Goal: Transaction & Acquisition: Purchase product/service

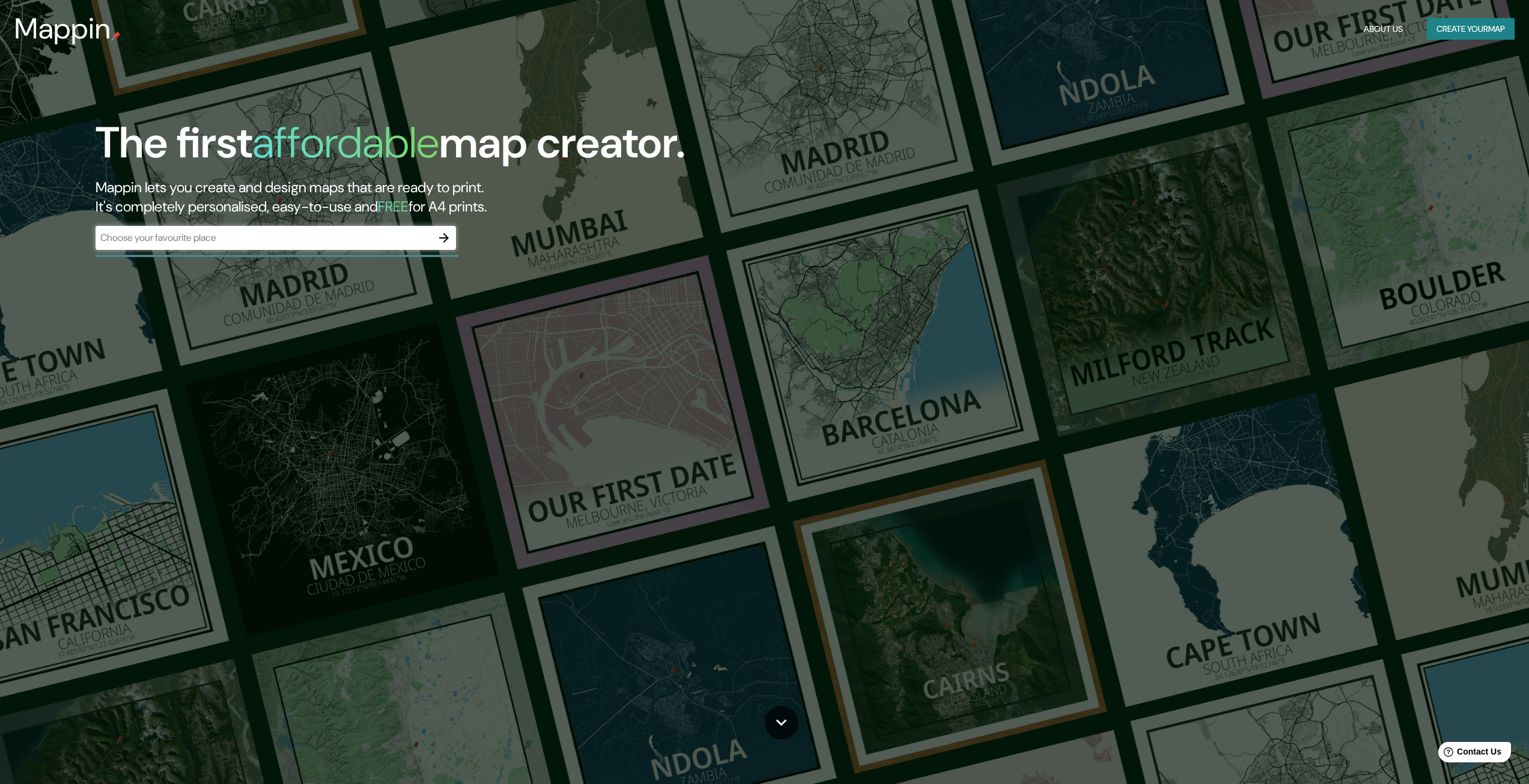
click at [352, 245] on div "​" at bounding box center [275, 238] width 360 height 24
type input "[GEOGRAPHIC_DATA]"
click at [452, 233] on button "button" at bounding box center [444, 238] width 24 height 24
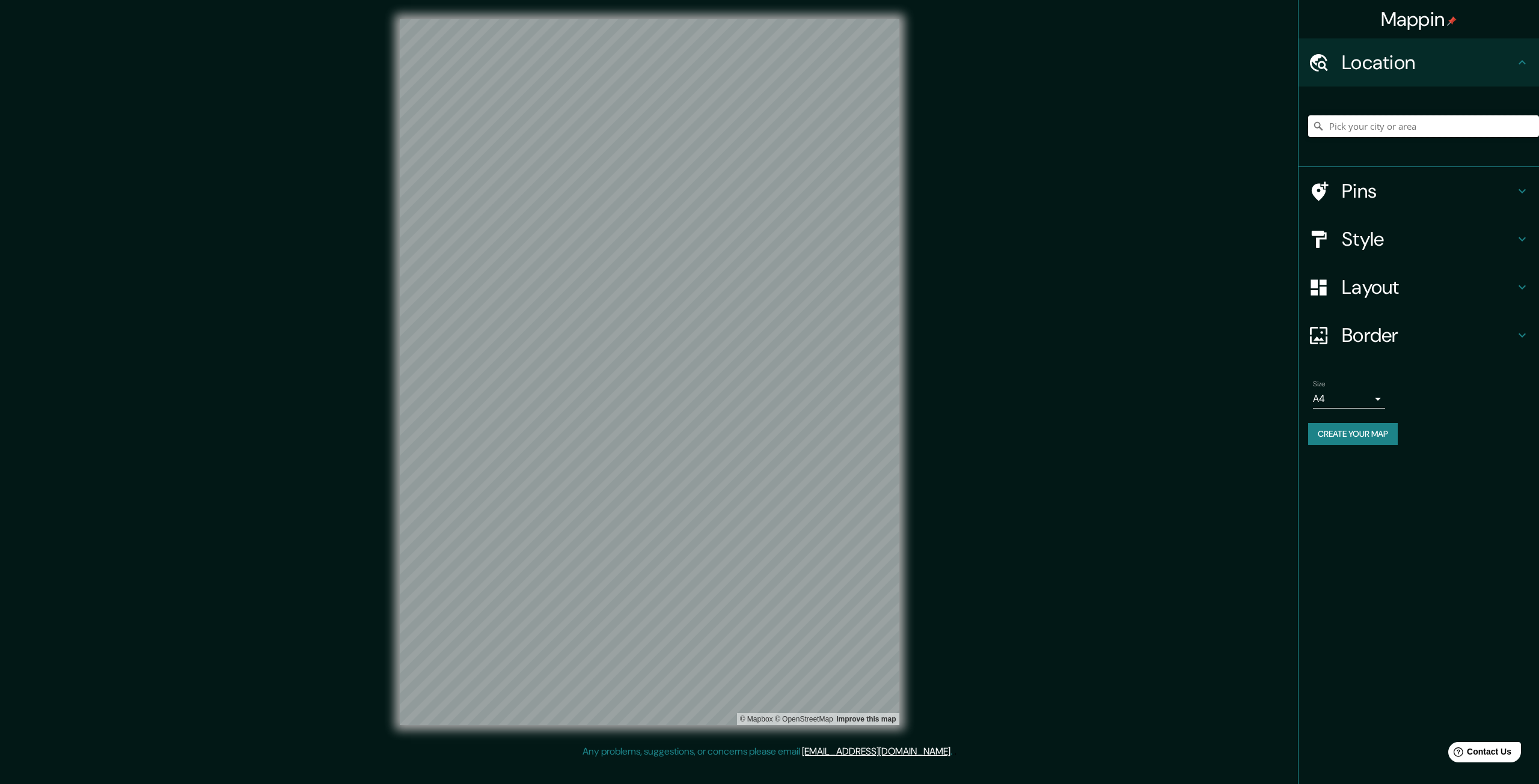
click at [1355, 119] on input "Pick your city or area" at bounding box center [1424, 126] width 231 height 22
click at [1386, 126] on input "[GEOGRAPHIC_DATA], [GEOGRAPHIC_DATA], [GEOGRAPHIC_DATA], [GEOGRAPHIC_DATA]" at bounding box center [1424, 126] width 231 height 22
click at [1385, 126] on input "[GEOGRAPHIC_DATA], [GEOGRAPHIC_DATA], [GEOGRAPHIC_DATA], [GEOGRAPHIC_DATA]" at bounding box center [1424, 126] width 231 height 22
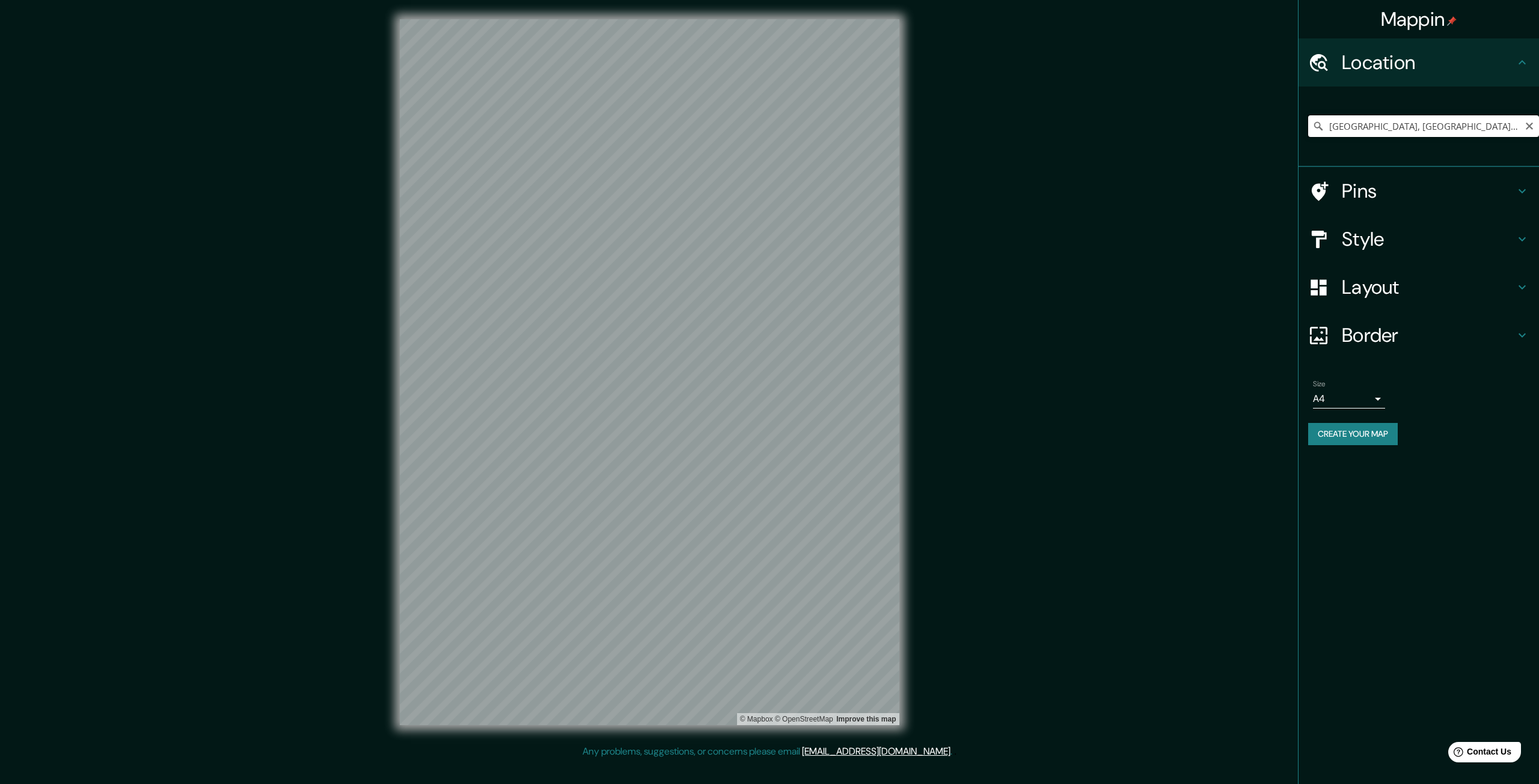
click at [1458, 123] on input "[GEOGRAPHIC_DATA], [GEOGRAPHIC_DATA], [GEOGRAPHIC_DATA], [GEOGRAPHIC_DATA]" at bounding box center [1424, 126] width 231 height 22
paste input "Av. [PERSON_NAME] las [PERSON_NAME] condominio praderas 225 torre 8 dpto 1902"
click at [1448, 130] on input "Las [PERSON_NAME], [GEOGRAPHIC_DATA], [GEOGRAPHIC_DATA]" at bounding box center [1424, 126] width 231 height 22
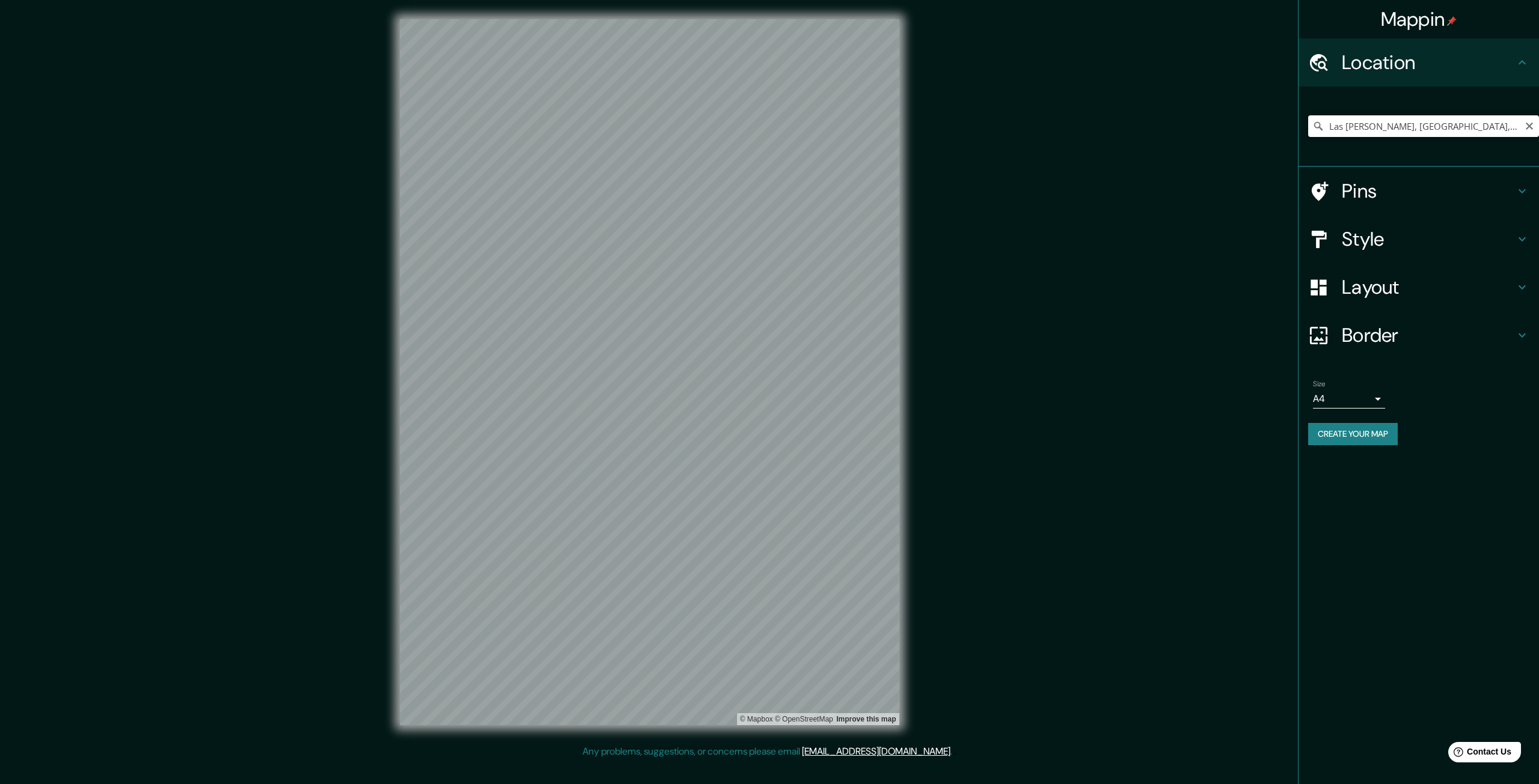
click at [1448, 130] on input "Las [PERSON_NAME], [GEOGRAPHIC_DATA], [GEOGRAPHIC_DATA]" at bounding box center [1424, 126] width 231 height 22
paste input "Av. [PERSON_NAME] las [PERSON_NAME] condominio praderas 225 torre 8 dpto 1902"
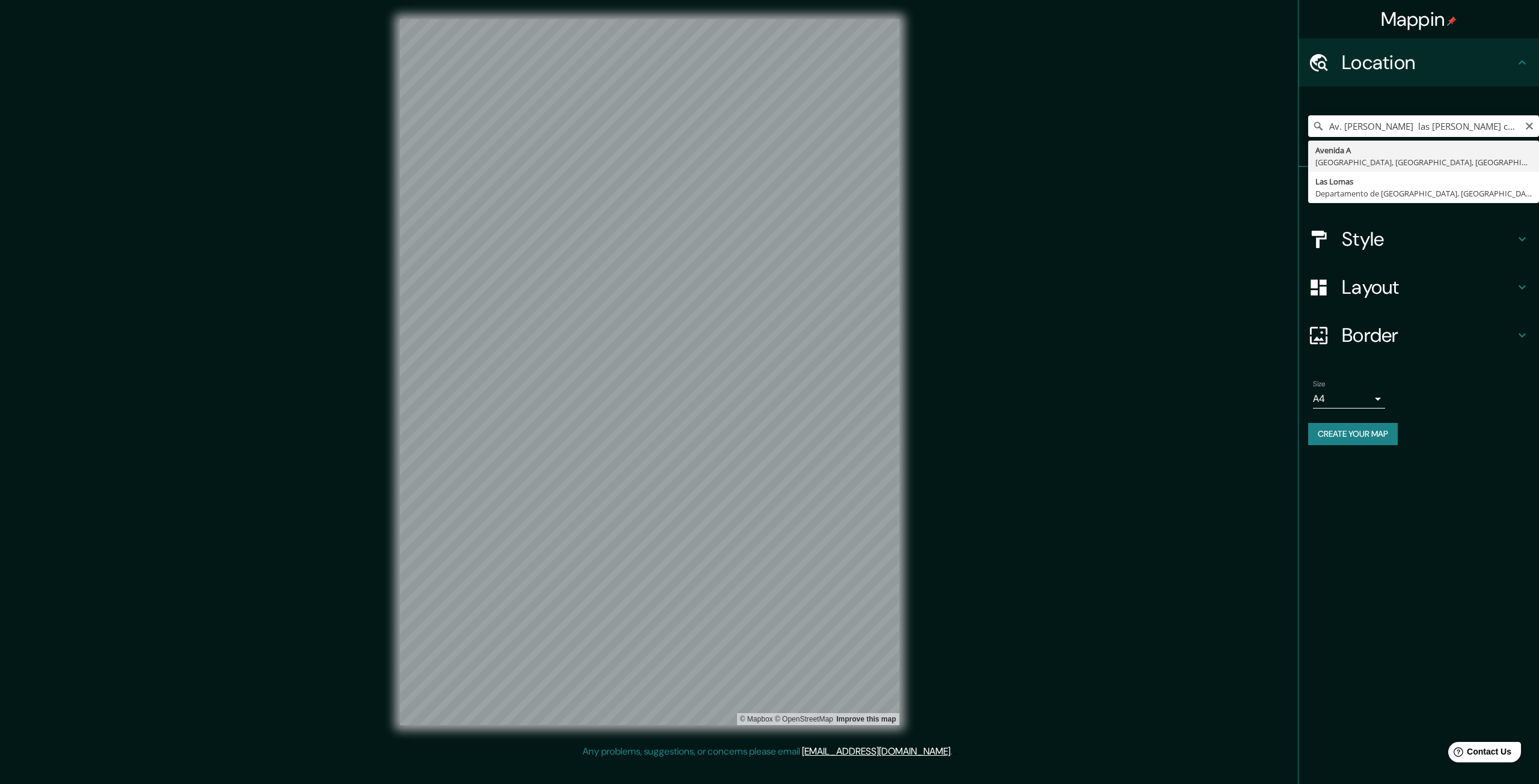
click at [1441, 126] on input "Av. [PERSON_NAME] las [PERSON_NAME] condominio praderas" at bounding box center [1424, 126] width 231 height 22
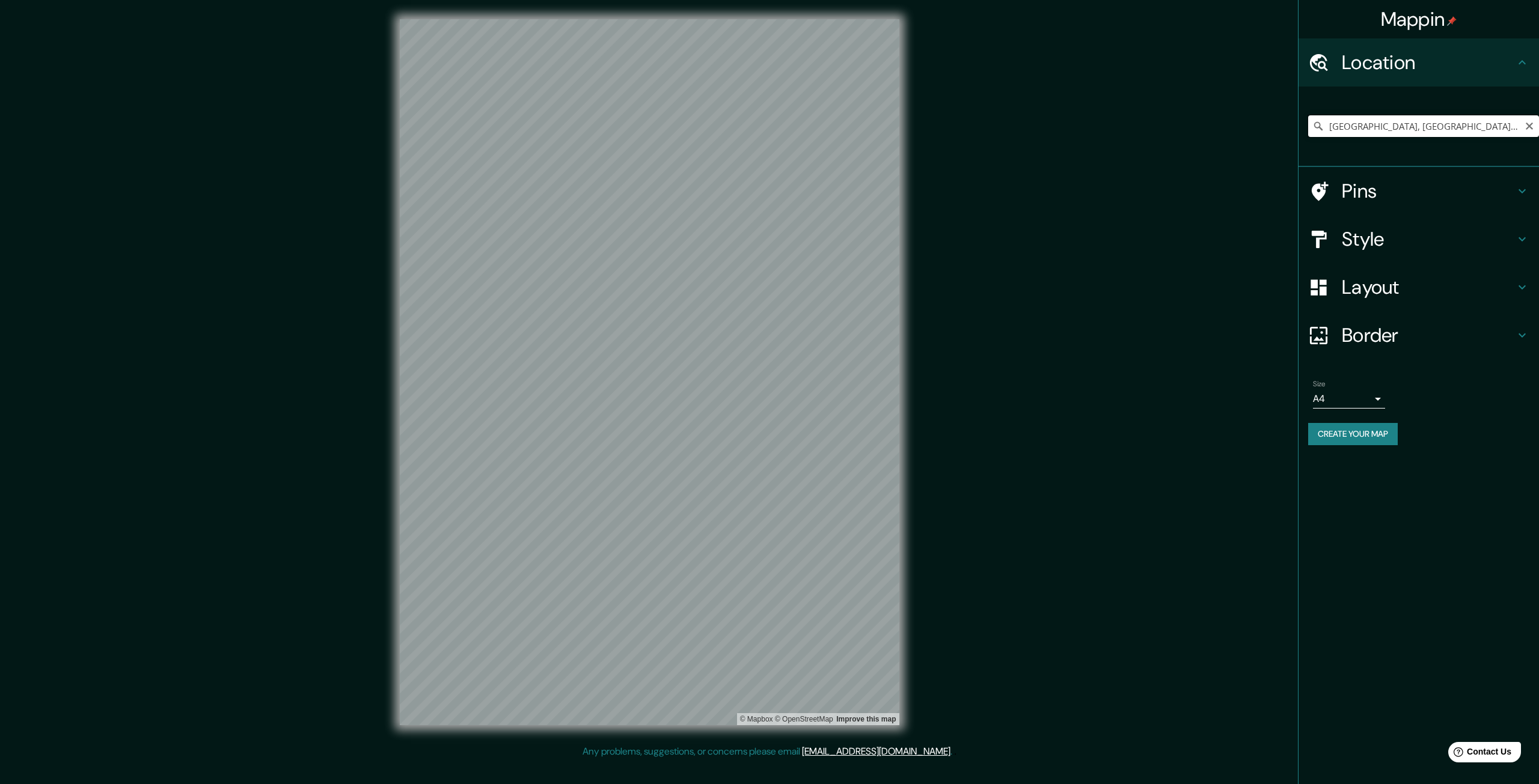
click at [1416, 124] on input "[GEOGRAPHIC_DATA], [GEOGRAPHIC_DATA], [GEOGRAPHIC_DATA], [GEOGRAPHIC_DATA]" at bounding box center [1424, 126] width 231 height 22
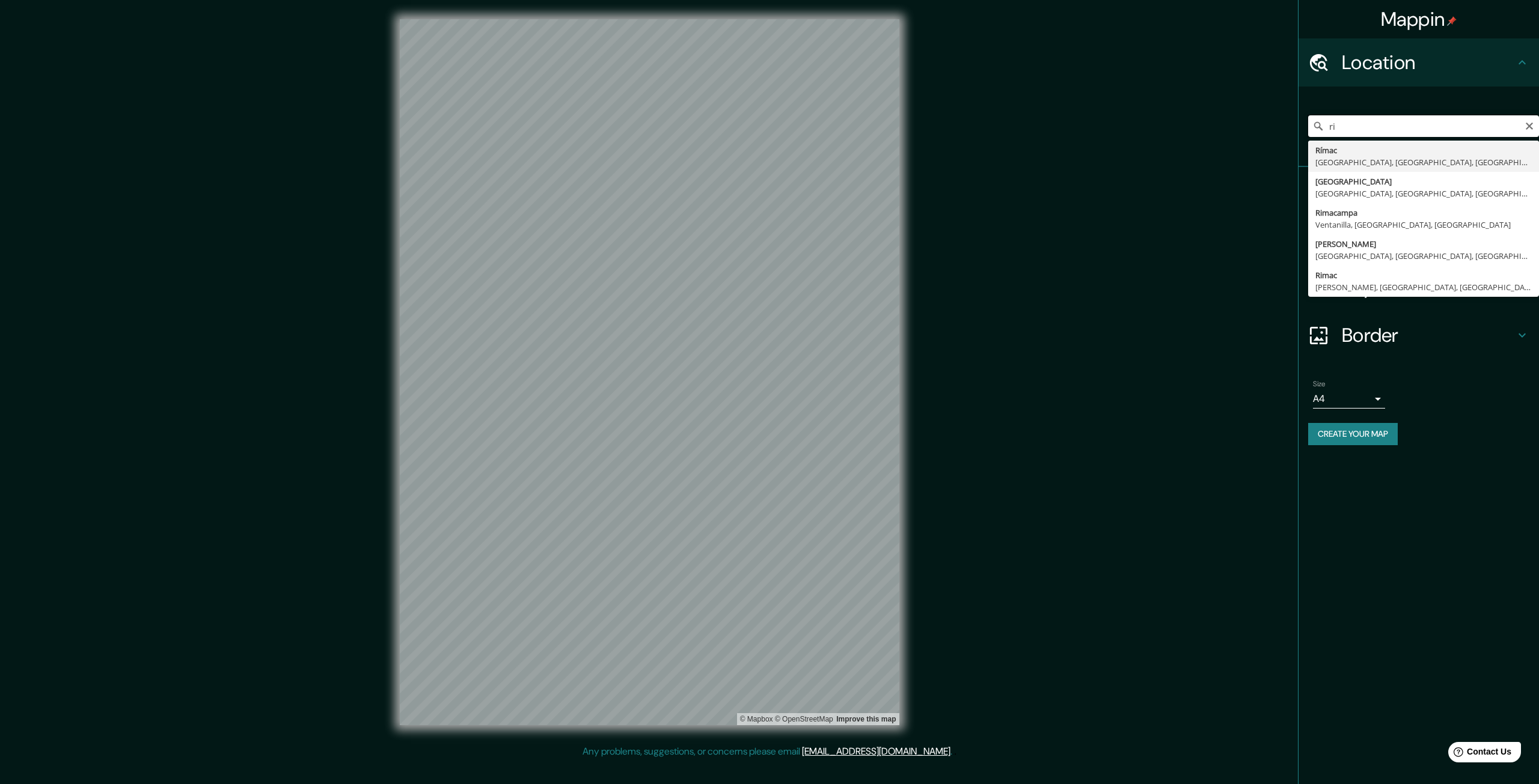
type input "r"
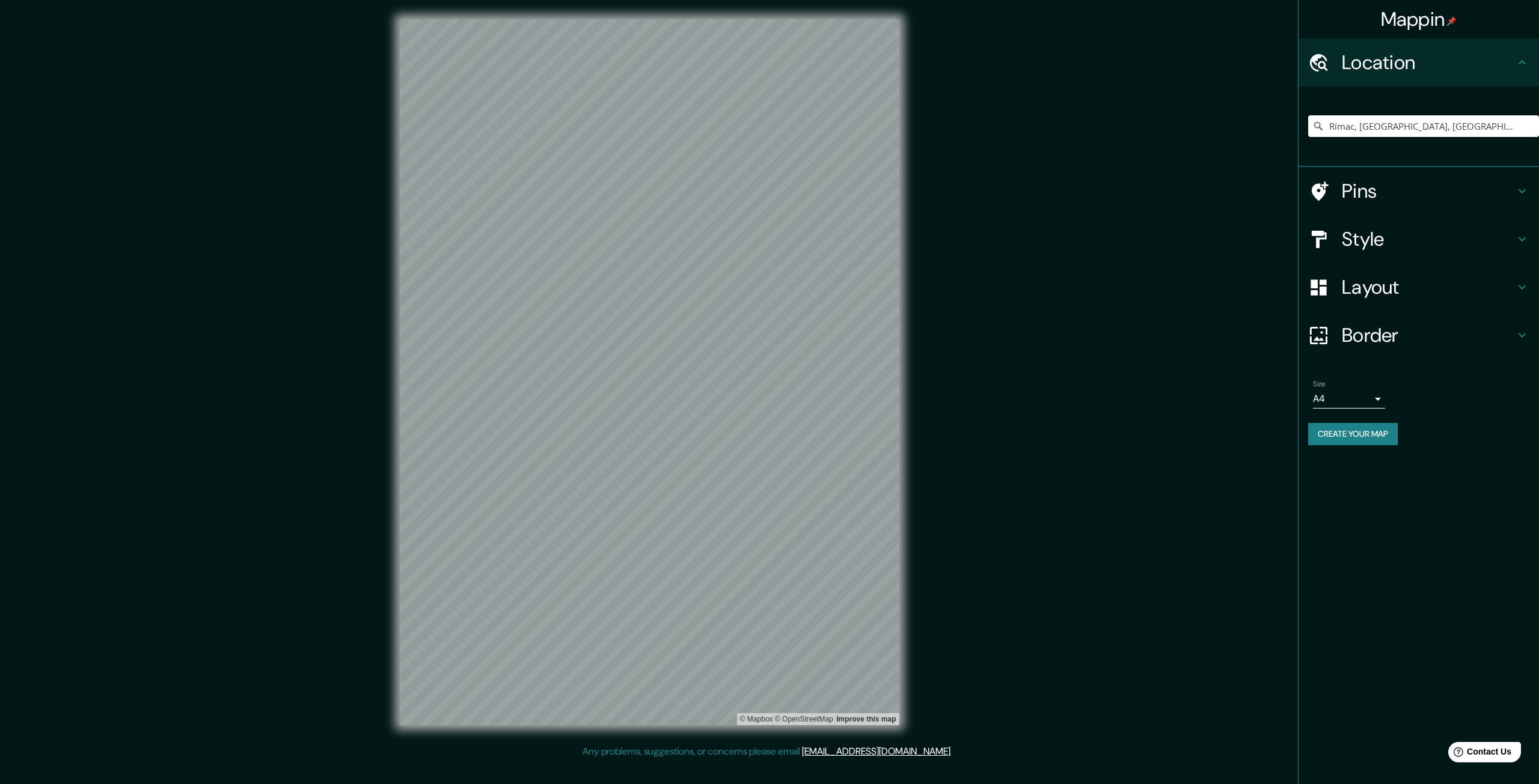
type input "Rímac, [GEOGRAPHIC_DATA], [GEOGRAPHIC_DATA], [GEOGRAPHIC_DATA]"
click at [1417, 186] on h4 "Pins" at bounding box center [1428, 191] width 173 height 24
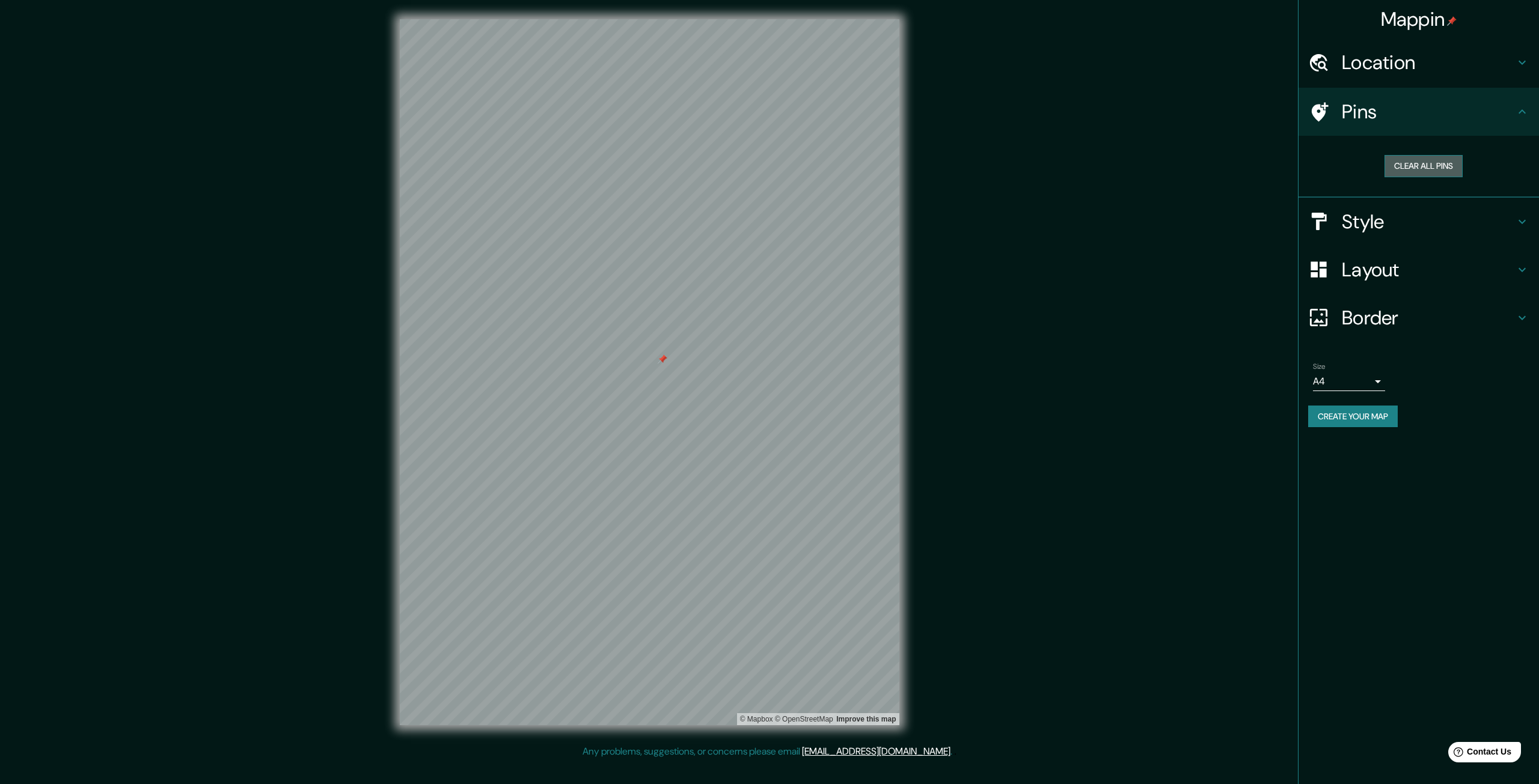
click at [1429, 160] on button "Clear all pins" at bounding box center [1424, 166] width 78 height 23
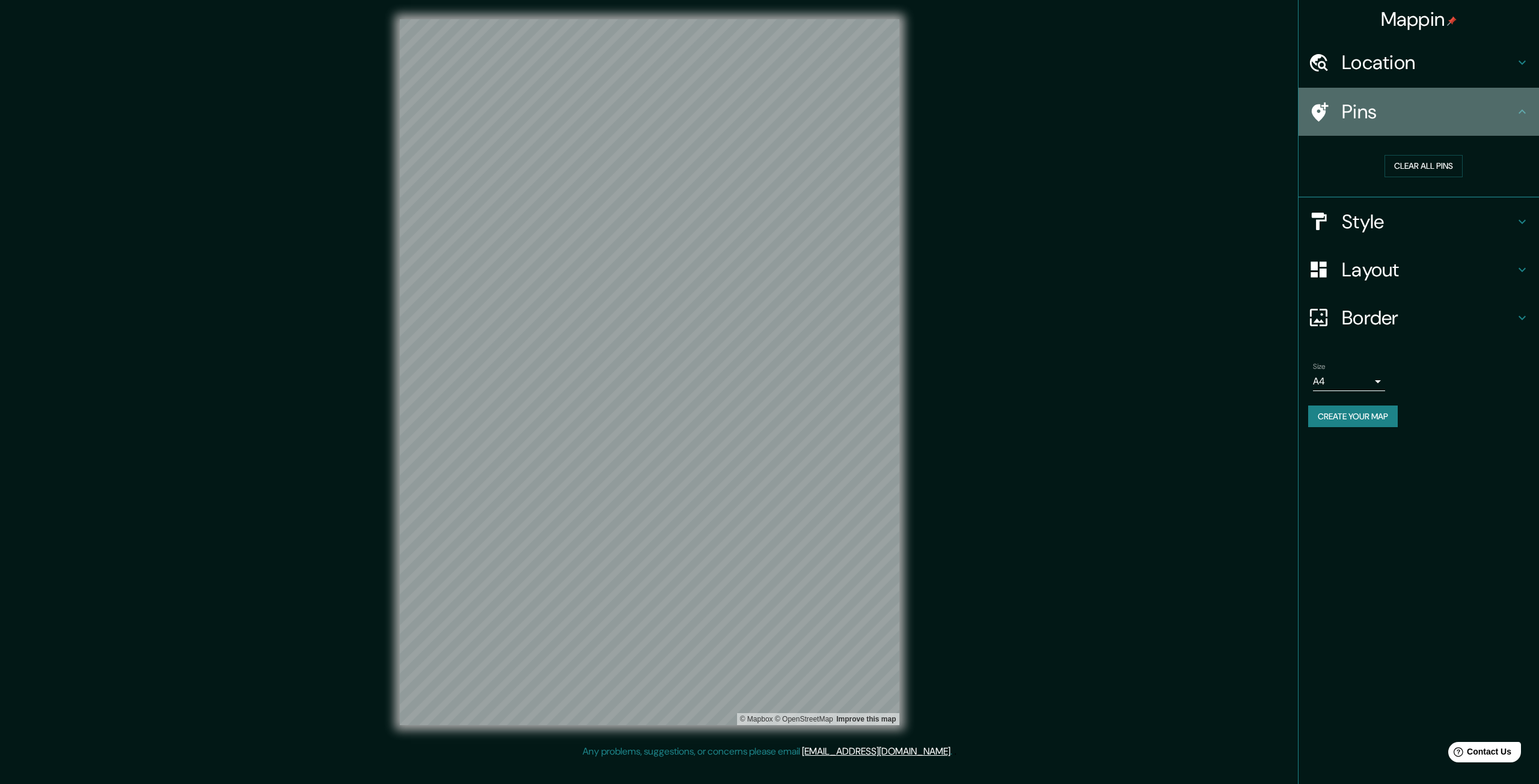
click at [1316, 113] on icon at bounding box center [1320, 111] width 17 height 19
click at [1530, 117] on div "Pins" at bounding box center [1418, 111] width 240 height 48
click at [1520, 111] on icon at bounding box center [1522, 112] width 15 height 15
click at [1475, 67] on h4 "Location" at bounding box center [1428, 62] width 173 height 24
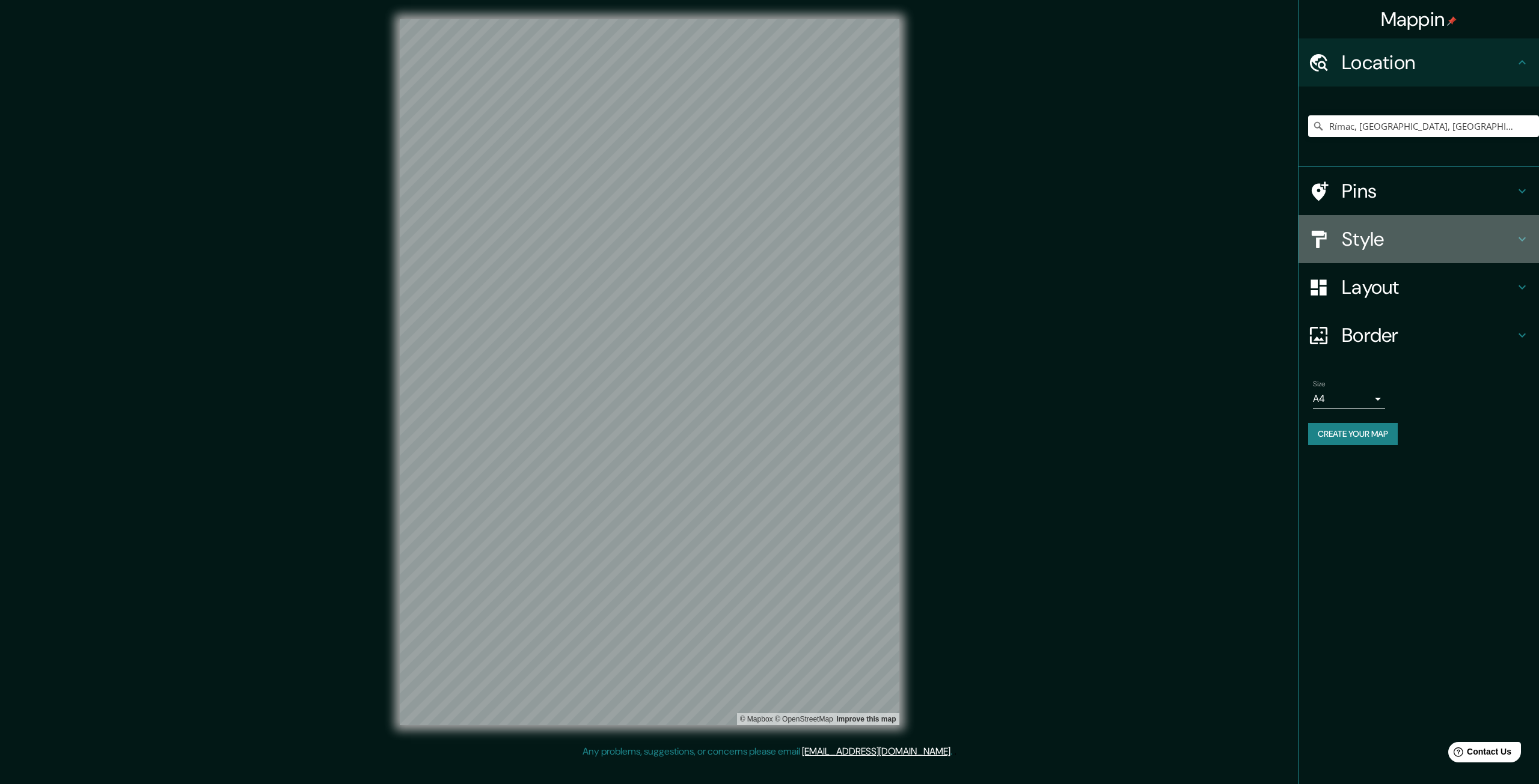
click at [1457, 230] on h4 "Style" at bounding box center [1428, 239] width 173 height 24
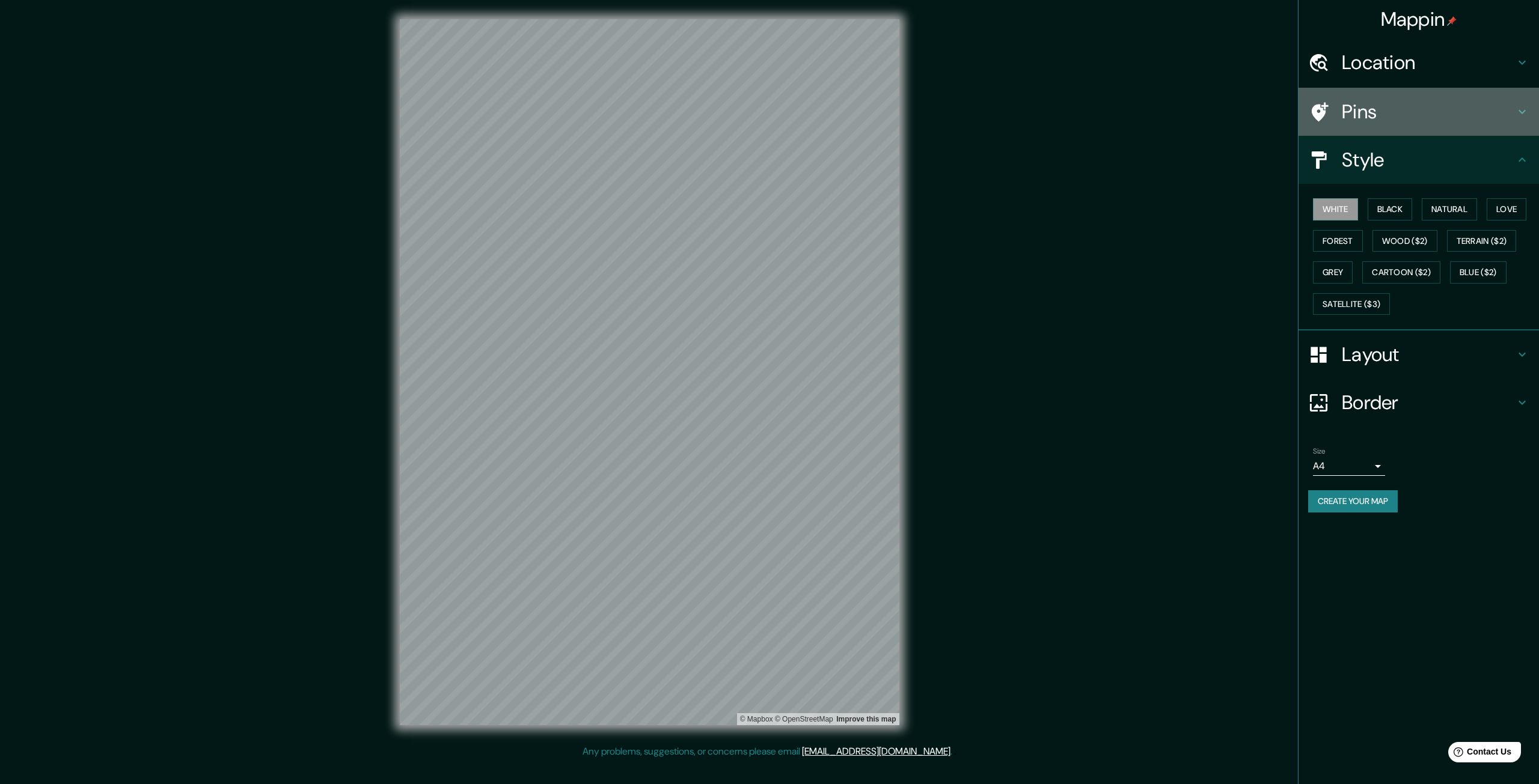
click at [1386, 115] on h4 "Pins" at bounding box center [1428, 112] width 173 height 24
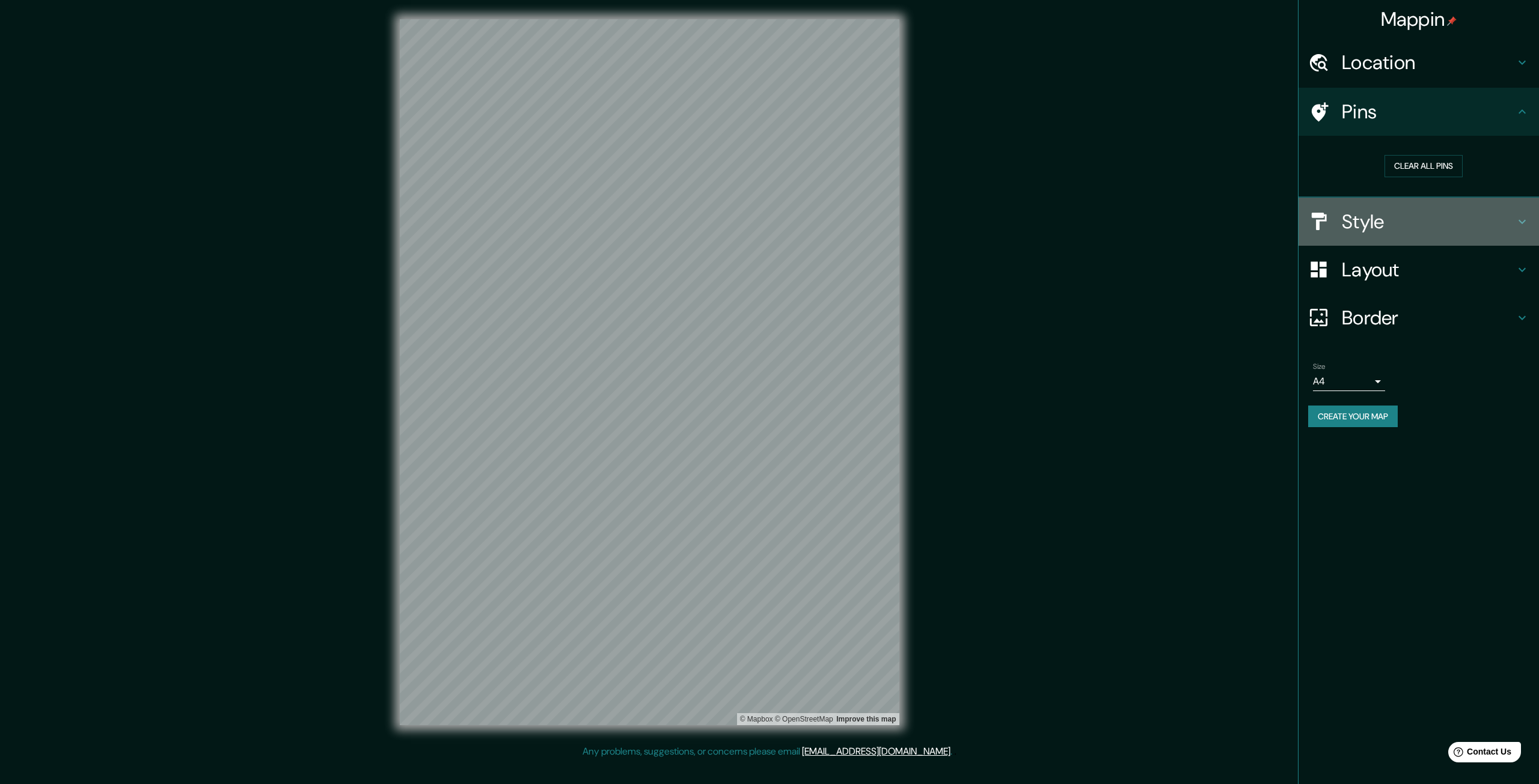
click at [1408, 228] on h4 "Style" at bounding box center [1428, 222] width 173 height 24
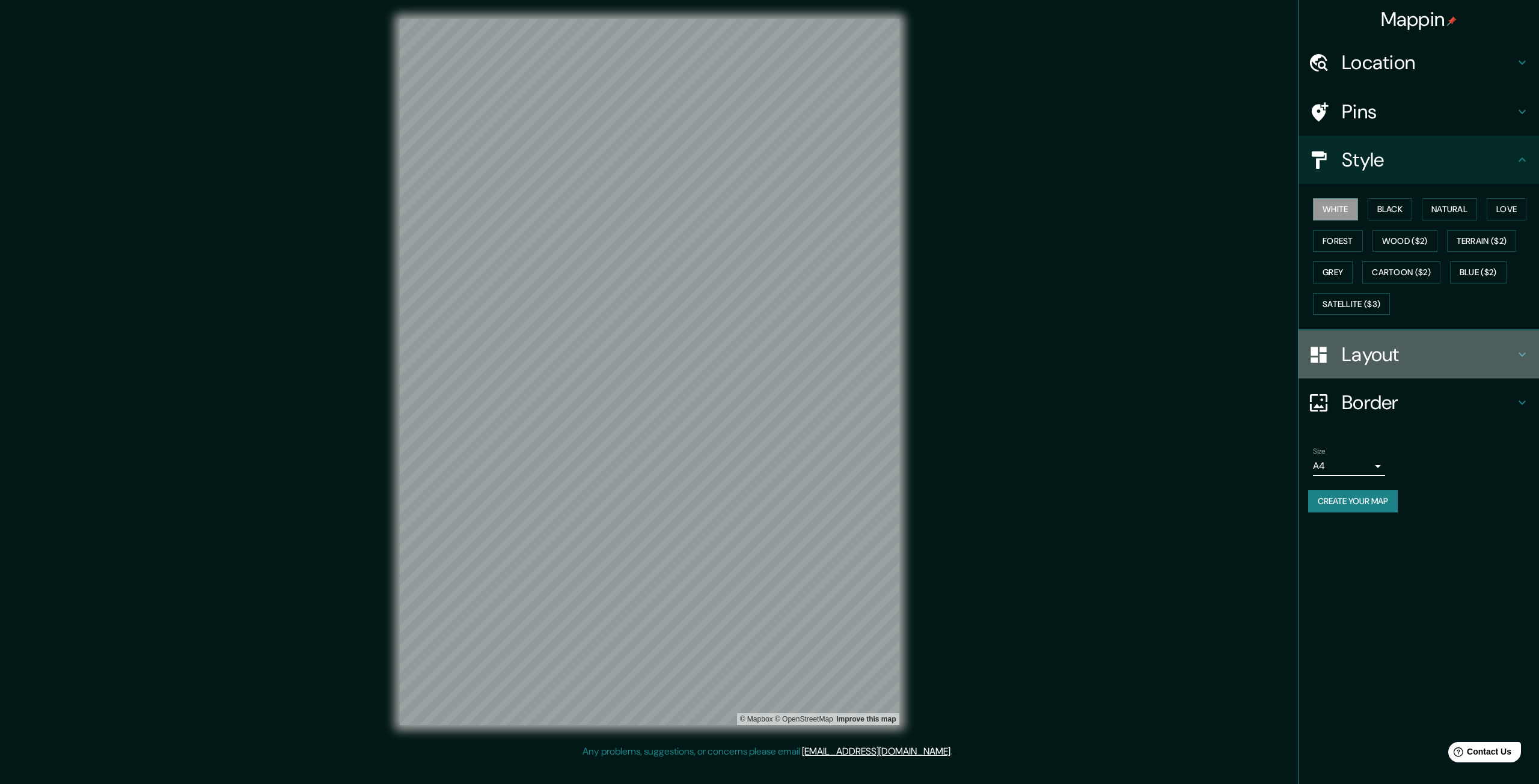
click at [1357, 360] on h4 "Layout" at bounding box center [1428, 354] width 173 height 24
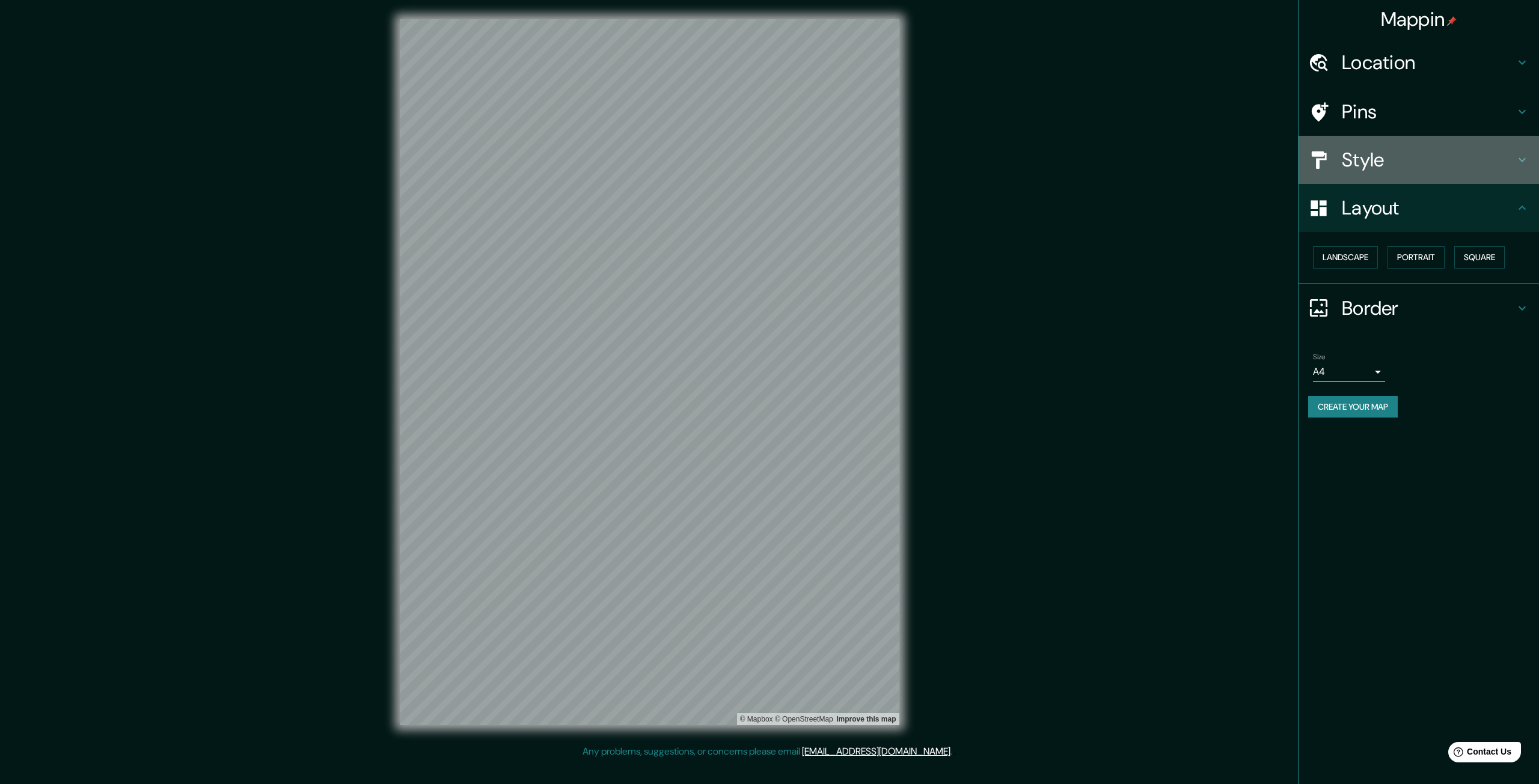
click at [1392, 172] on div "Style" at bounding box center [1418, 160] width 240 height 48
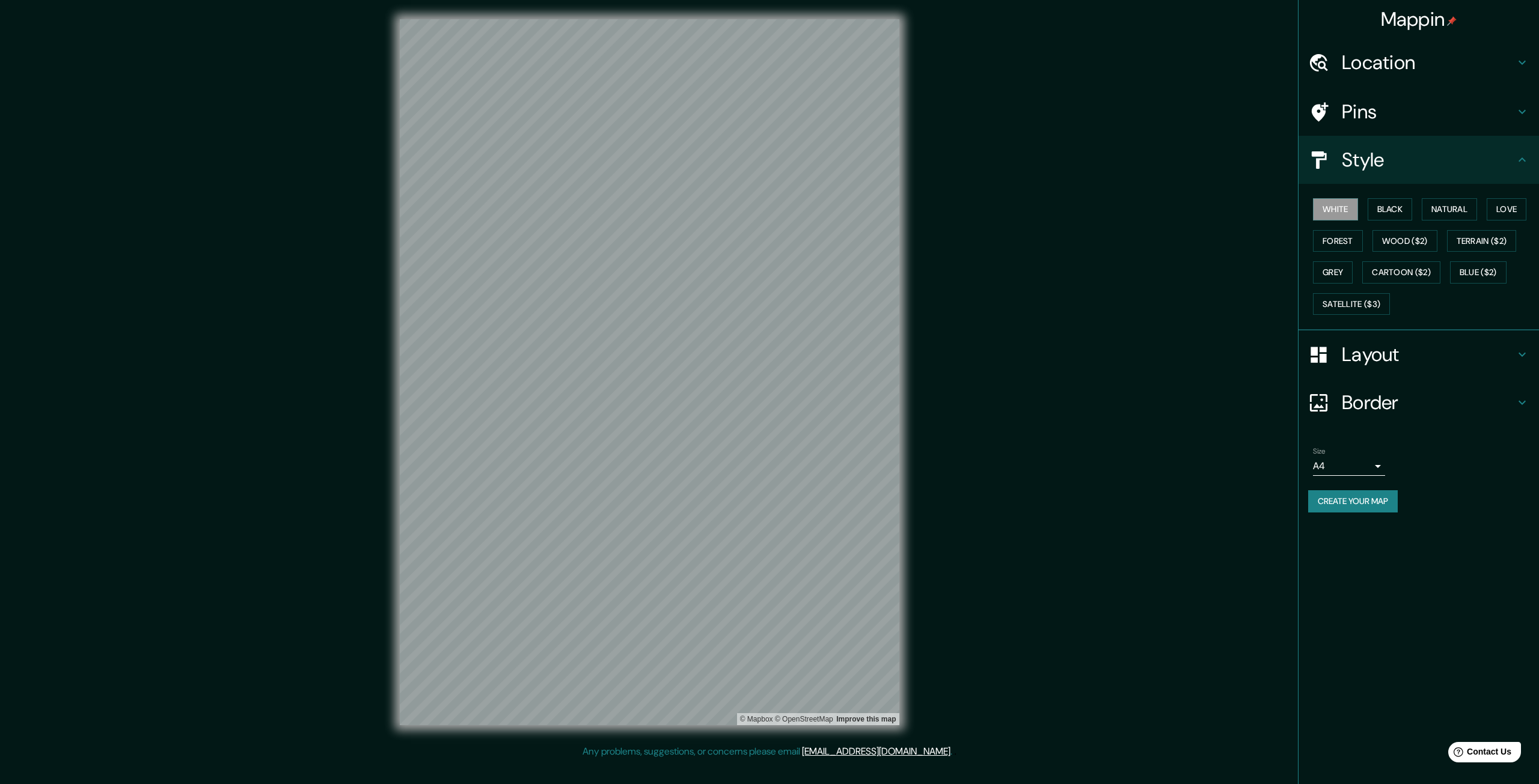
click at [1391, 111] on h4 "Pins" at bounding box center [1428, 112] width 173 height 24
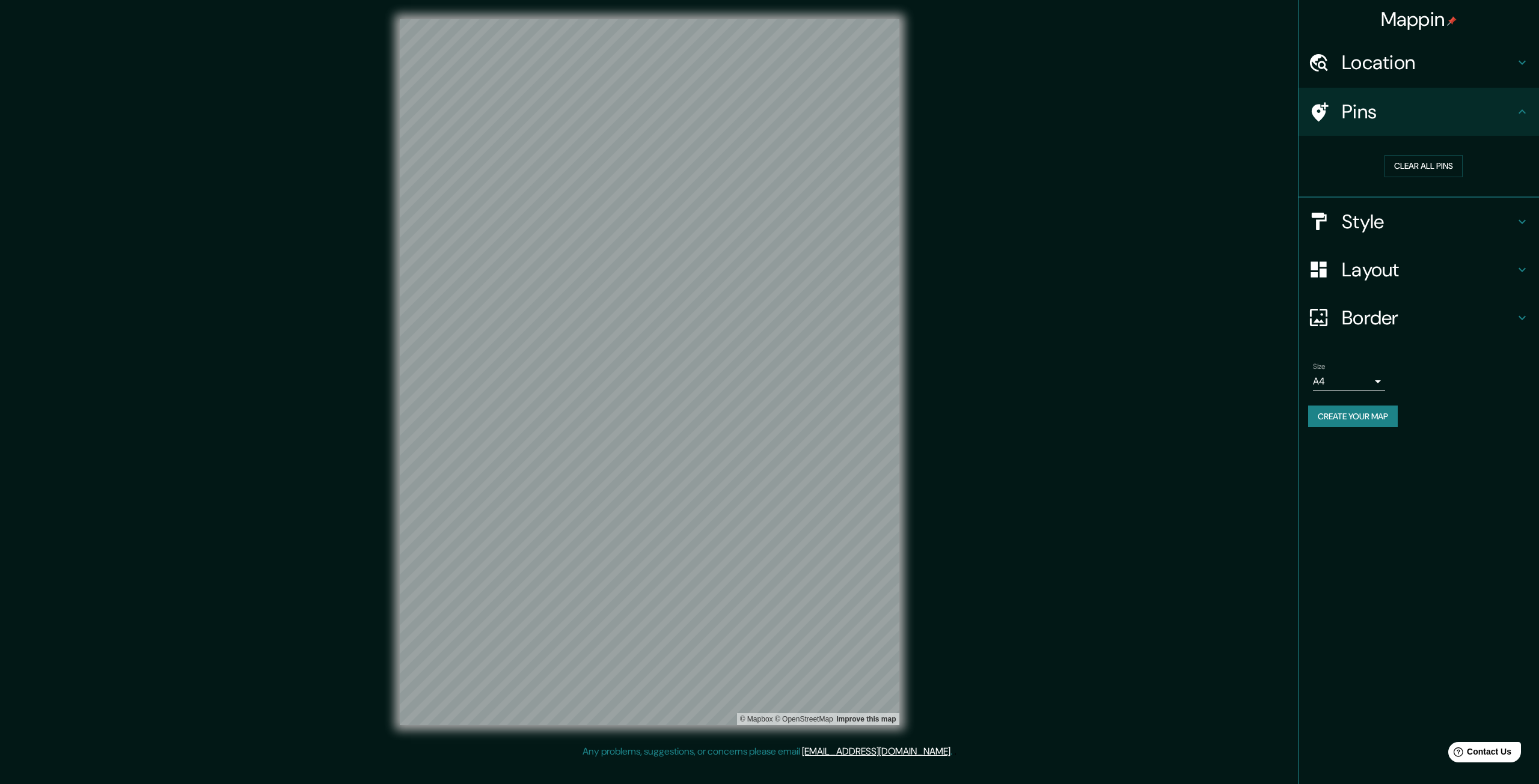
click at [1403, 220] on h4 "Style" at bounding box center [1428, 222] width 173 height 24
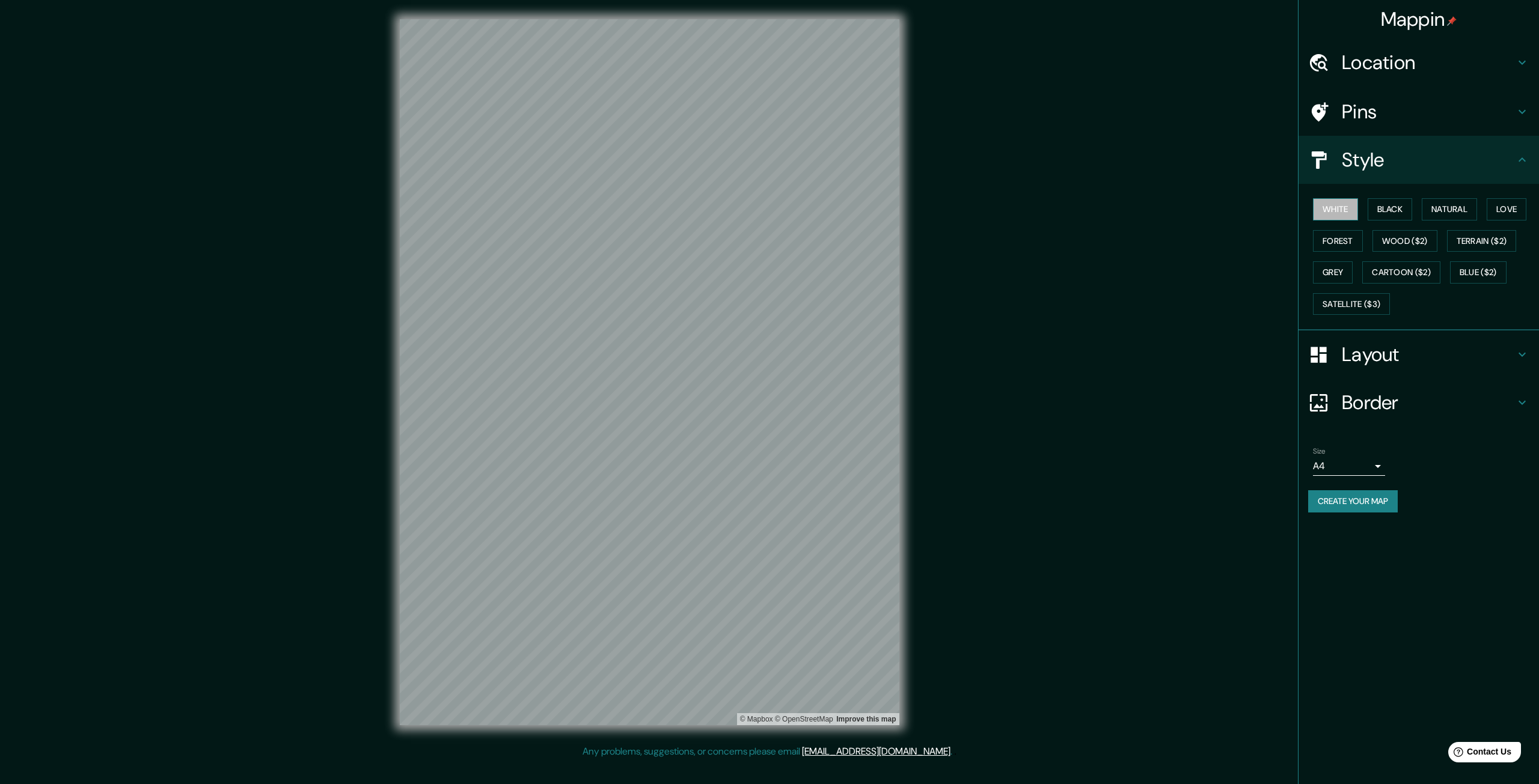
click at [1335, 207] on button "White" at bounding box center [1336, 209] width 45 height 23
click at [1395, 203] on button "Black" at bounding box center [1390, 209] width 45 height 23
click at [1347, 205] on button "White" at bounding box center [1336, 209] width 45 height 23
click at [1377, 105] on h4 "Pins" at bounding box center [1428, 112] width 173 height 24
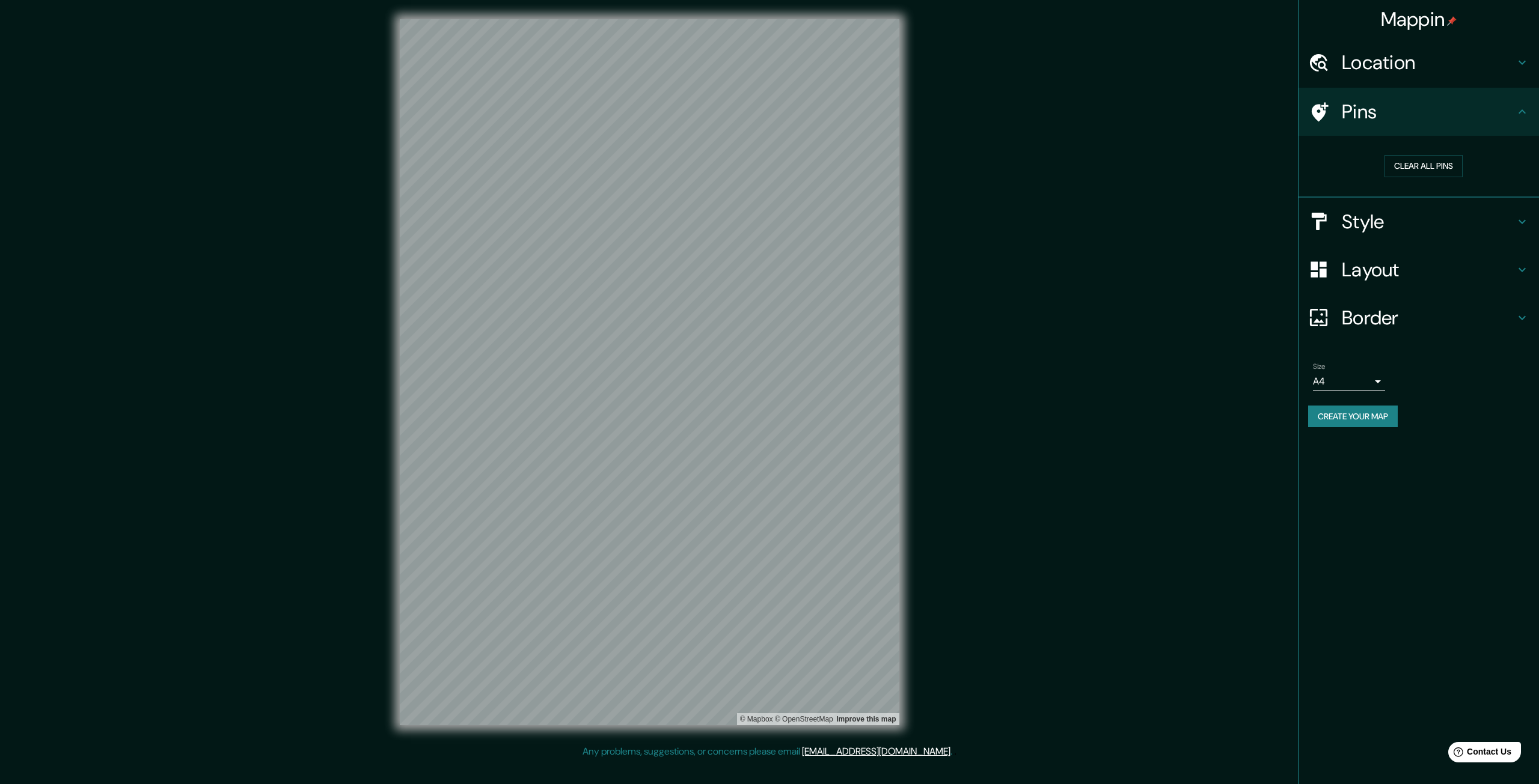
click at [1328, 105] on icon at bounding box center [1319, 112] width 21 height 21
click at [1321, 108] on icon at bounding box center [1320, 111] width 17 height 19
click at [1361, 317] on h4 "Border" at bounding box center [1428, 318] width 173 height 24
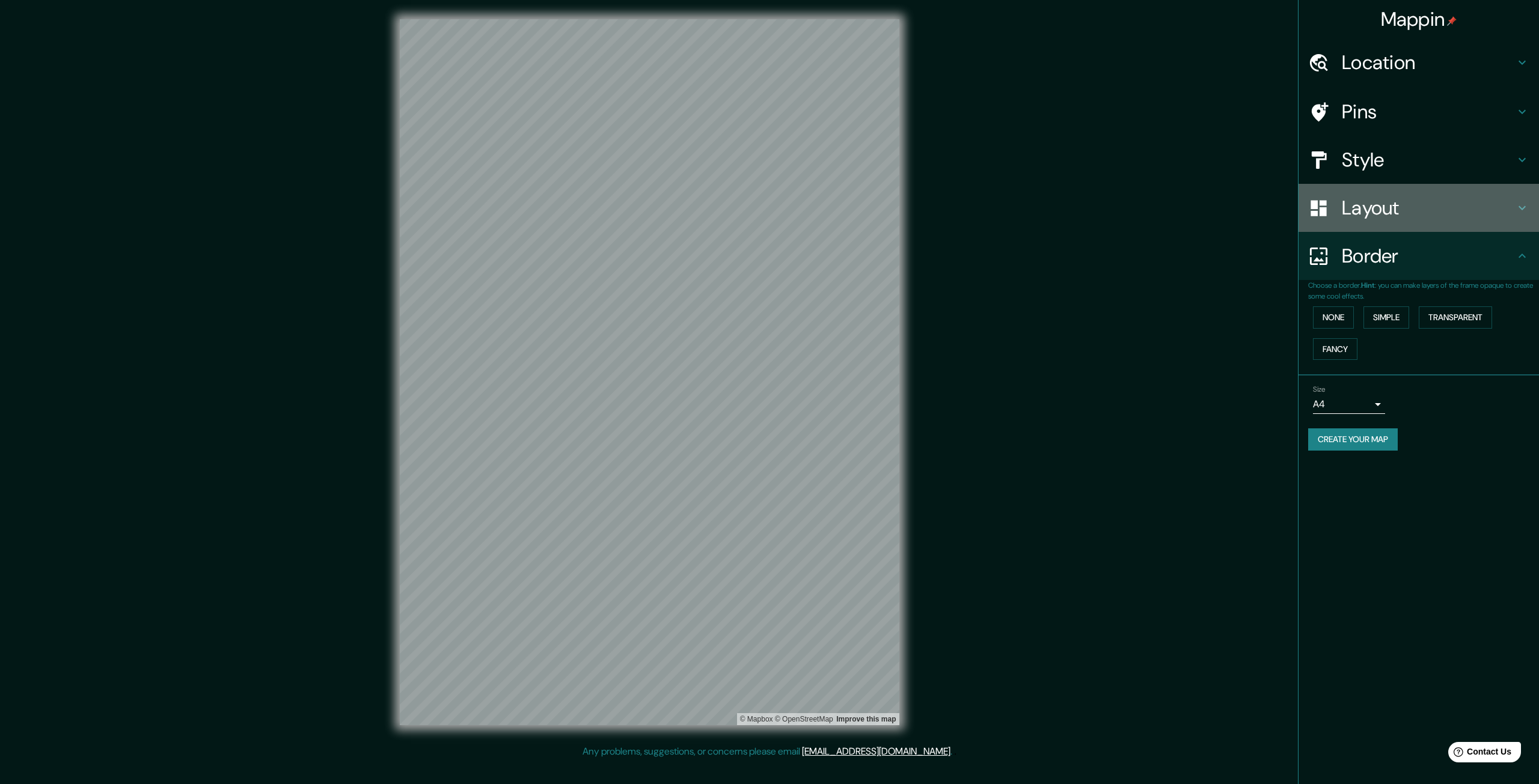
click at [1410, 189] on div "Layout" at bounding box center [1418, 208] width 240 height 48
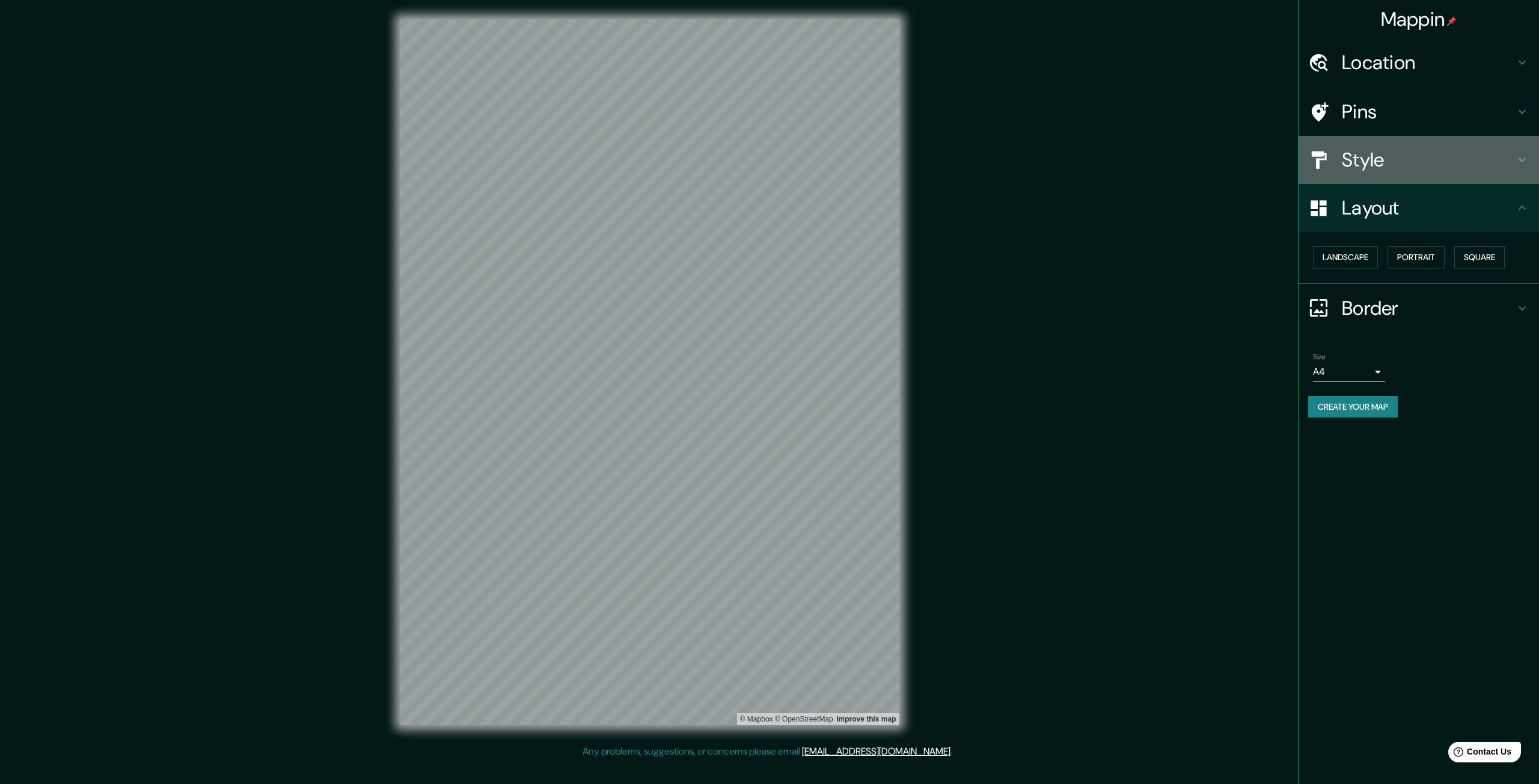
click at [1370, 171] on h4 "Style" at bounding box center [1428, 160] width 173 height 24
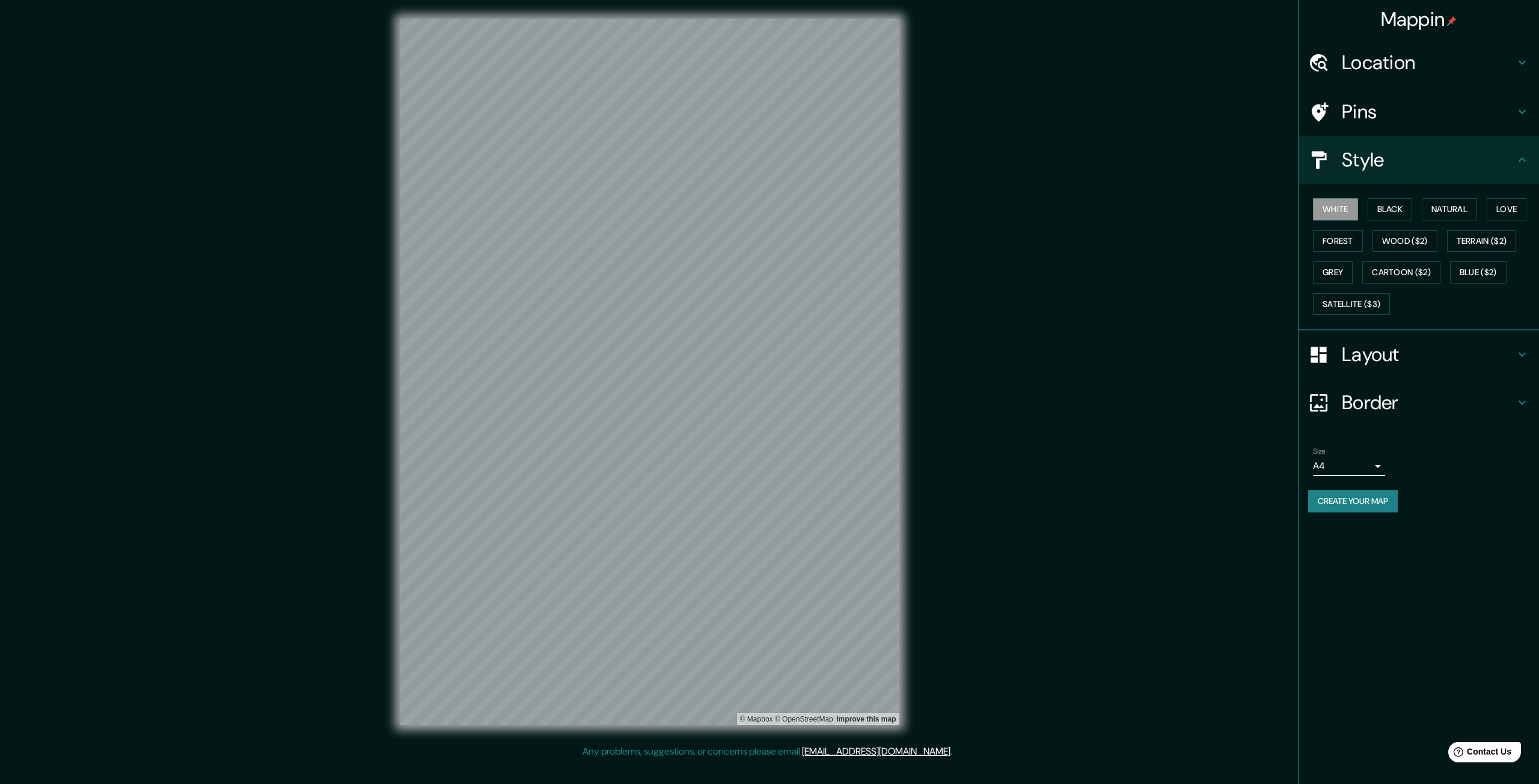
click at [1389, 128] on div "Pins" at bounding box center [1418, 111] width 240 height 48
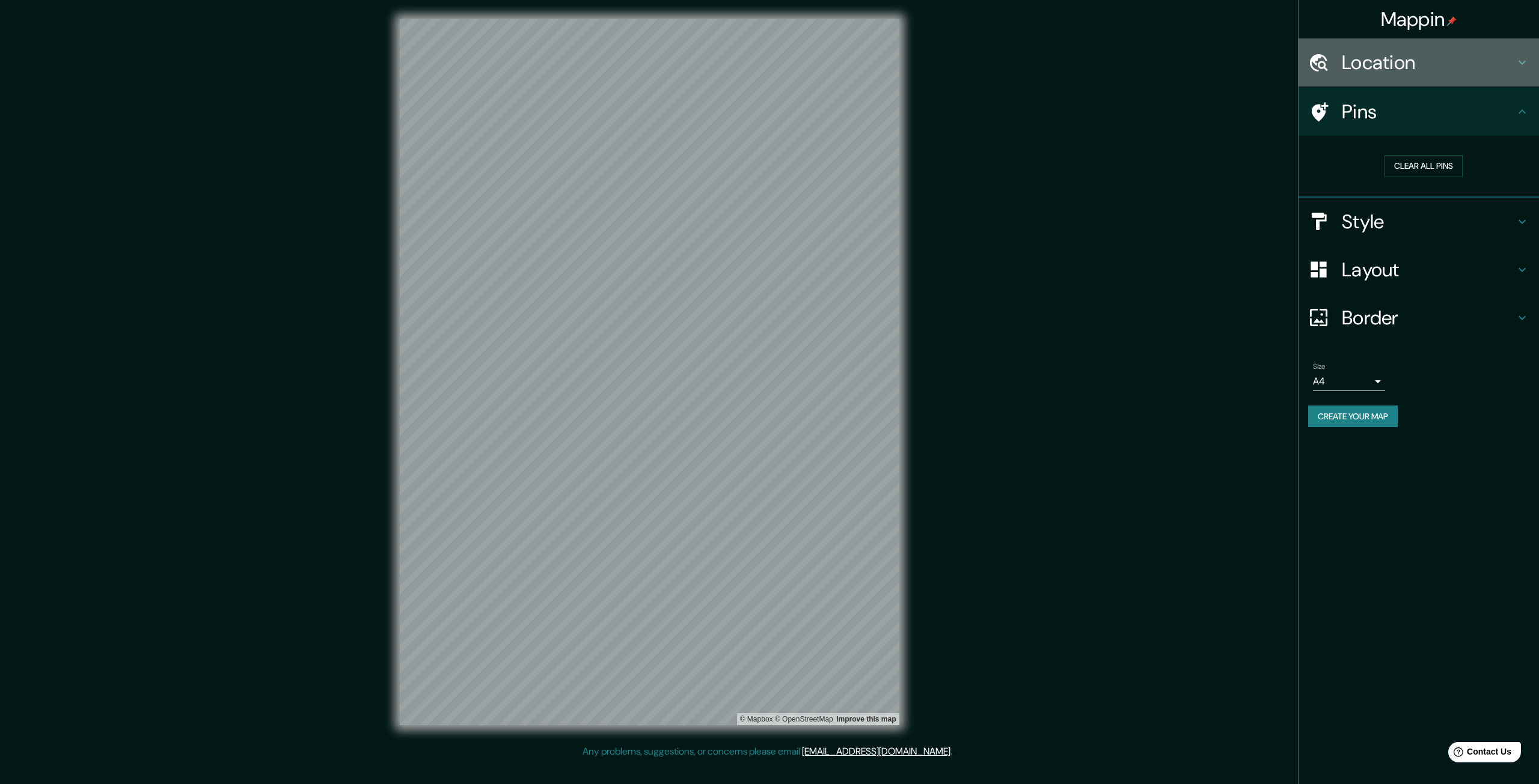
click at [1385, 81] on div "Location" at bounding box center [1418, 62] width 240 height 48
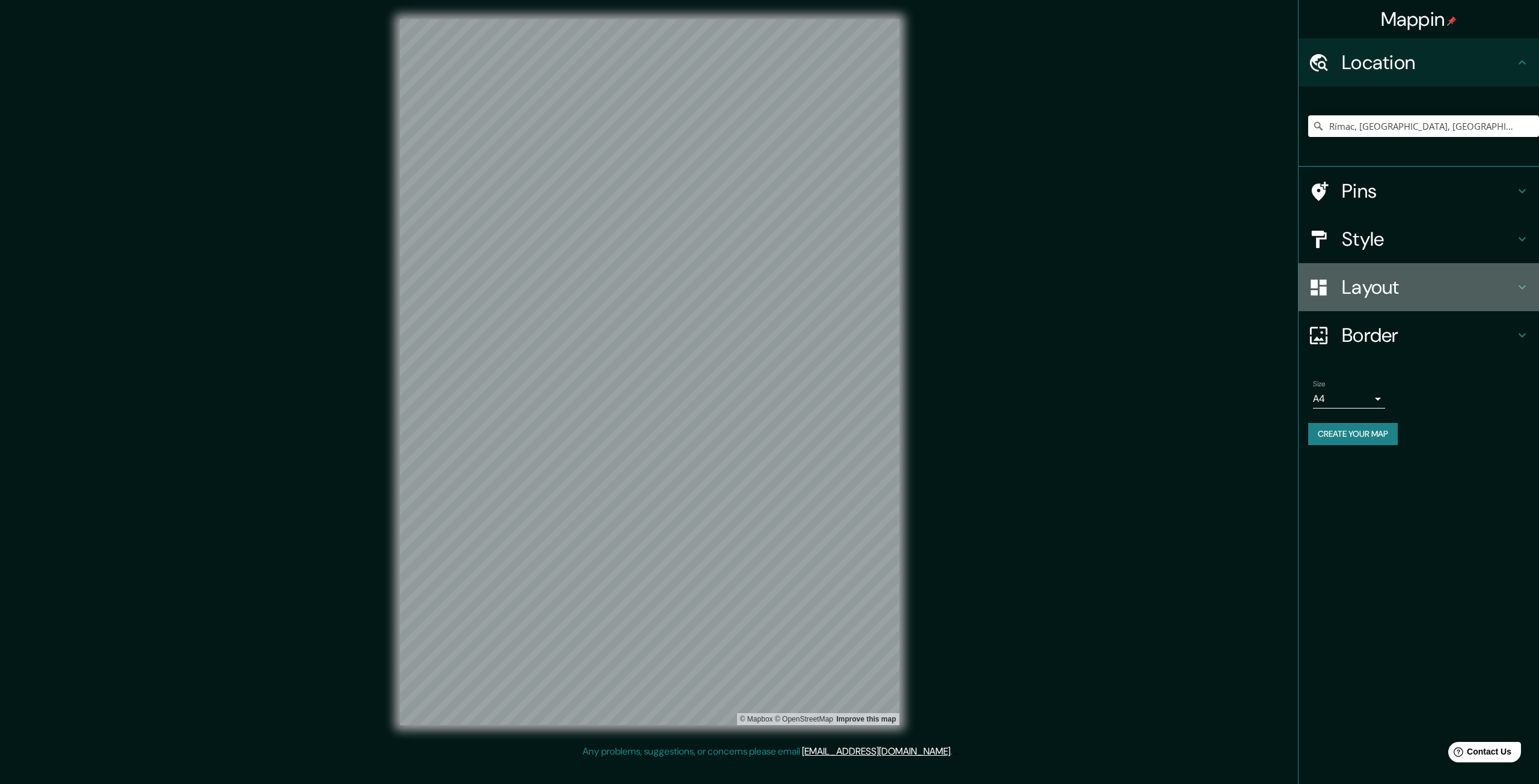
click at [1379, 287] on h4 "Layout" at bounding box center [1428, 287] width 173 height 24
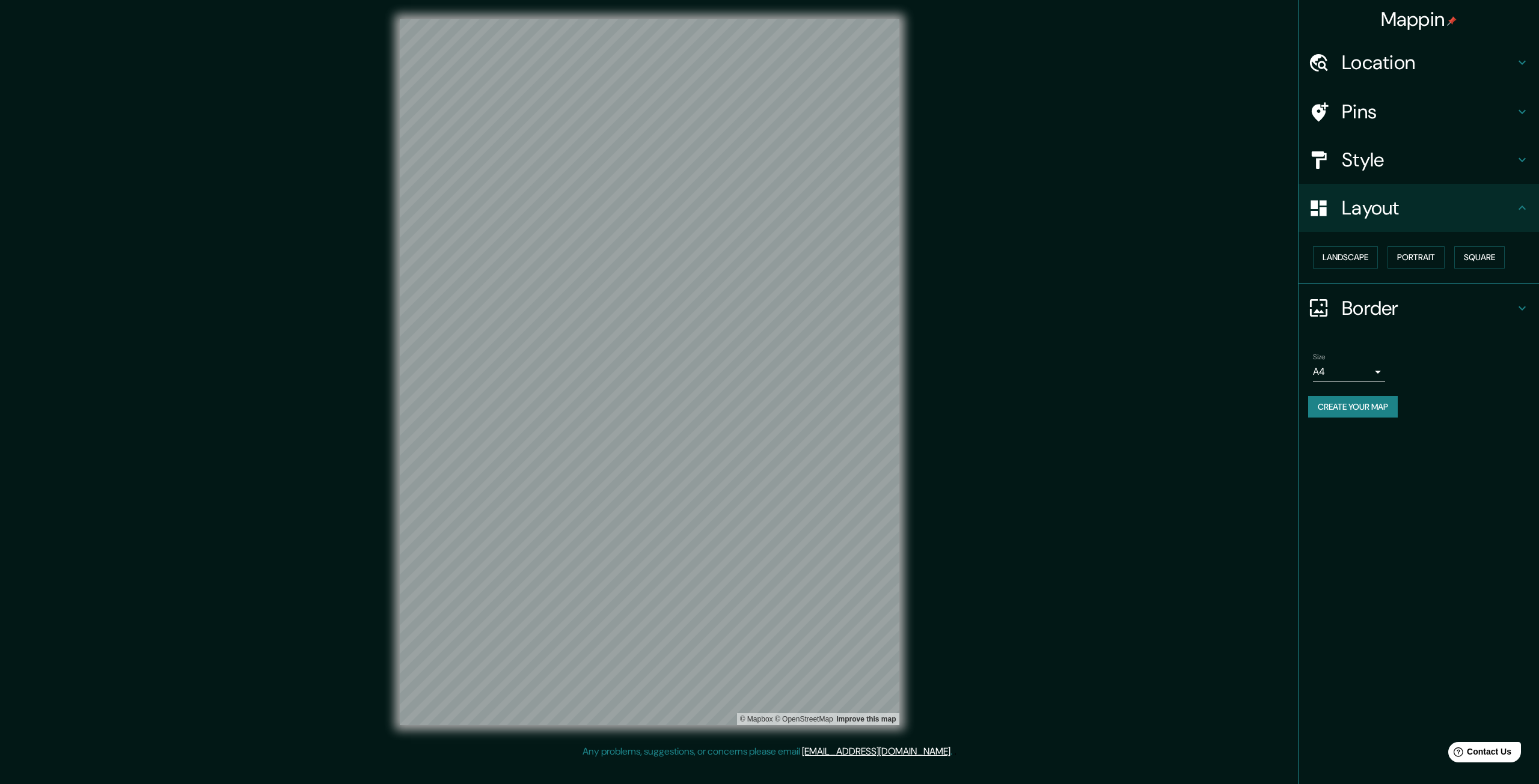
click at [1374, 289] on div "Border" at bounding box center [1418, 308] width 240 height 48
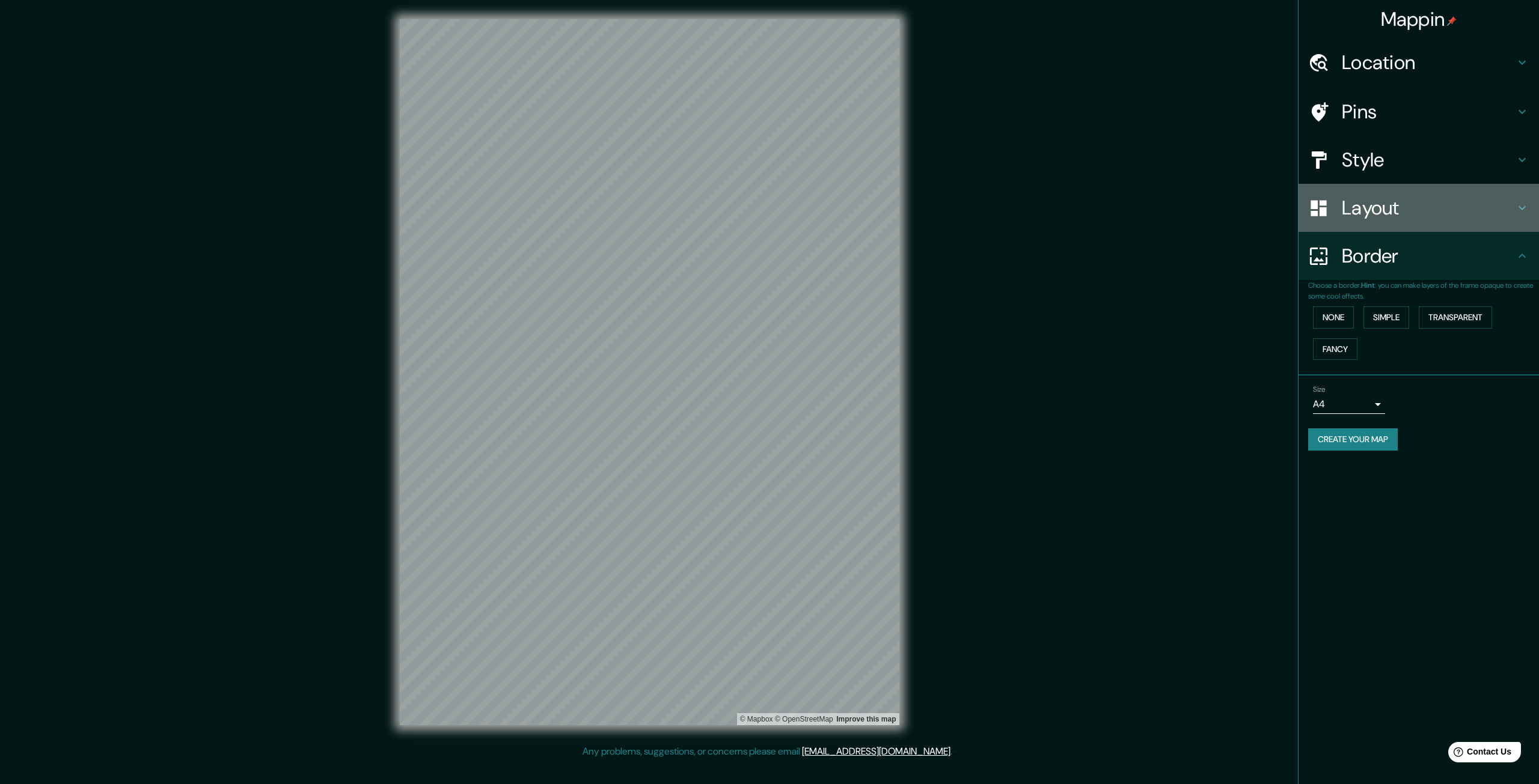
click at [1360, 185] on div "Layout" at bounding box center [1418, 208] width 240 height 48
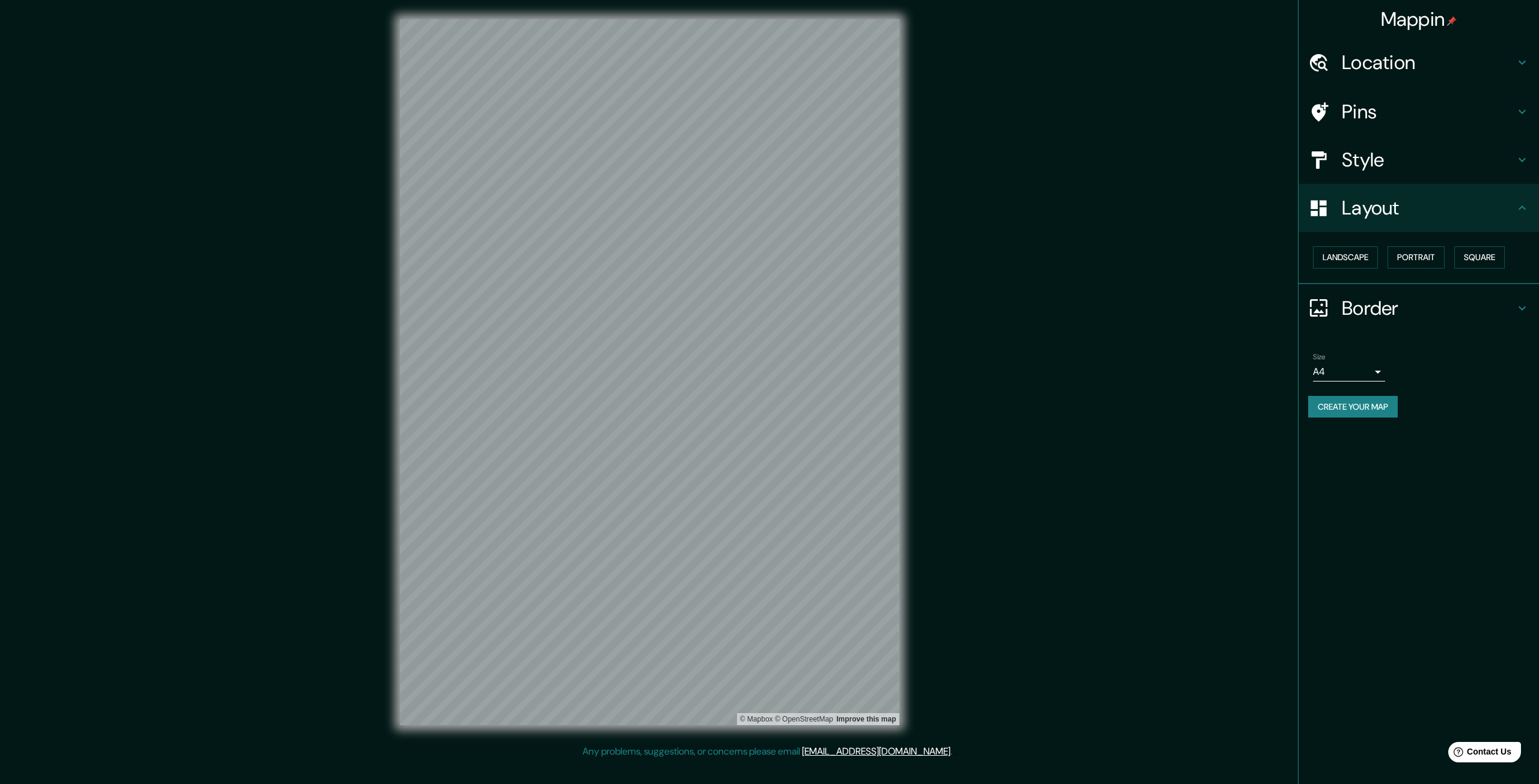
click at [1385, 161] on h4 "Style" at bounding box center [1428, 160] width 173 height 24
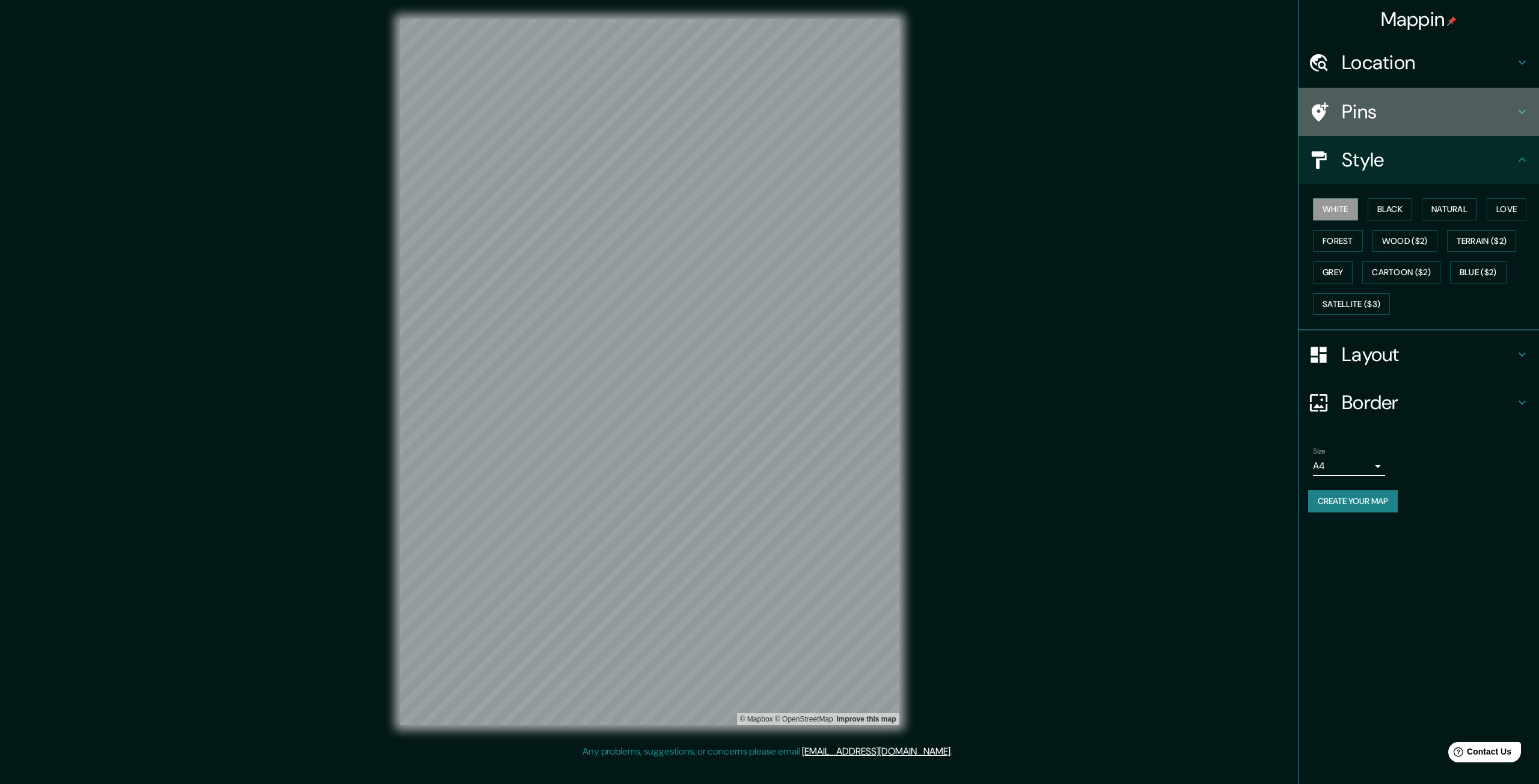
click at [1383, 121] on h4 "Pins" at bounding box center [1428, 112] width 173 height 24
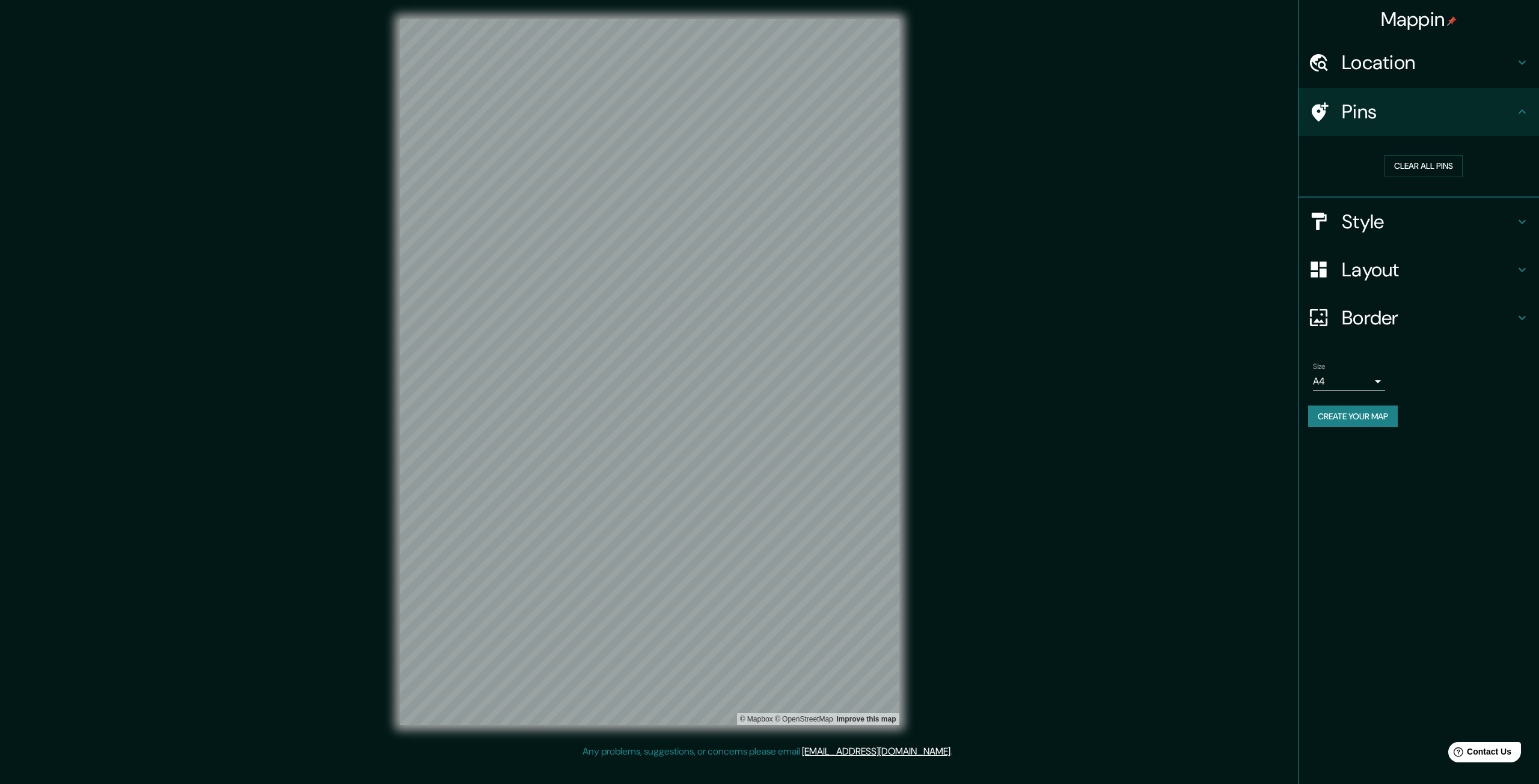
click at [1373, 367] on div "Size A4 single" at bounding box center [1349, 377] width 72 height 29
click at [1389, 383] on div "Size A4 single" at bounding box center [1419, 377] width 221 height 38
click at [1367, 380] on body "Mappin Location [GEOGRAPHIC_DATA], [GEOGRAPHIC_DATA], [GEOGRAPHIC_DATA], [GEOGR…" at bounding box center [769, 392] width 1539 height 784
click at [1367, 379] on div at bounding box center [769, 392] width 1539 height 784
click at [1382, 386] on body "Mappin Location [GEOGRAPHIC_DATA], [GEOGRAPHIC_DATA], [GEOGRAPHIC_DATA], [GEOGR…" at bounding box center [769, 392] width 1539 height 784
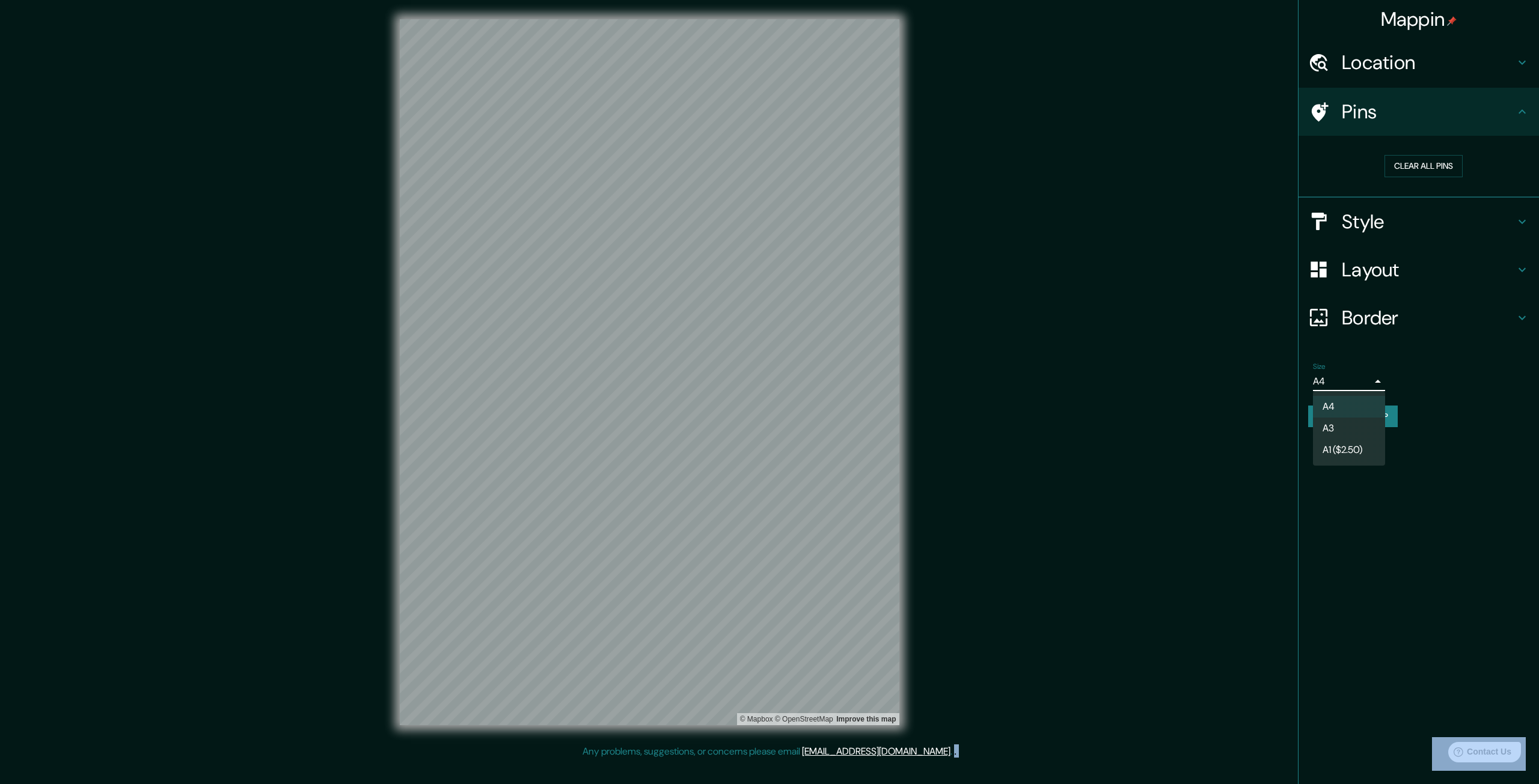
click at [1381, 385] on div at bounding box center [769, 392] width 1539 height 784
click at [1324, 111] on icon at bounding box center [1320, 111] width 17 height 19
click at [1517, 479] on div "Mappin Location [GEOGRAPHIC_DATA], [GEOGRAPHIC_DATA], [GEOGRAPHIC_DATA], [GEOGR…" at bounding box center [1418, 392] width 241 height 784
click at [1412, 178] on div "Clear all pins" at bounding box center [1424, 166] width 231 height 42
click at [1413, 171] on button "Clear all pins" at bounding box center [1424, 166] width 78 height 23
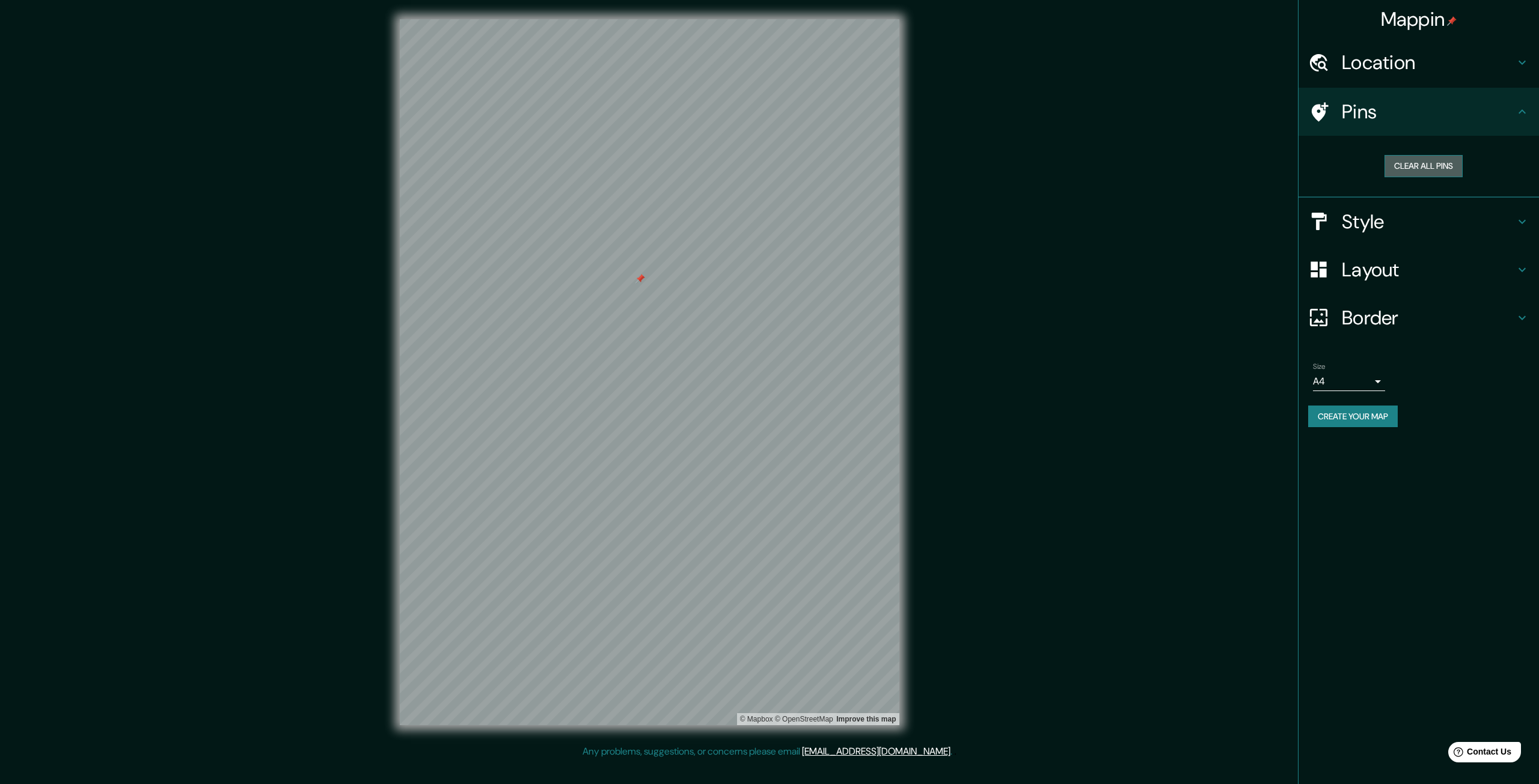
click at [1418, 157] on button "Clear all pins" at bounding box center [1424, 166] width 78 height 23
click at [1378, 109] on h4 "Pins" at bounding box center [1428, 112] width 173 height 24
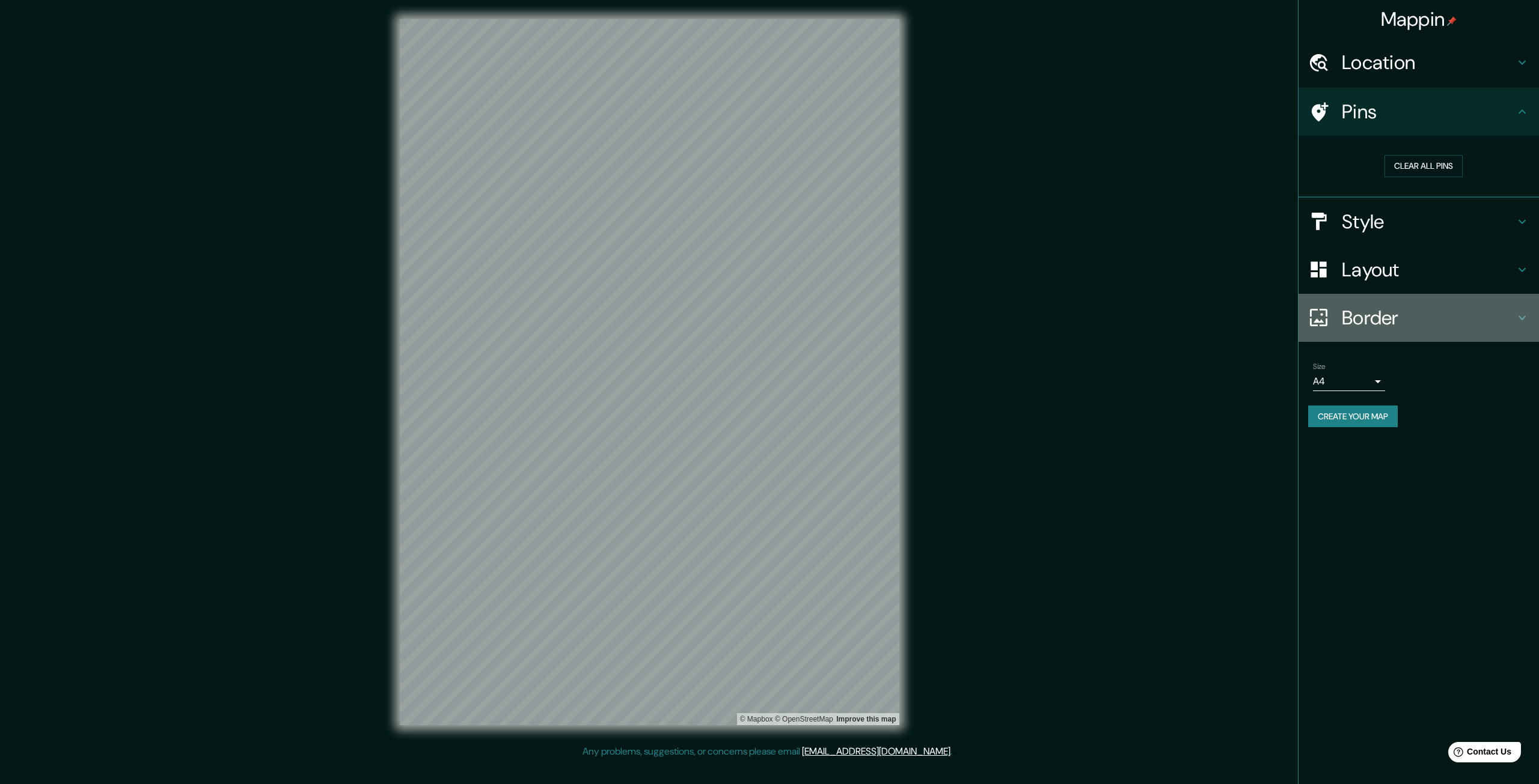
click at [1408, 315] on h4 "Border" at bounding box center [1428, 318] width 173 height 24
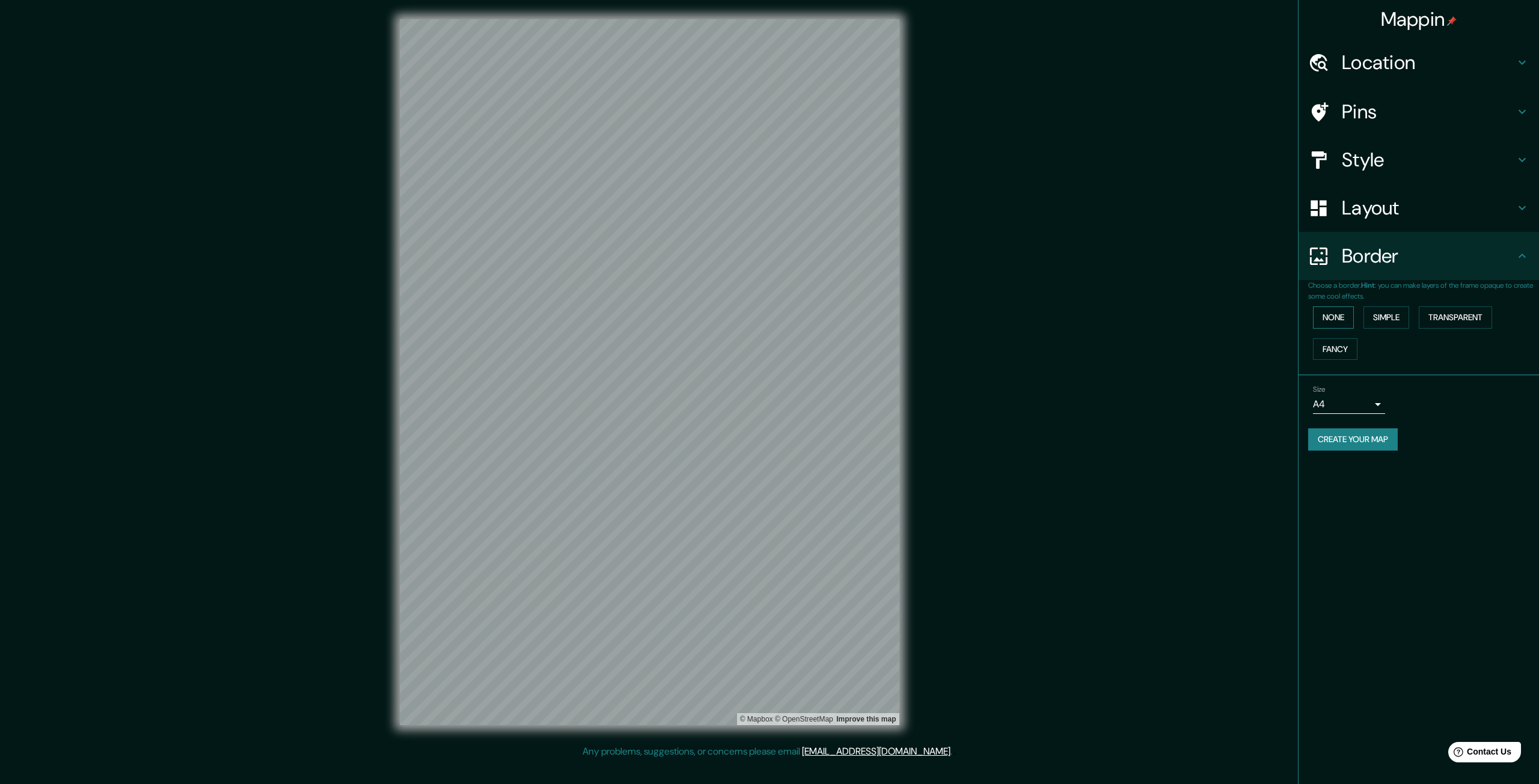
click at [1334, 315] on button "None" at bounding box center [1334, 318] width 41 height 23
click at [1400, 317] on button "Simple" at bounding box center [1386, 318] width 46 height 23
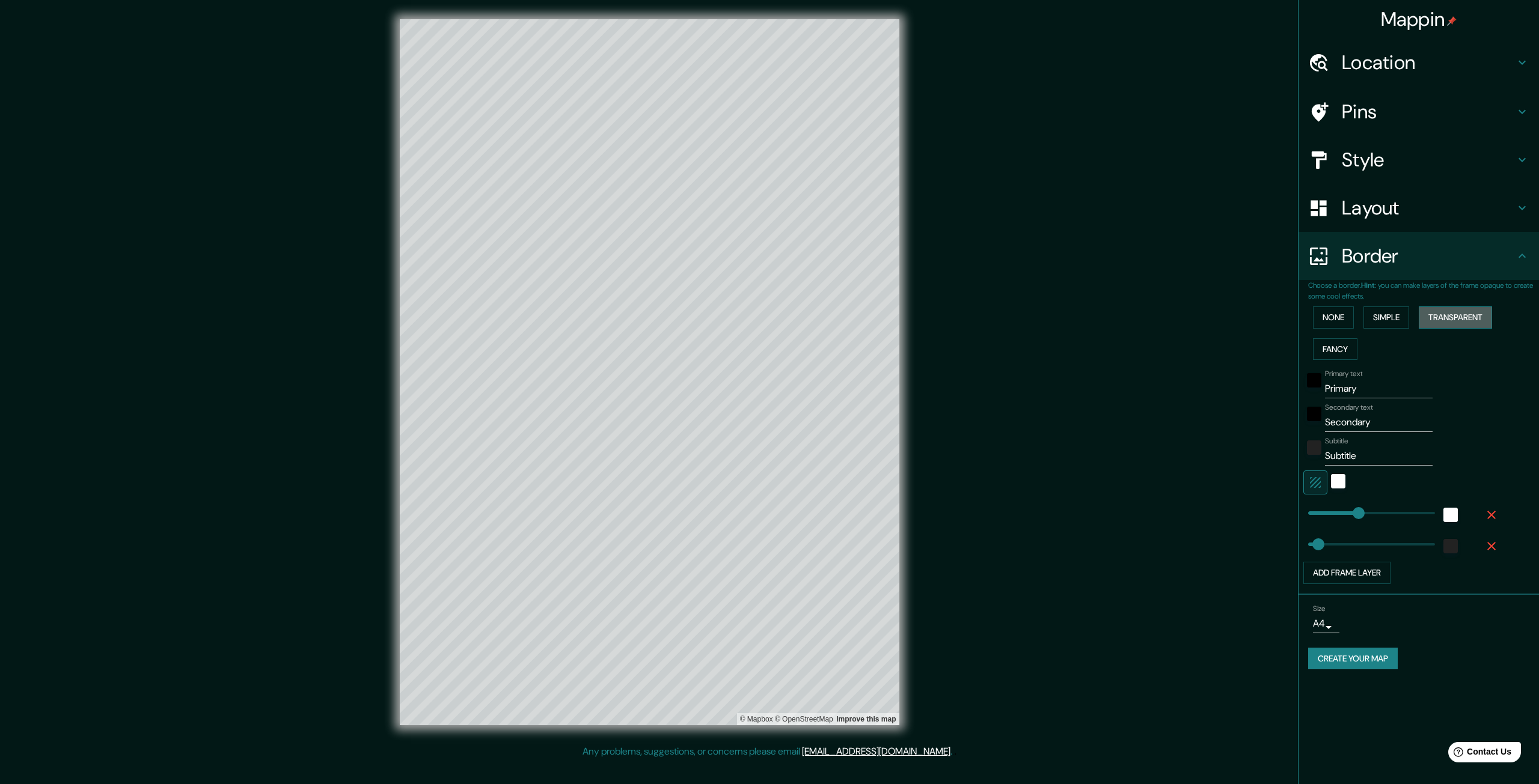
click at [1448, 323] on button "Transparent" at bounding box center [1456, 318] width 74 height 23
click at [1340, 348] on button "Fancy" at bounding box center [1335, 350] width 44 height 23
click at [1336, 313] on button "None" at bounding box center [1334, 318] width 41 height 23
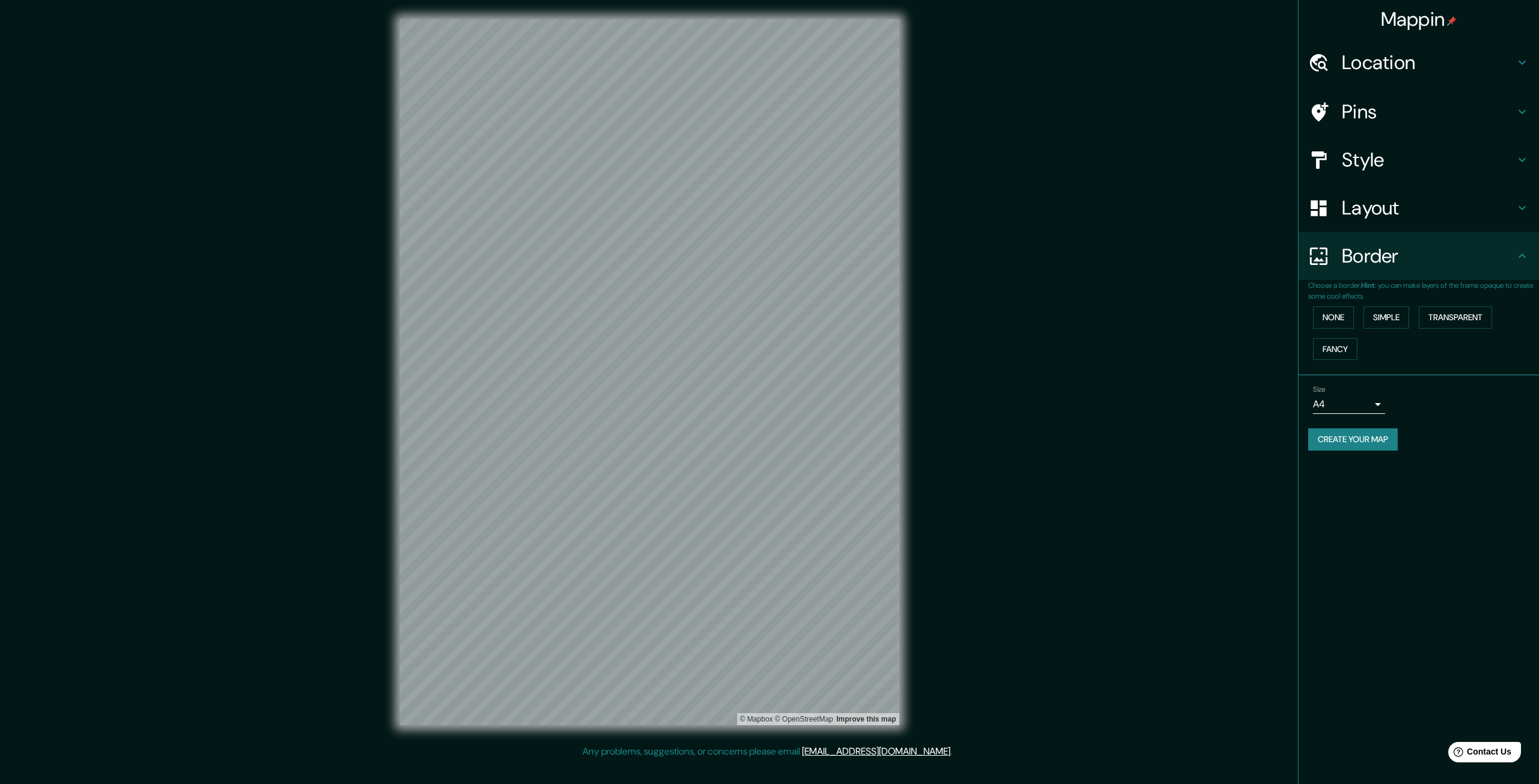
click at [1368, 215] on h4 "Layout" at bounding box center [1428, 208] width 173 height 24
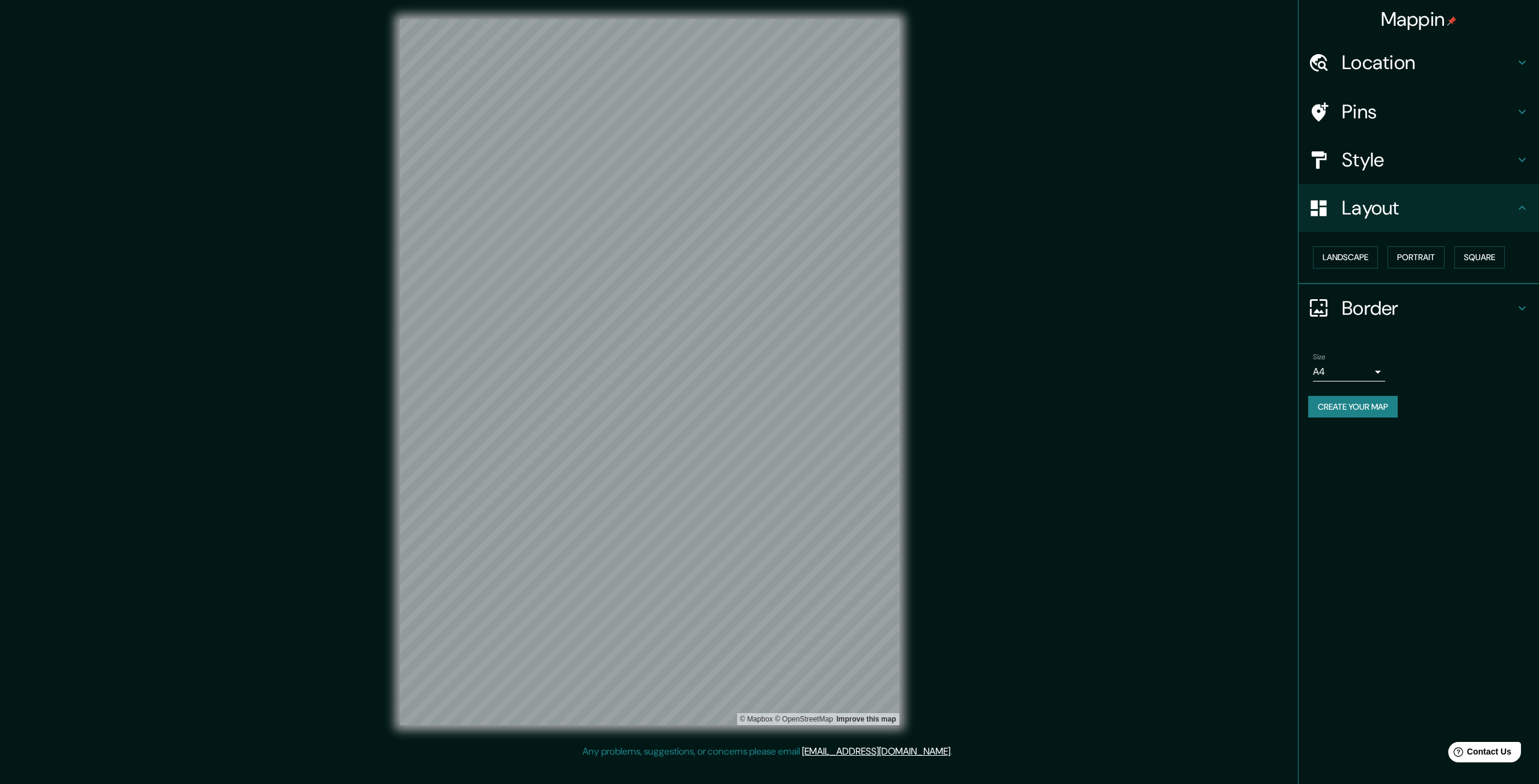
click at [1366, 162] on h4 "Style" at bounding box center [1428, 160] width 173 height 24
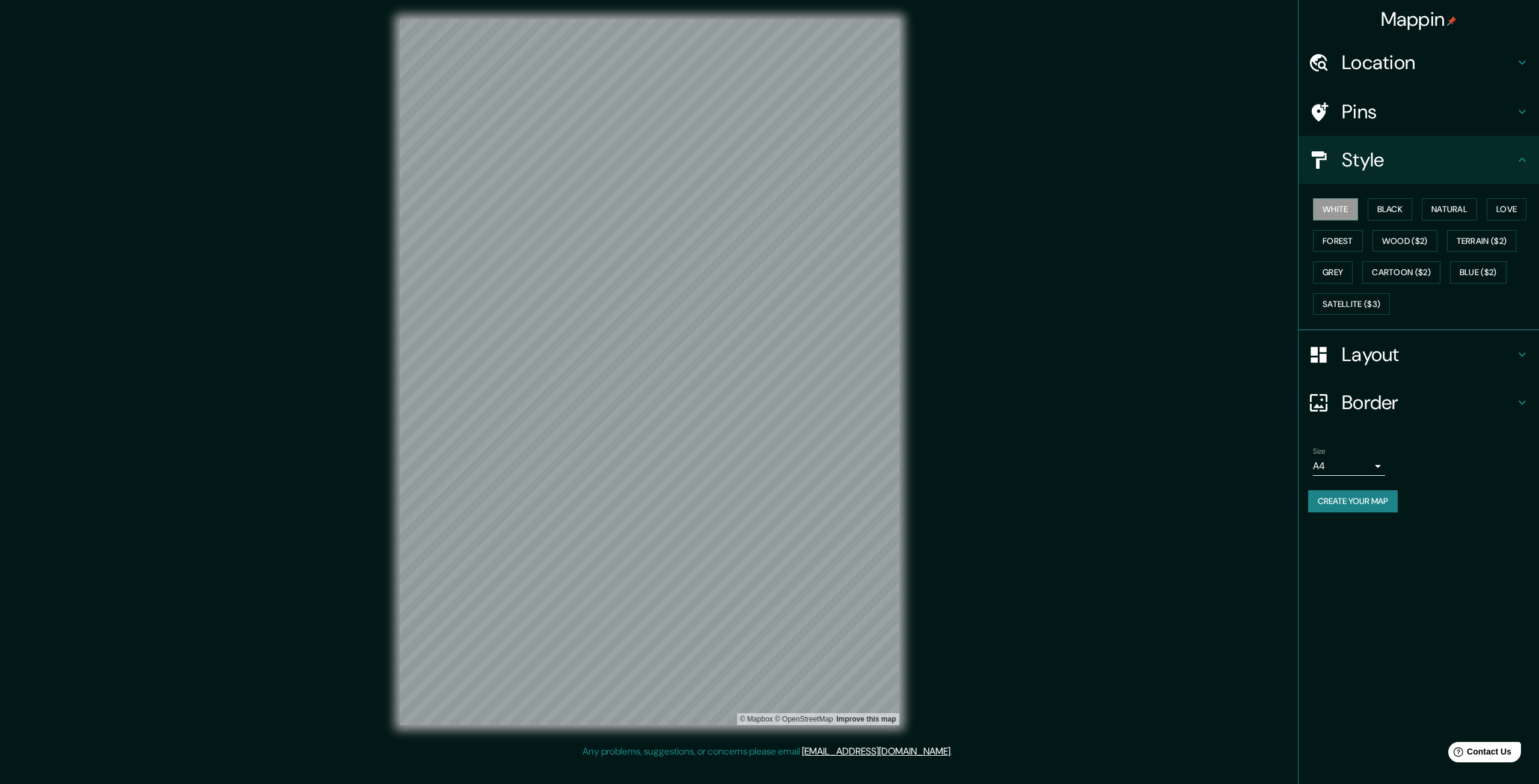
click at [1379, 387] on div "Border" at bounding box center [1418, 403] width 240 height 48
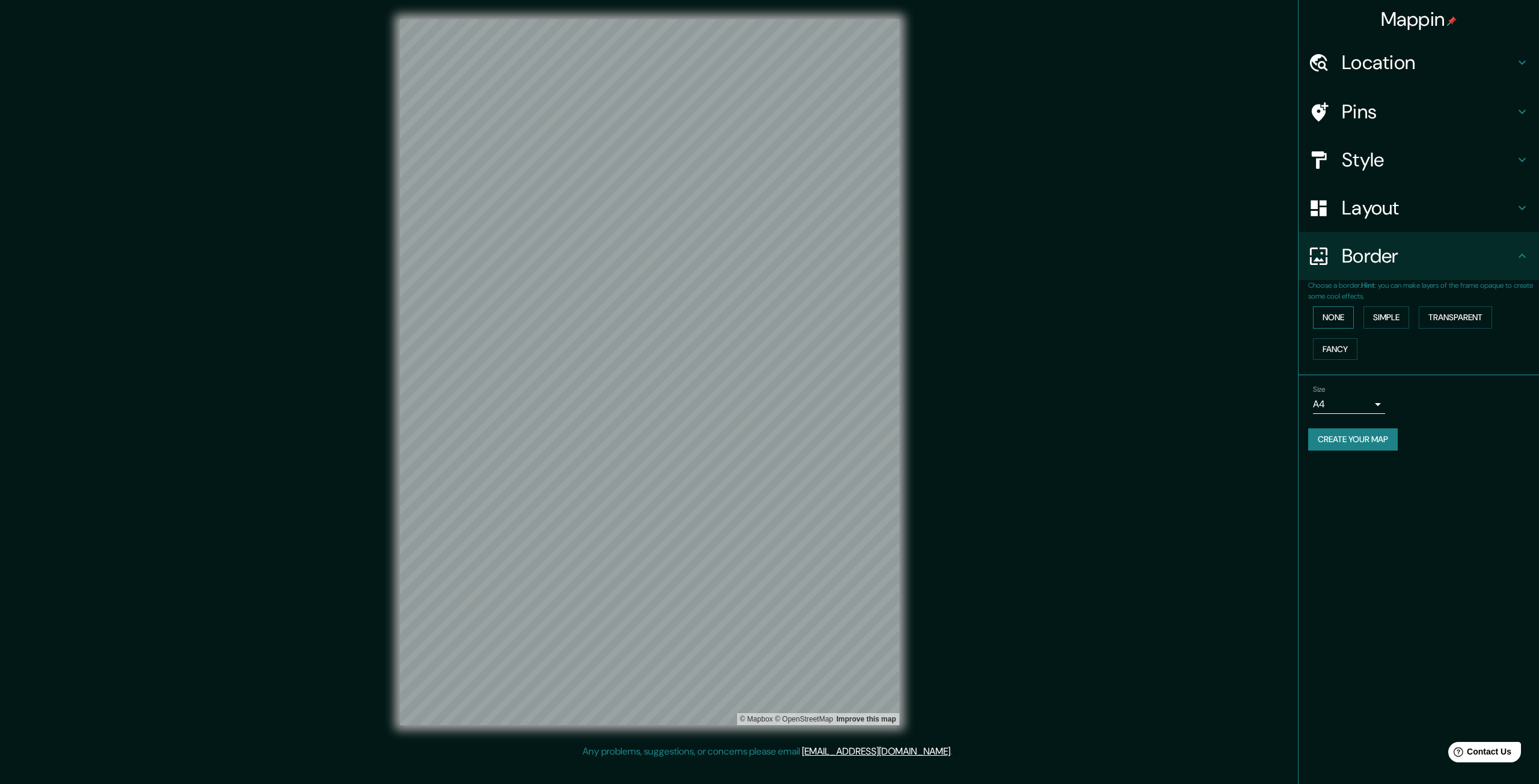
click at [1334, 319] on button "None" at bounding box center [1334, 318] width 41 height 23
click at [1386, 319] on button "Simple" at bounding box center [1386, 318] width 46 height 23
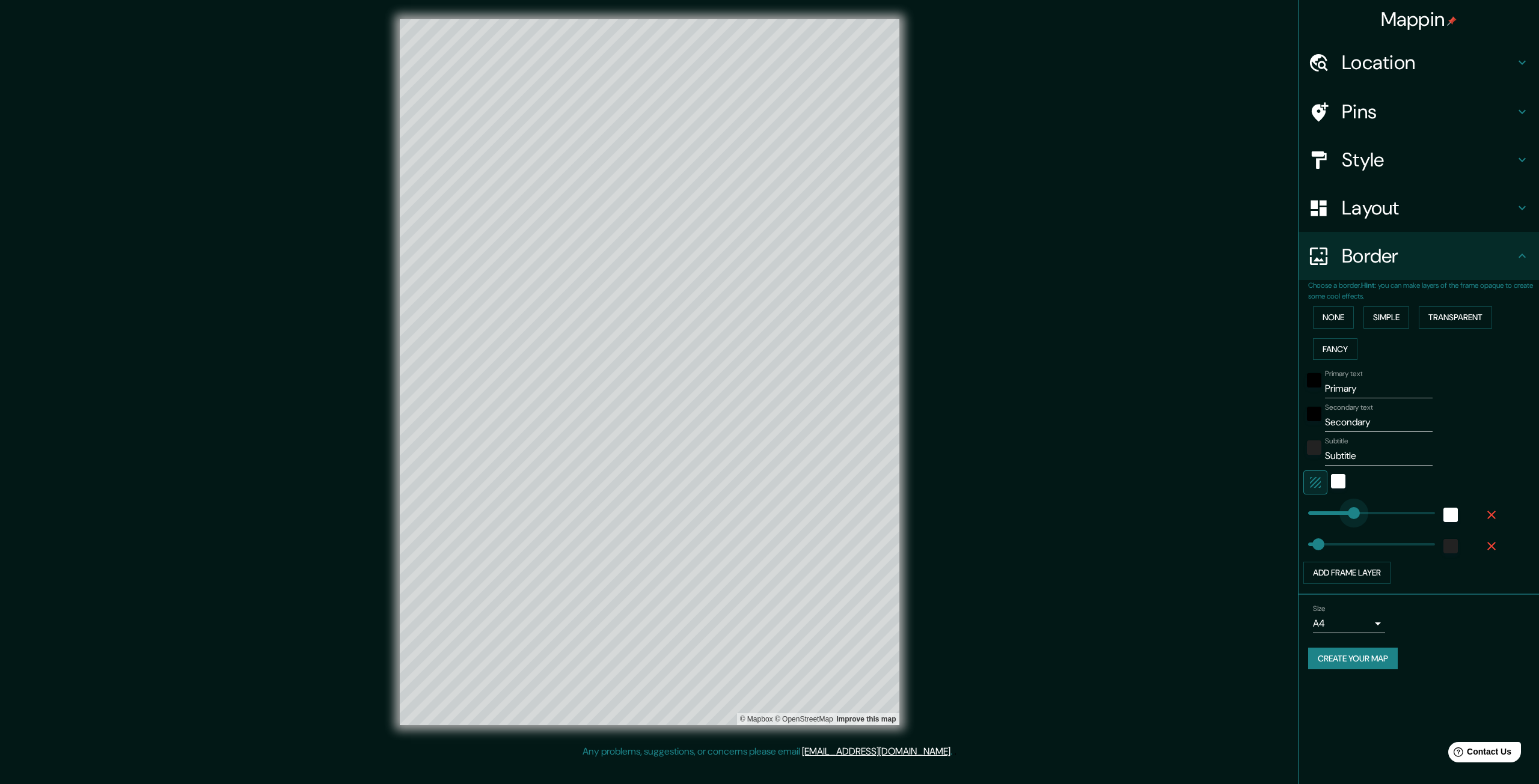
type input "0"
drag, startPoint x: 1354, startPoint y: 513, endPoint x: 1237, endPoint y: 509, distance: 117.1
type input "66"
type input "398"
drag, startPoint x: 1311, startPoint y: 507, endPoint x: 1369, endPoint y: 510, distance: 58.1
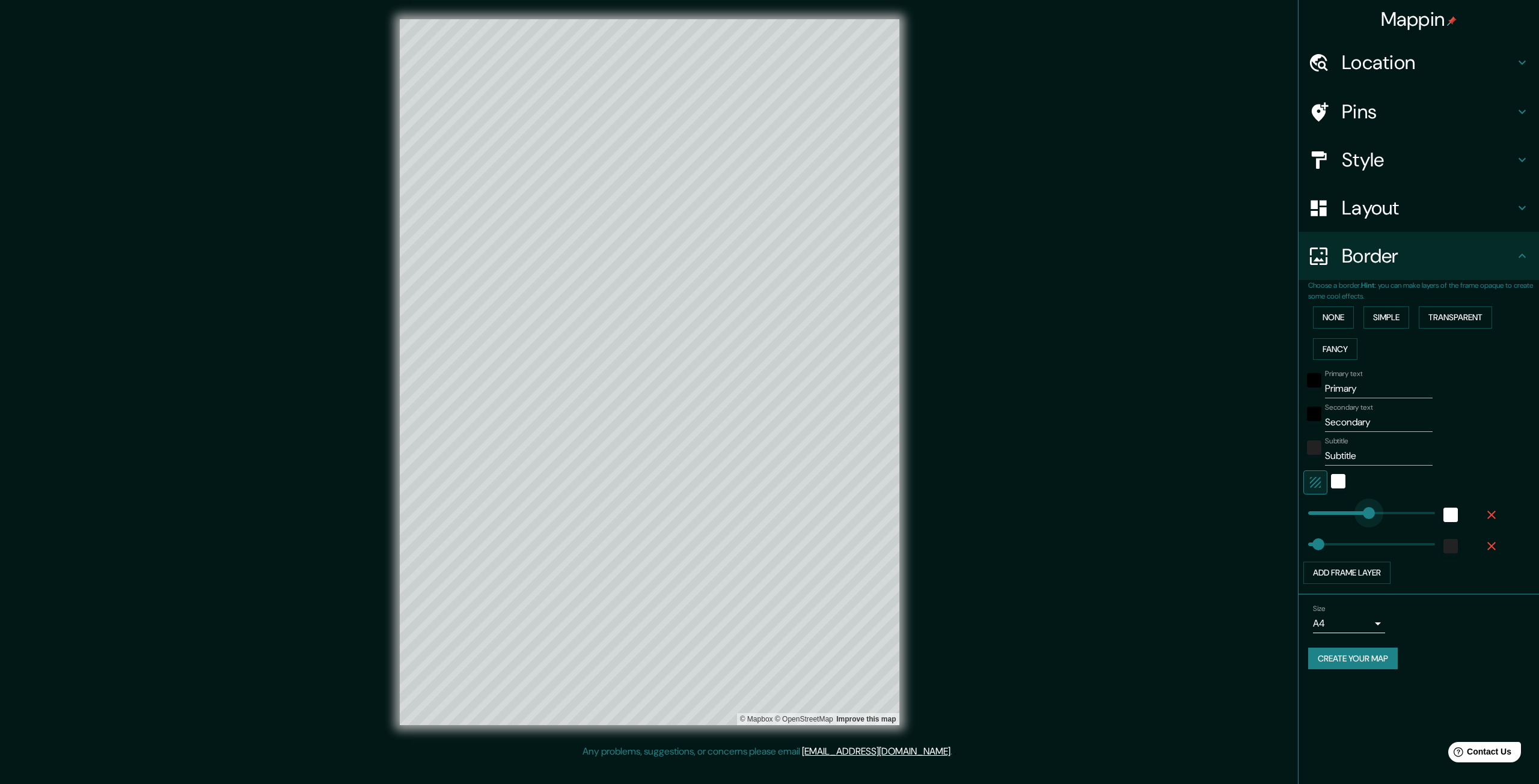
type input "66"
click at [1340, 480] on div "white" at bounding box center [1338, 481] width 15 height 15
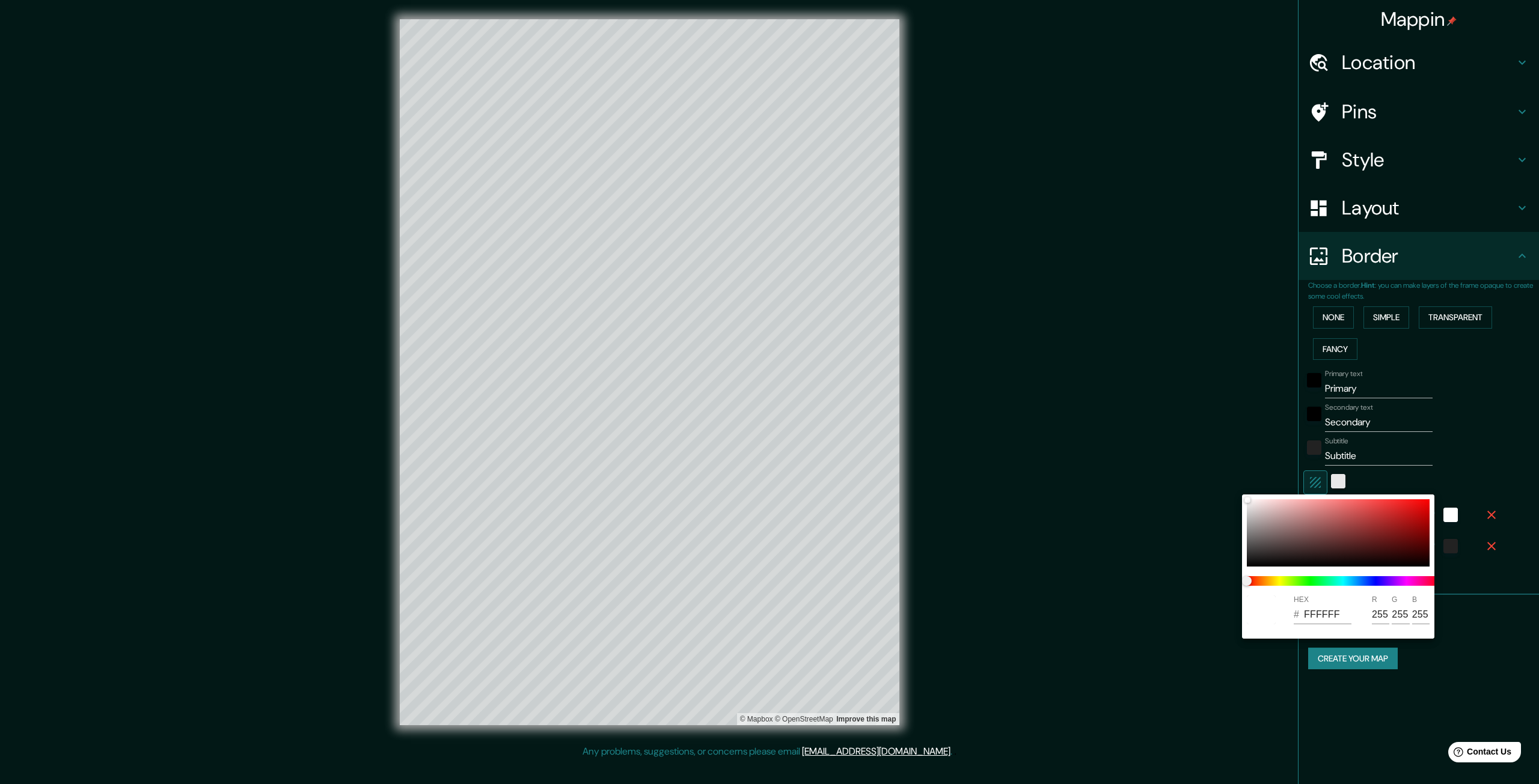
click at [1340, 480] on div at bounding box center [769, 392] width 1539 height 784
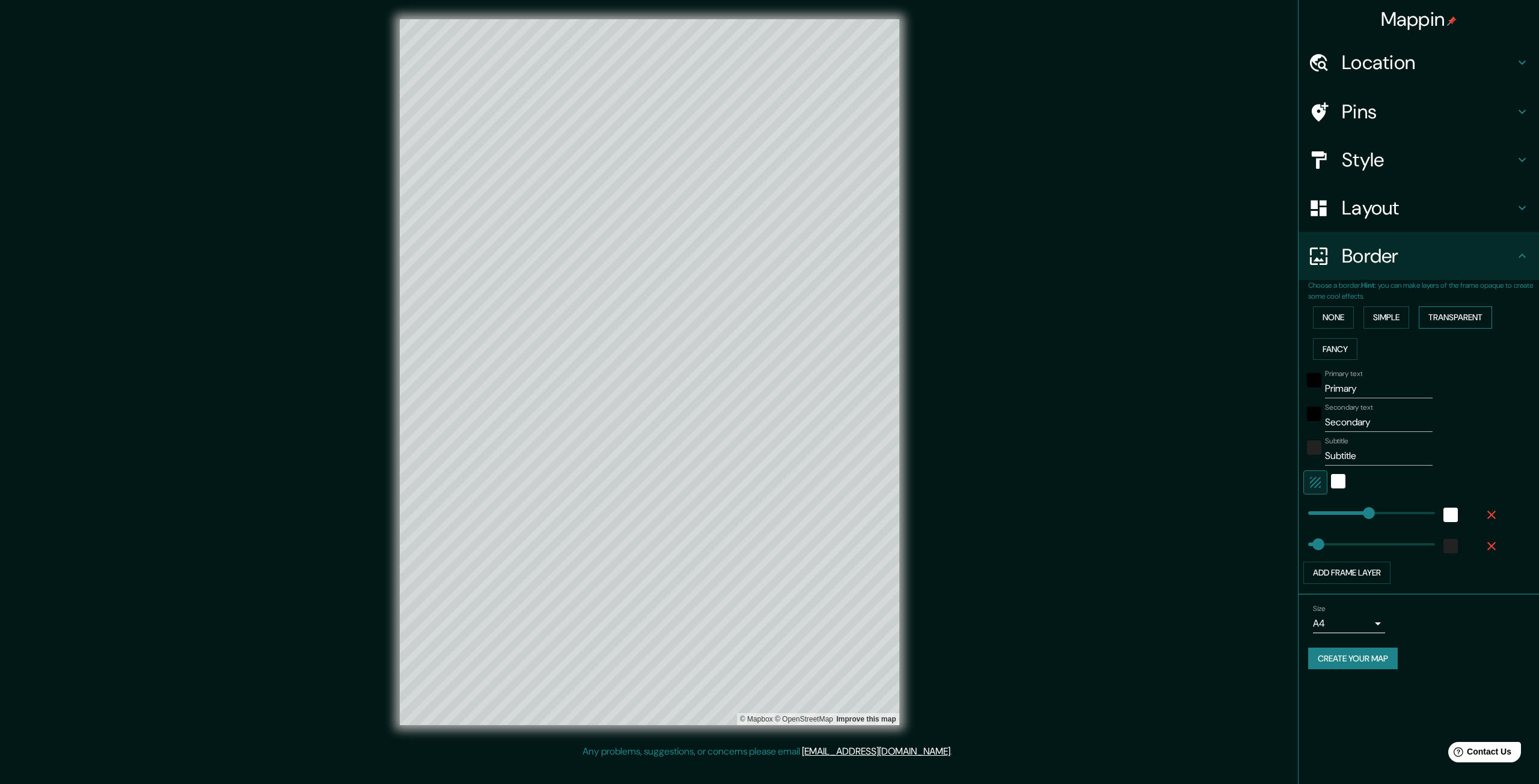
click at [1452, 320] on button "Transparent" at bounding box center [1456, 318] width 74 height 23
click at [1390, 315] on button "Simple" at bounding box center [1386, 318] width 46 height 23
click at [1463, 317] on button "Transparent" at bounding box center [1456, 318] width 74 height 23
click at [1321, 350] on button "Fancy" at bounding box center [1335, 350] width 44 height 23
click at [1398, 309] on button "Simple" at bounding box center [1386, 318] width 46 height 23
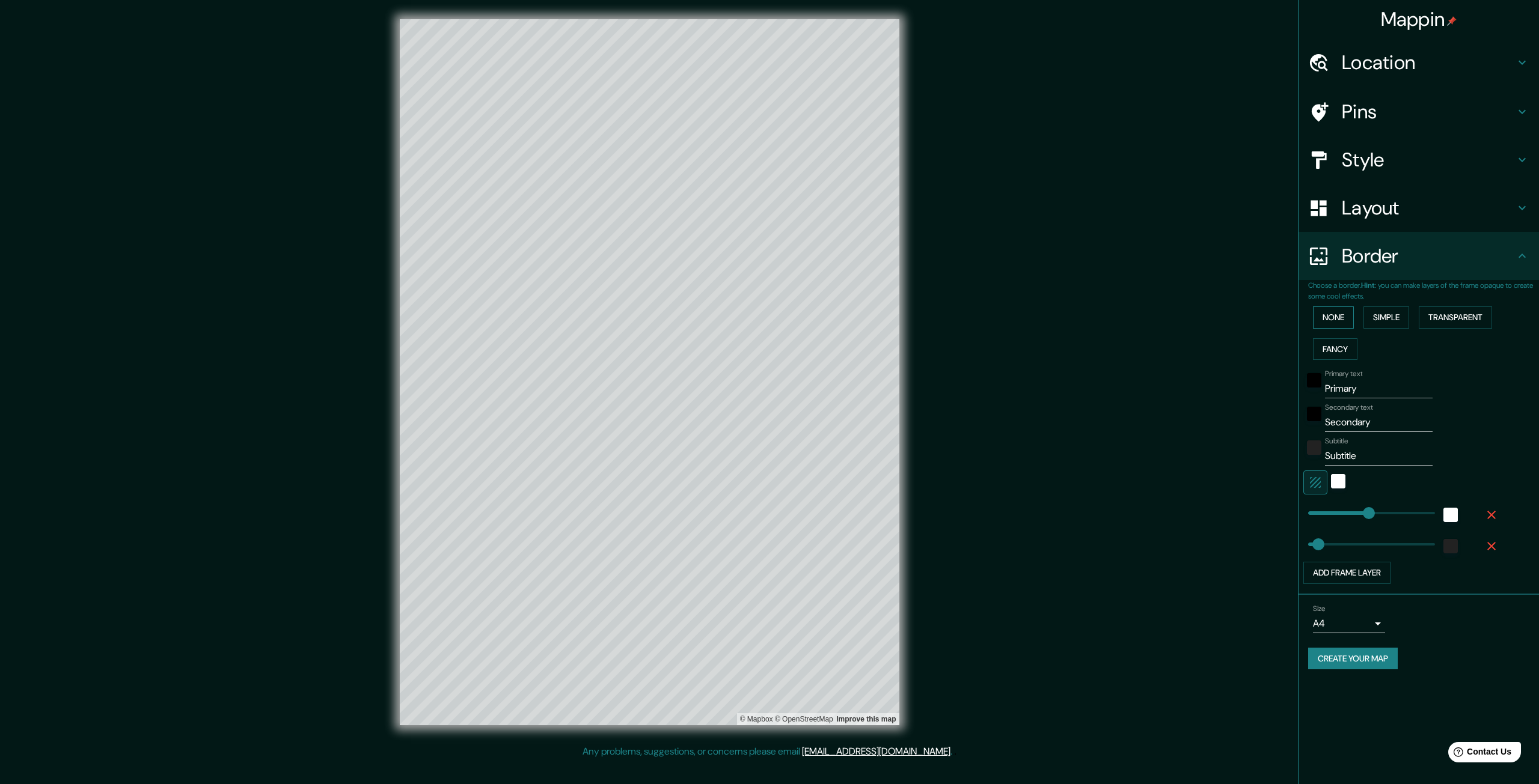
click at [1327, 308] on button "None" at bounding box center [1334, 318] width 41 height 23
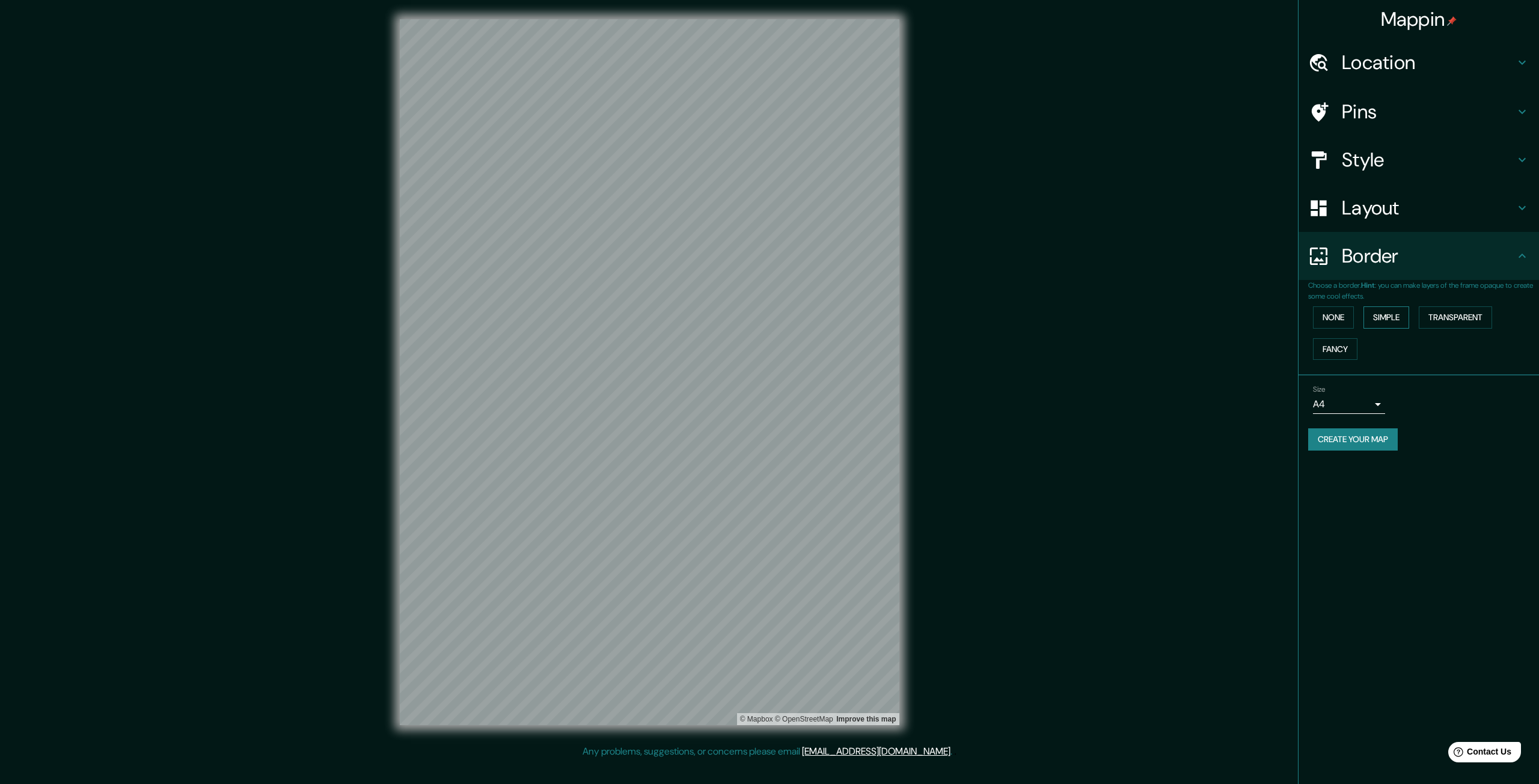
click at [1389, 318] on button "Simple" at bounding box center [1386, 318] width 46 height 23
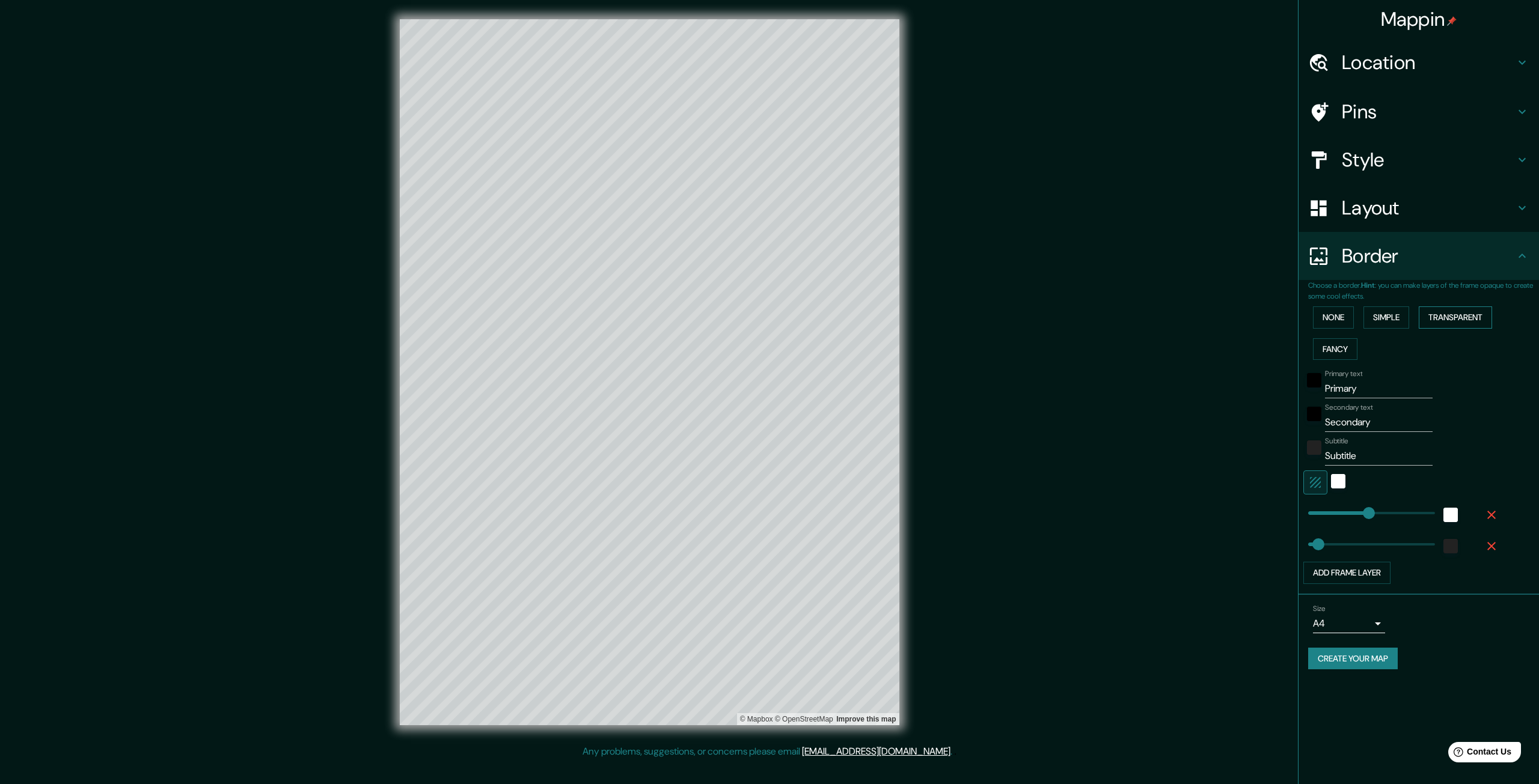
click at [1450, 321] on button "Transparent" at bounding box center [1456, 318] width 74 height 23
click at [1413, 314] on div "None Simple Transparent Fancy" at bounding box center [1424, 333] width 231 height 63
click at [1399, 314] on button "Simple" at bounding box center [1386, 318] width 46 height 23
click at [1345, 385] on input "Primary" at bounding box center [1379, 389] width 107 height 19
click at [1345, 385] on input "Primary" at bounding box center [1379, 389] width 107 height 19
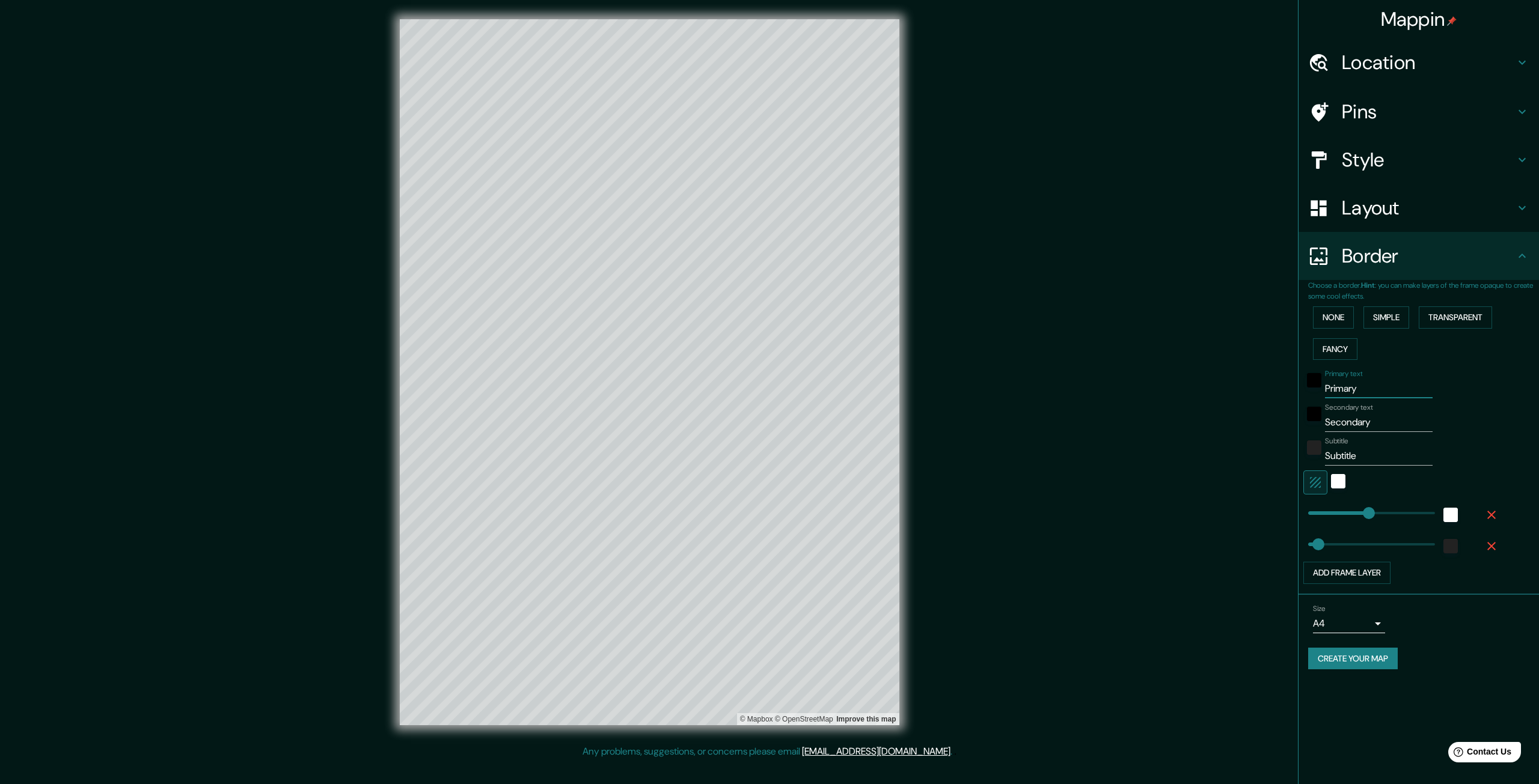
click at [1345, 385] on input "Primary" at bounding box center [1379, 389] width 107 height 19
type input "L"
type input "66"
type input "LA"
type input "66"
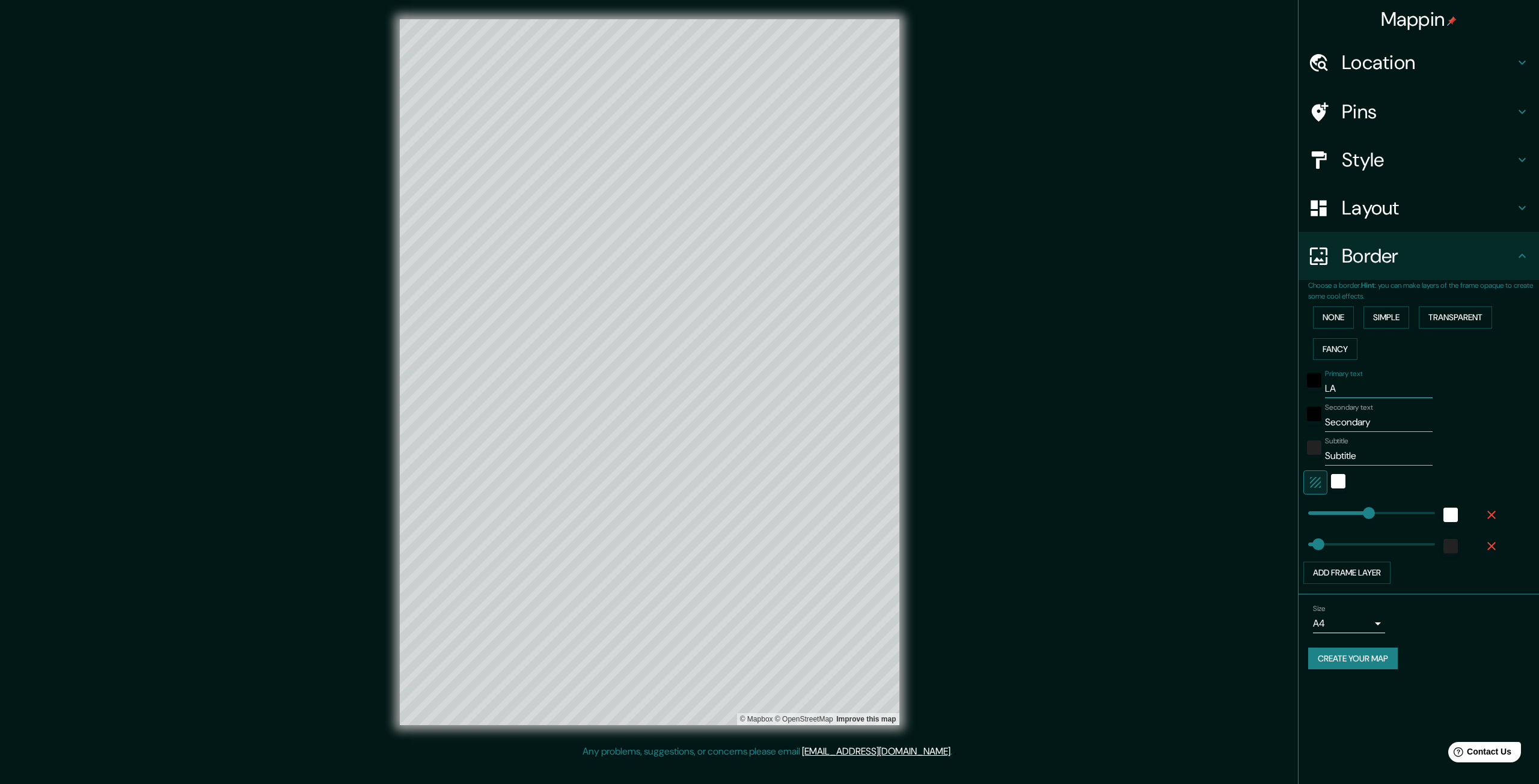
type input "LAS"
type input "66"
type input "LAS"
type input "66"
type input "LAS P"
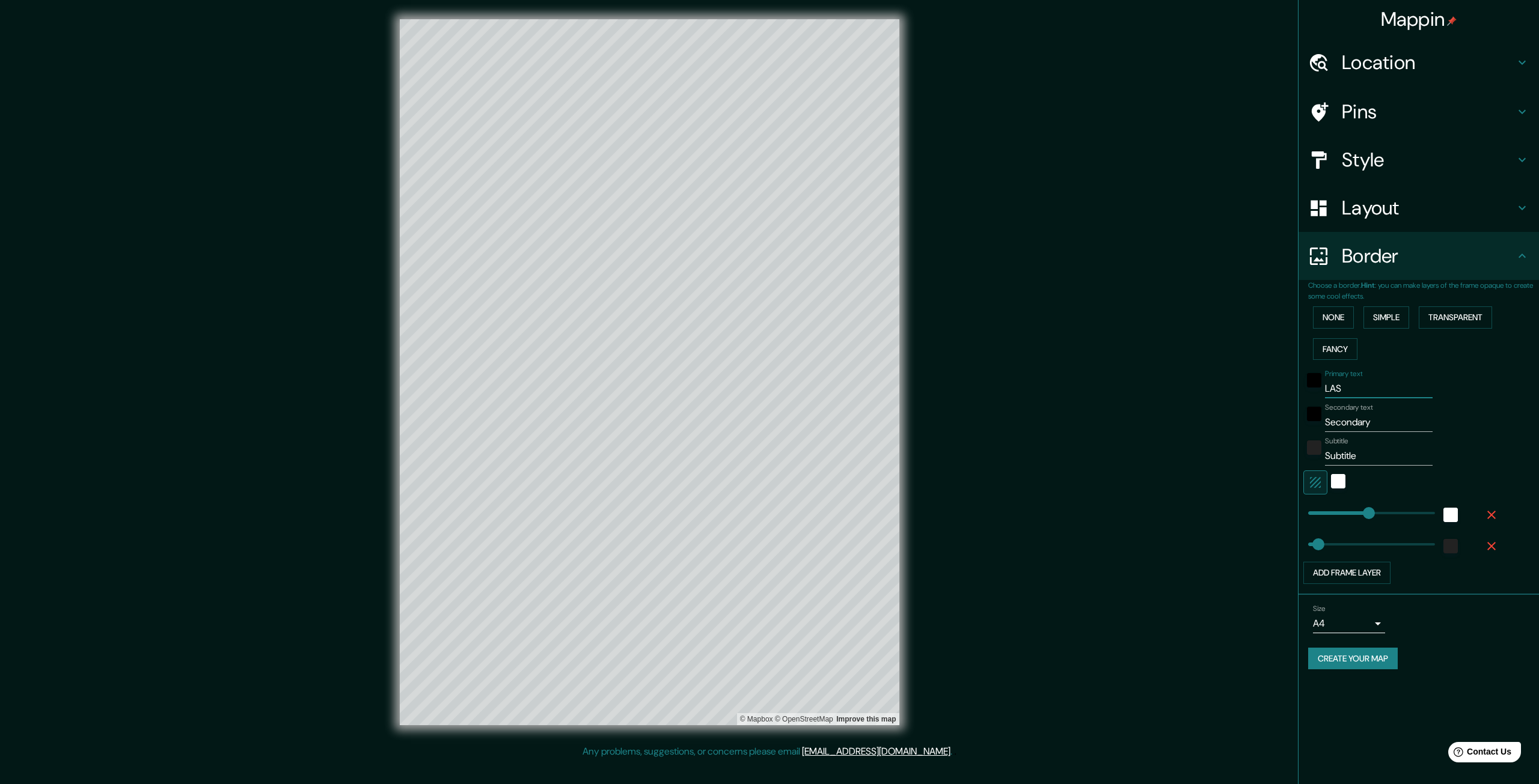
type input "66"
type input "LAS PR"
type input "66"
type input "LAS PRA"
type input "66"
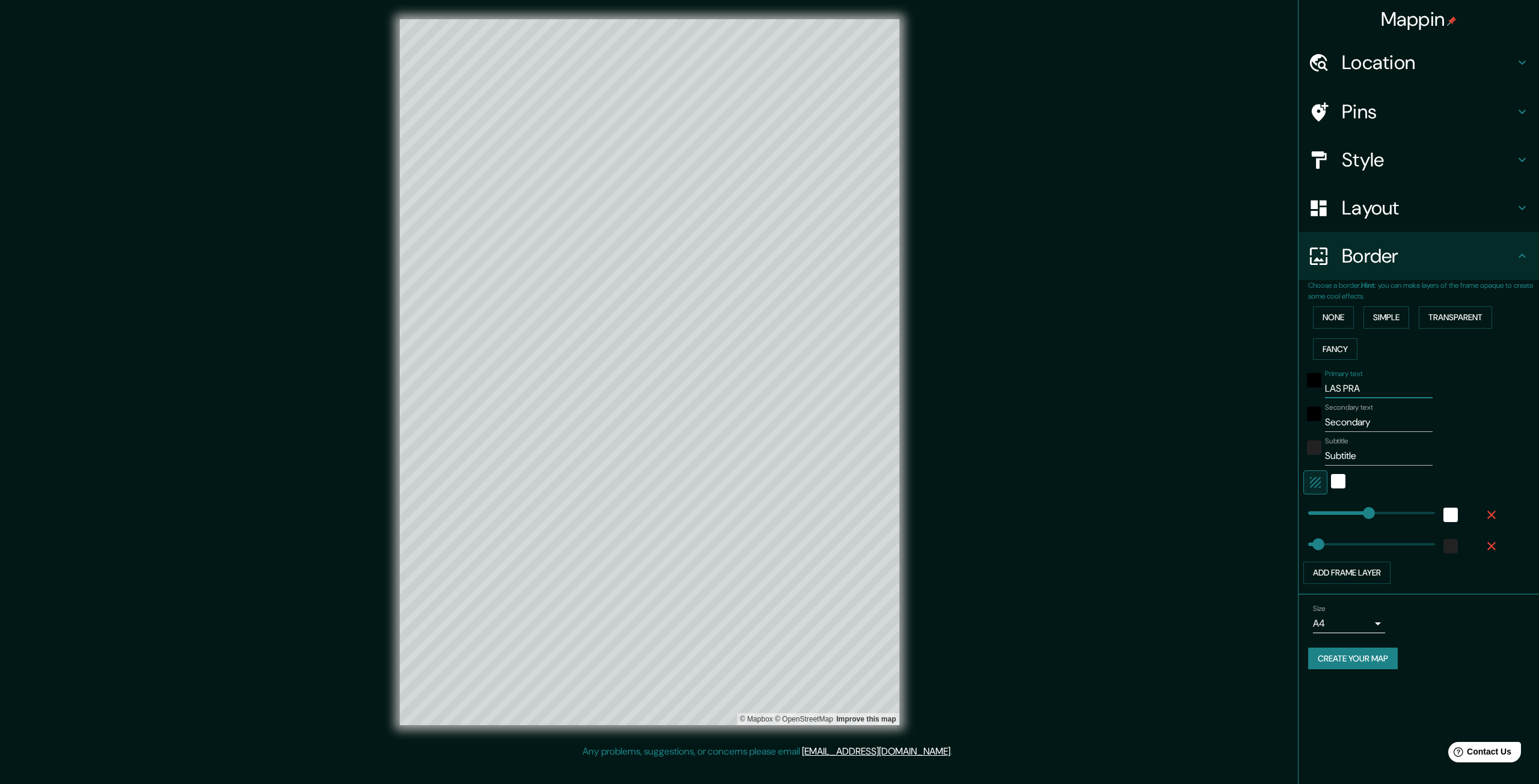
type input "LAS PRAD"
type input "66"
type input "LAS PRADE"
type input "66"
type input "LAS PRADER"
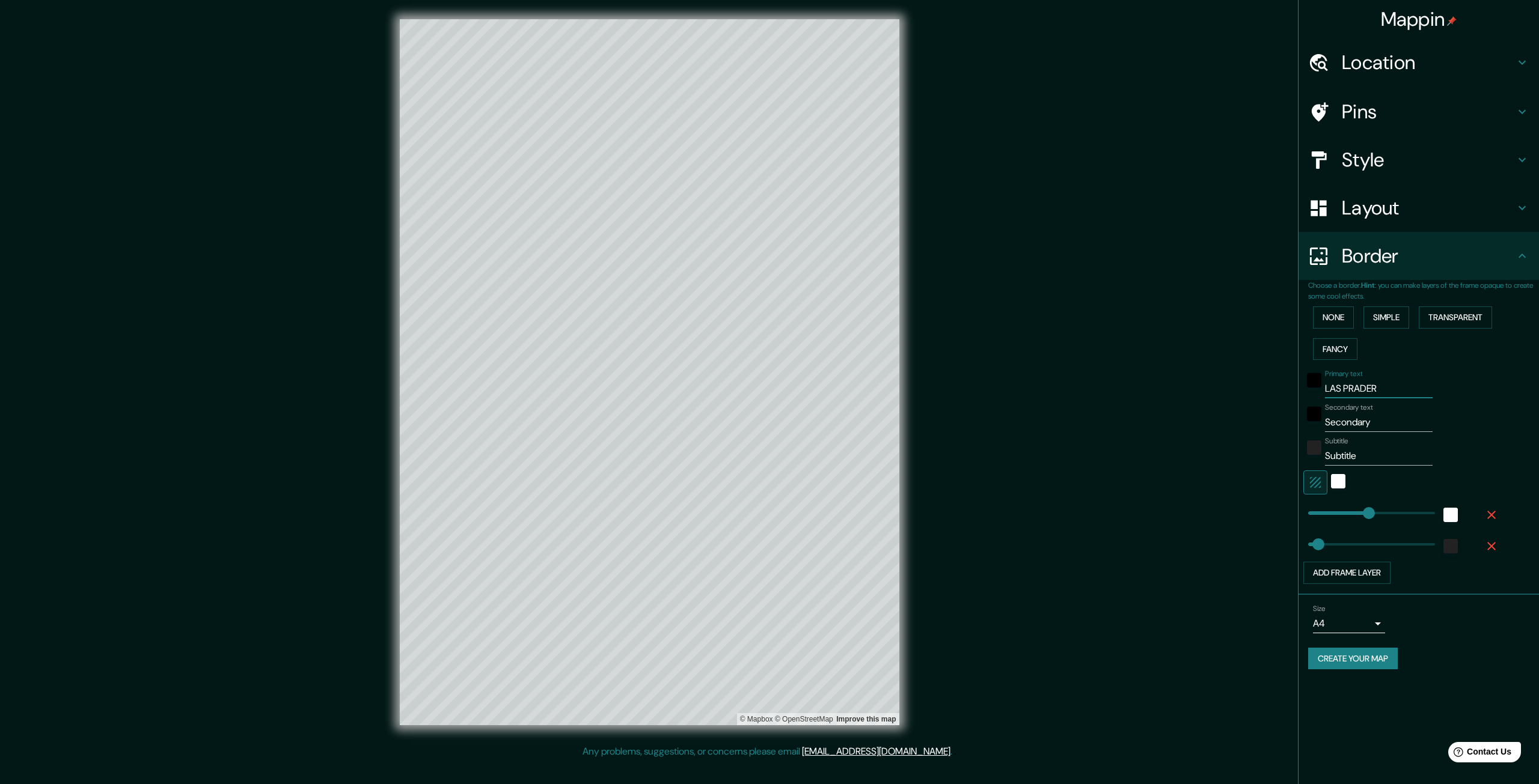
type input "66"
type input "LAS PRADERA"
type input "66"
type input "LAS PRADERAS"
type input "66"
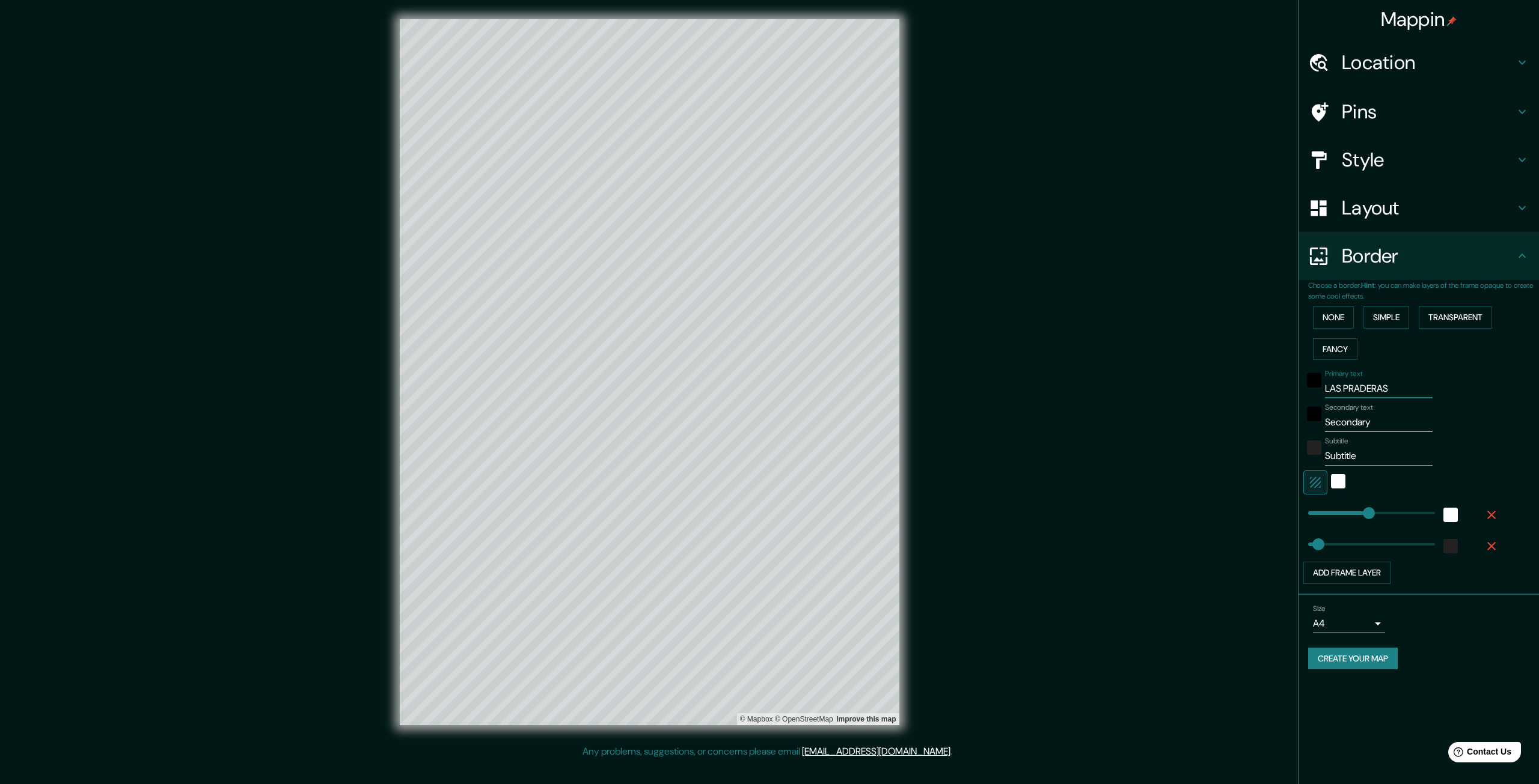
type input "LAS PRADERAS"
click at [1357, 430] on input "Secondary" at bounding box center [1379, 422] width 107 height 19
type input "C"
type input "66"
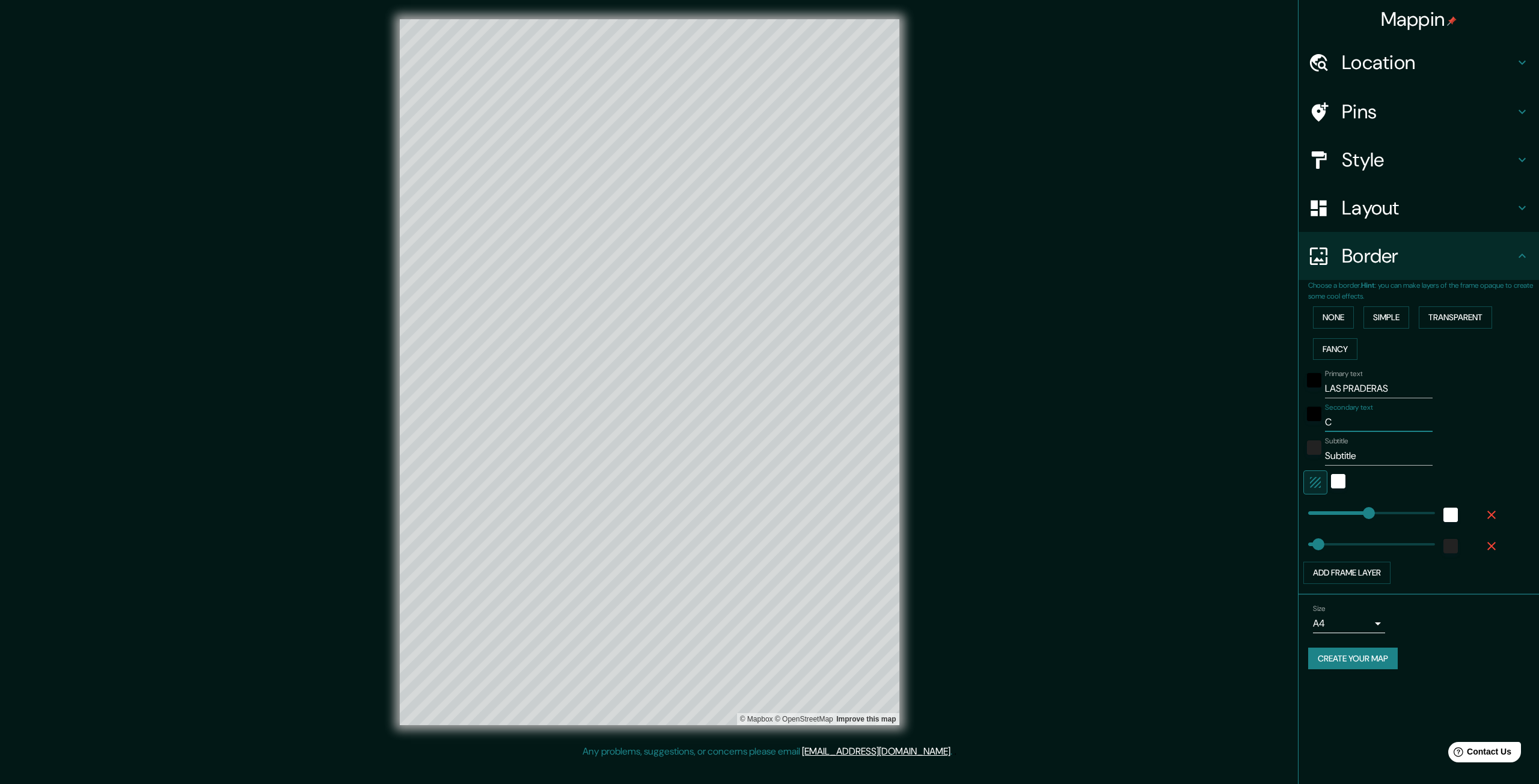
type input "66"
type input "R"
type input "66"
type input "RI"
type input "66"
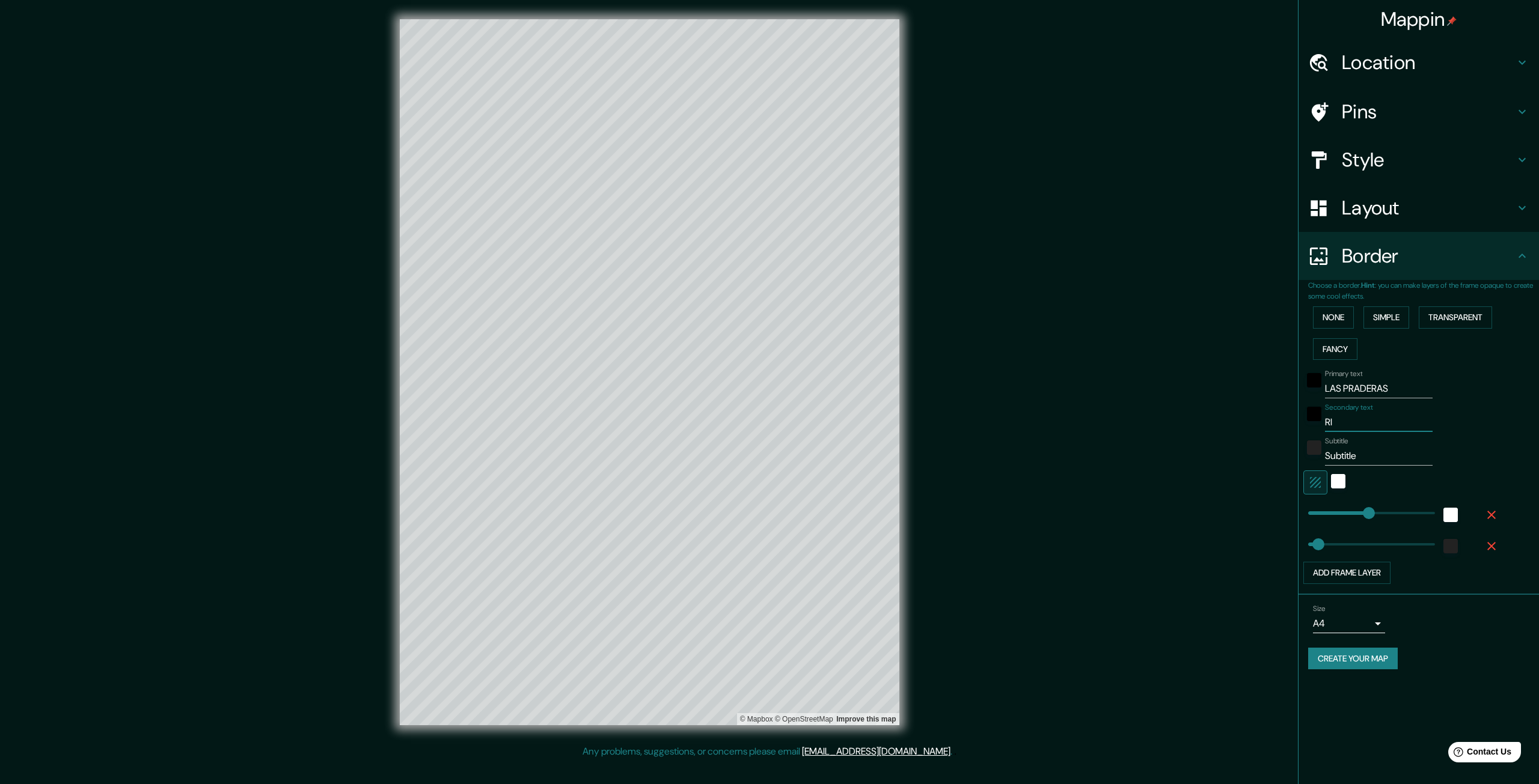
type input "RIM"
type input "66"
type input "RIMA"
type input "66"
type input "RIMAC"
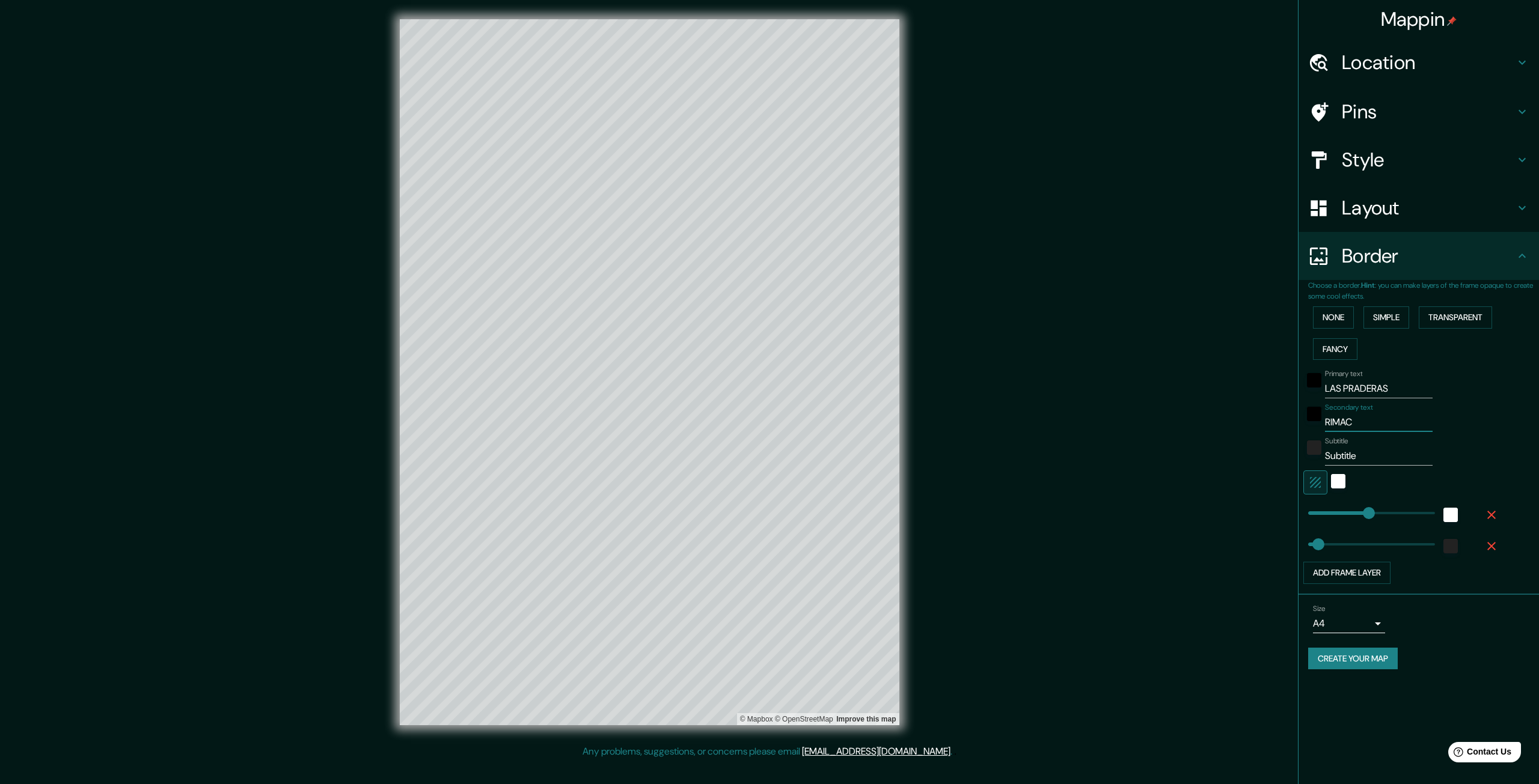
type input "66"
type input "RIMAC"
click at [1342, 460] on input "Subtitle" at bounding box center [1379, 456] width 107 height 19
type input "L"
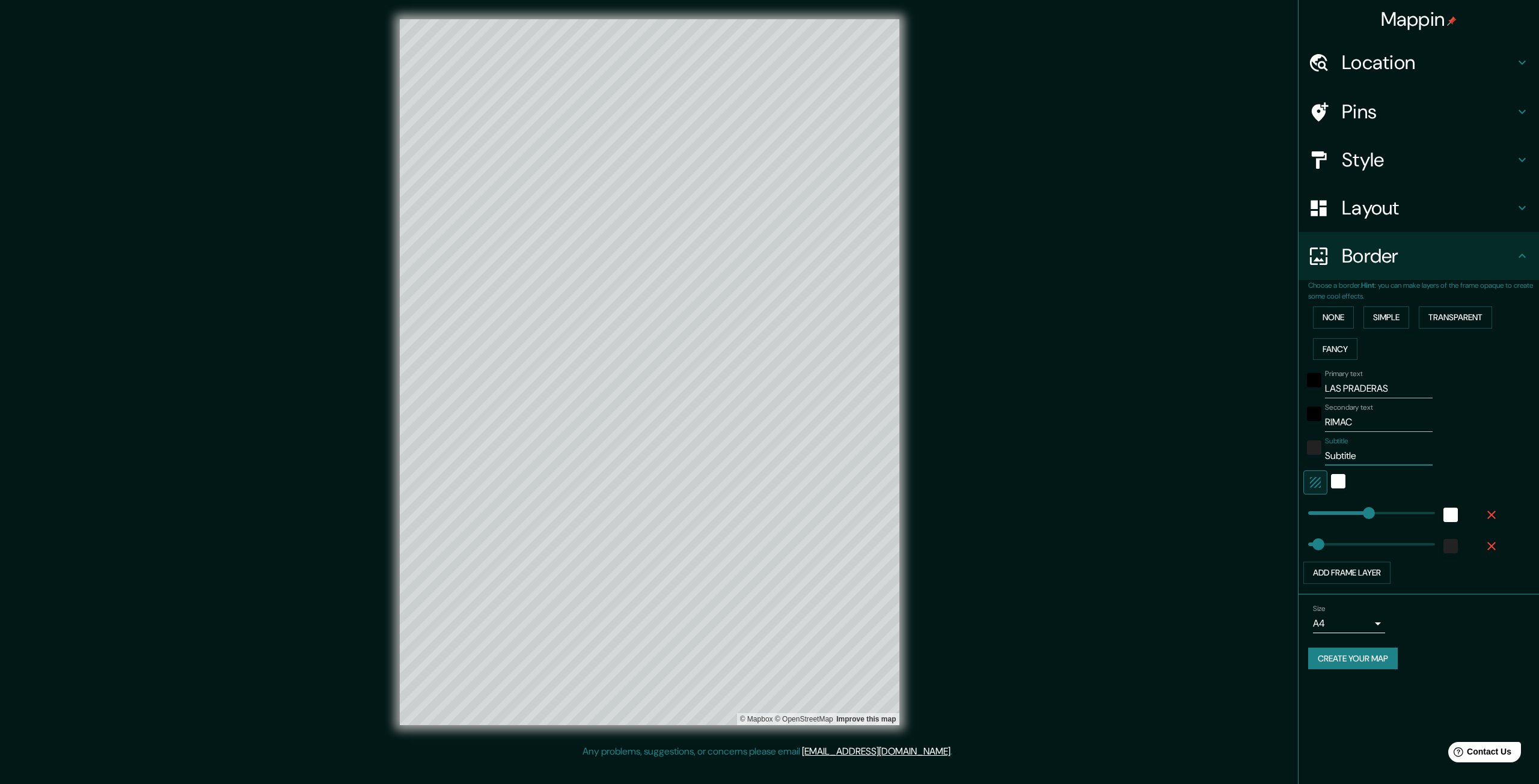
type input "66"
type input "LI"
type input "66"
type input "LIM"
type input "66"
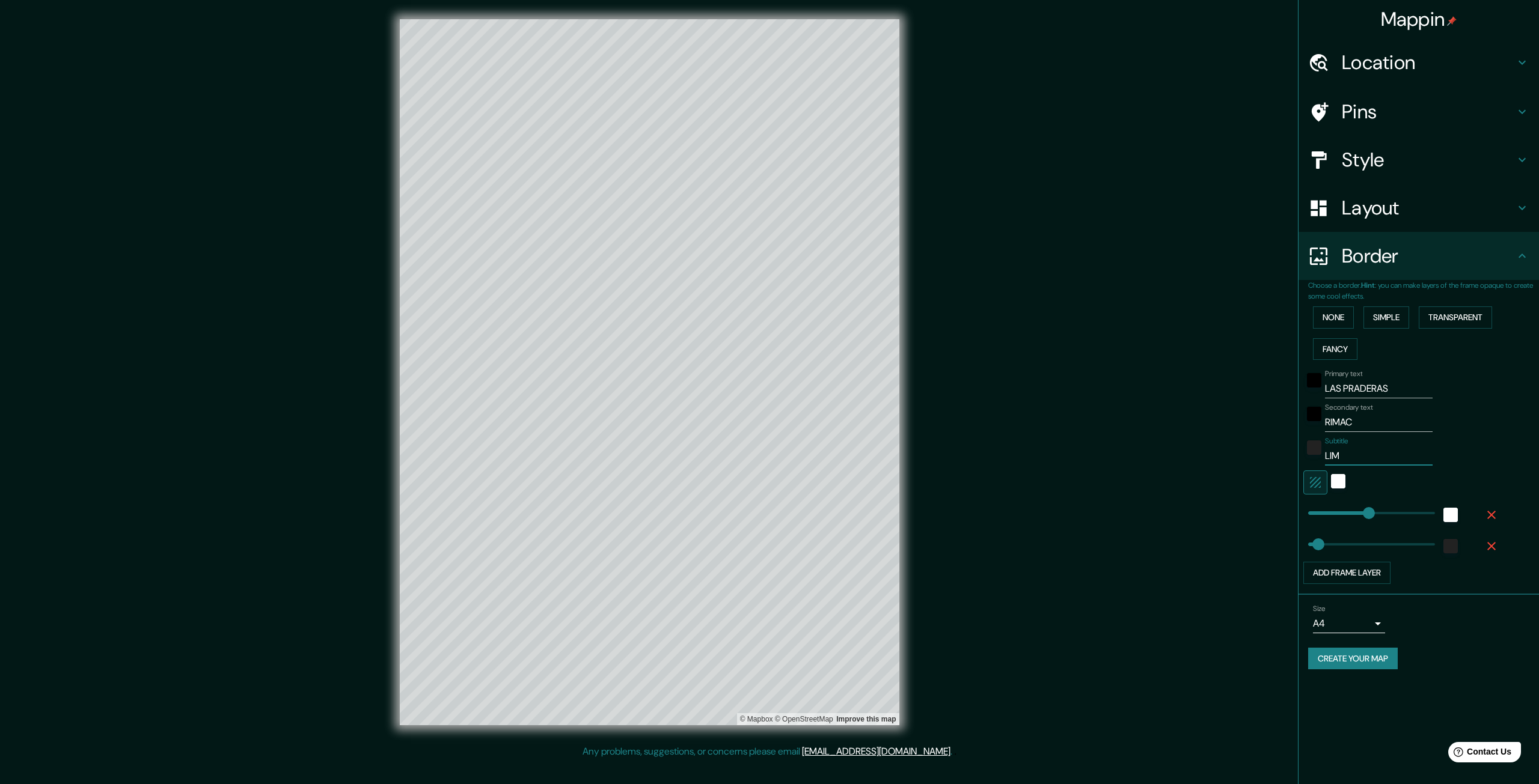
type input "[GEOGRAPHIC_DATA]"
type input "66"
type input "[GEOGRAPHIC_DATA]"
type input "66"
type input "[GEOGRAPHIC_DATA] -"
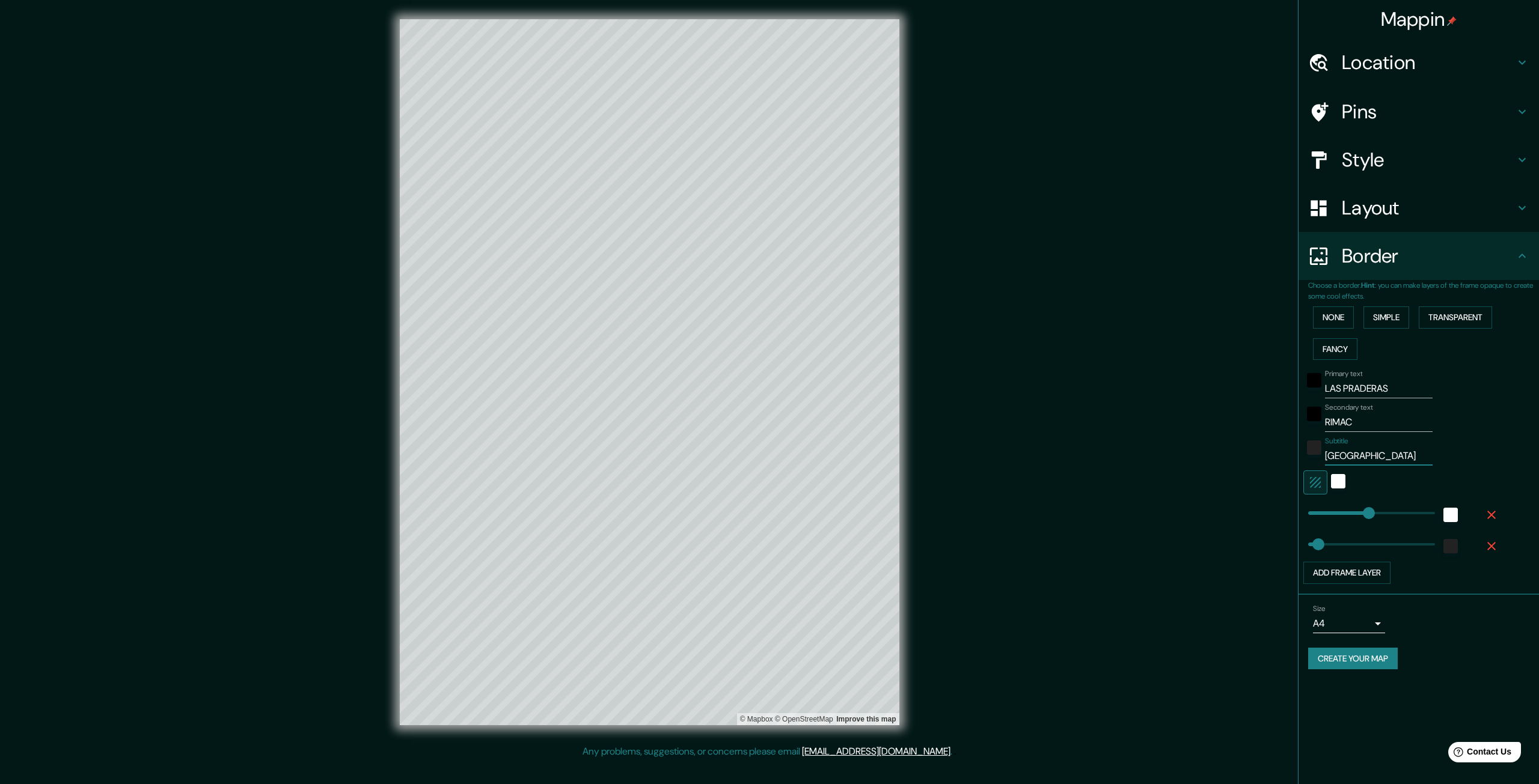
type input "66"
type input "[GEOGRAPHIC_DATA] -"
type input "66"
type input "LIMA - P"
type input "66"
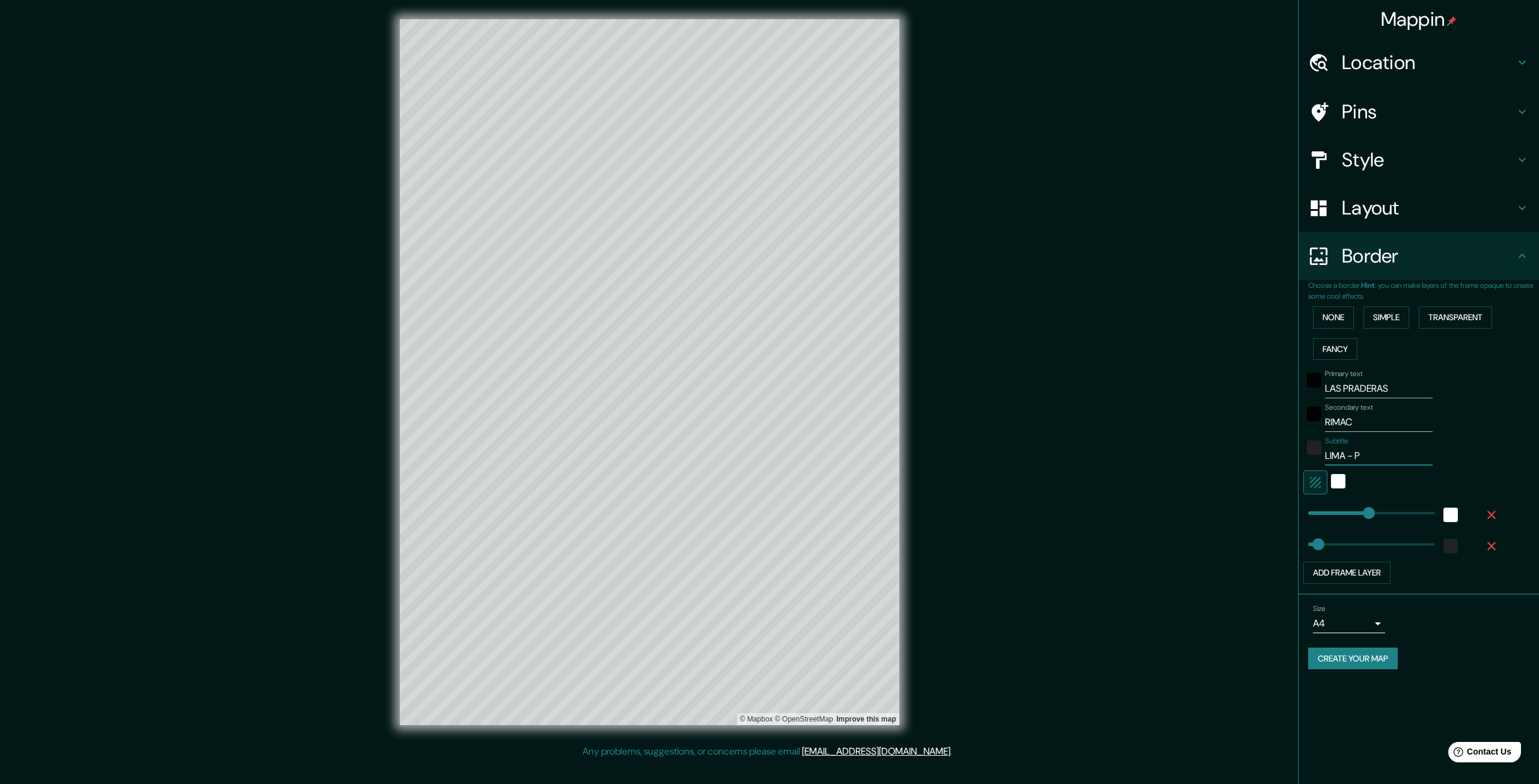
type input "LIMA - PE"
type input "66"
type input "LIMA - PER"
type input "66"
type input "[GEOGRAPHIC_DATA] - [GEOGRAPHIC_DATA]"
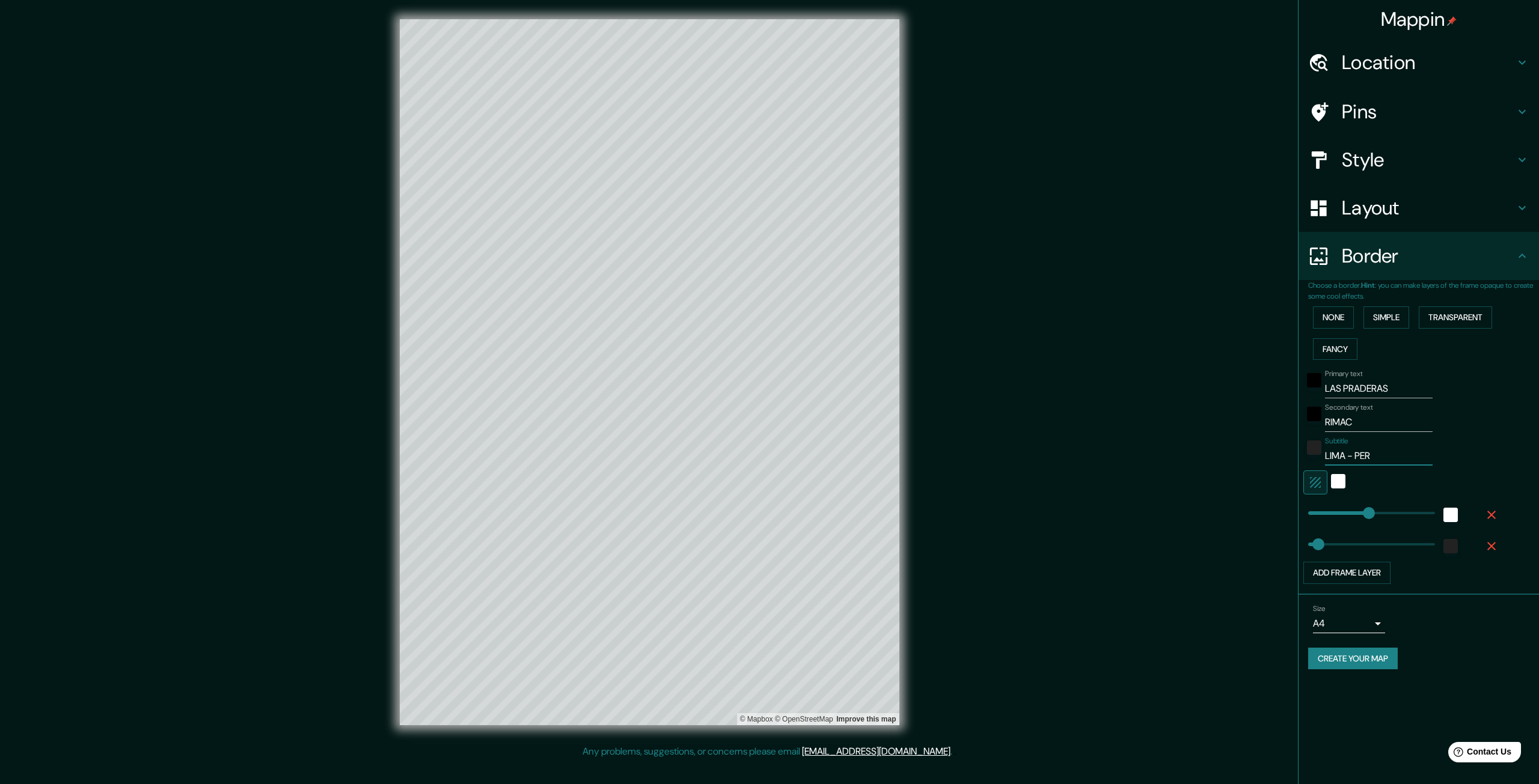
type input "66"
type input "[GEOGRAPHIC_DATA] - [GEOGRAPHIC_DATA]"
click at [1507, 442] on div "Primary text LAS PRADERAS Secondary text RIMAC Subtitle [GEOGRAPHIC_DATA] - [GE…" at bounding box center [1424, 474] width 231 height 219
type input "375"
drag, startPoint x: 1374, startPoint y: 514, endPoint x: 1365, endPoint y: 502, distance: 15.0
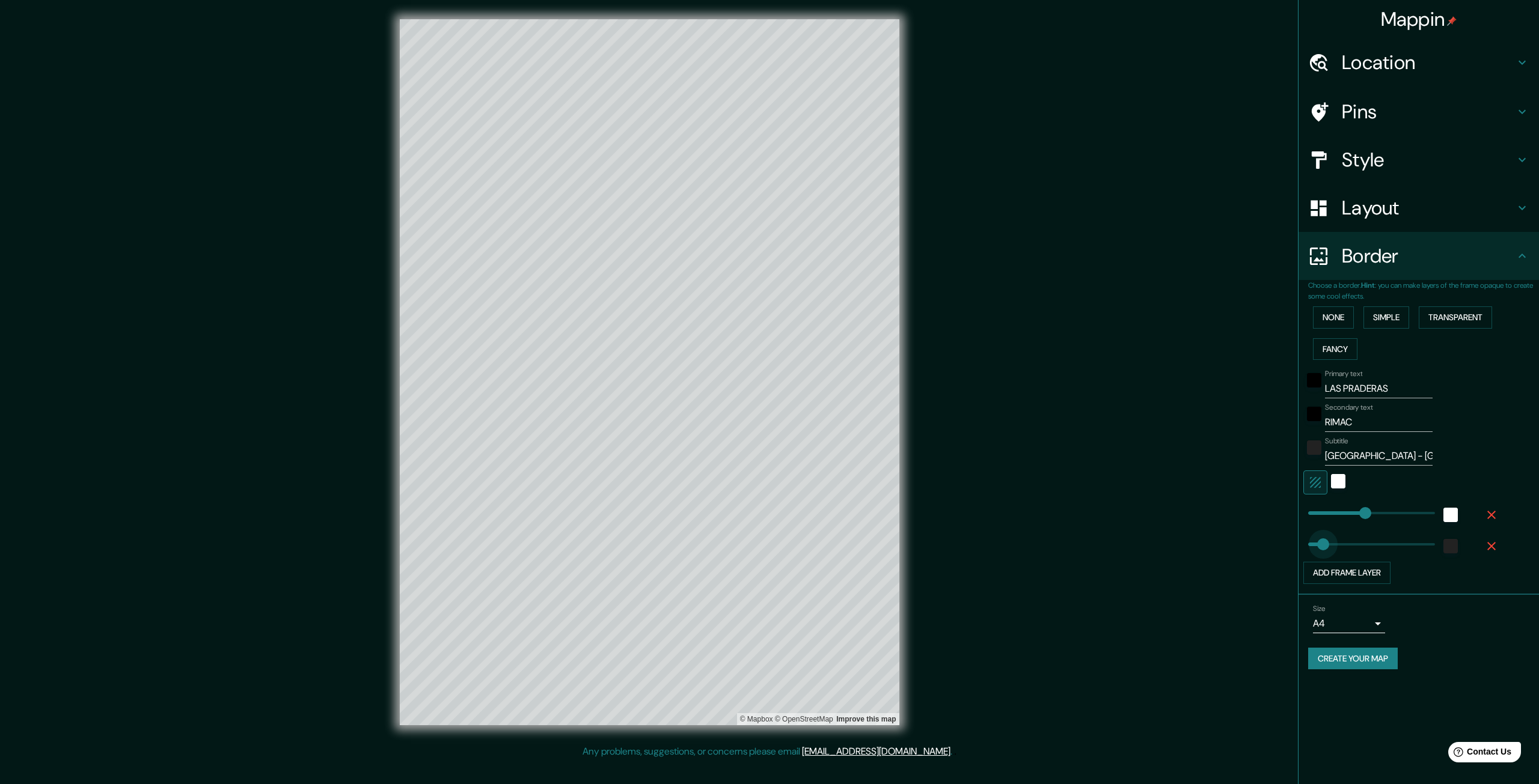
type input "103"
type input "0"
drag, startPoint x: 1322, startPoint y: 546, endPoint x: 1293, endPoint y: 542, distance: 29.3
type input "710"
drag, startPoint x: 1310, startPoint y: 541, endPoint x: 1416, endPoint y: 548, distance: 106.2
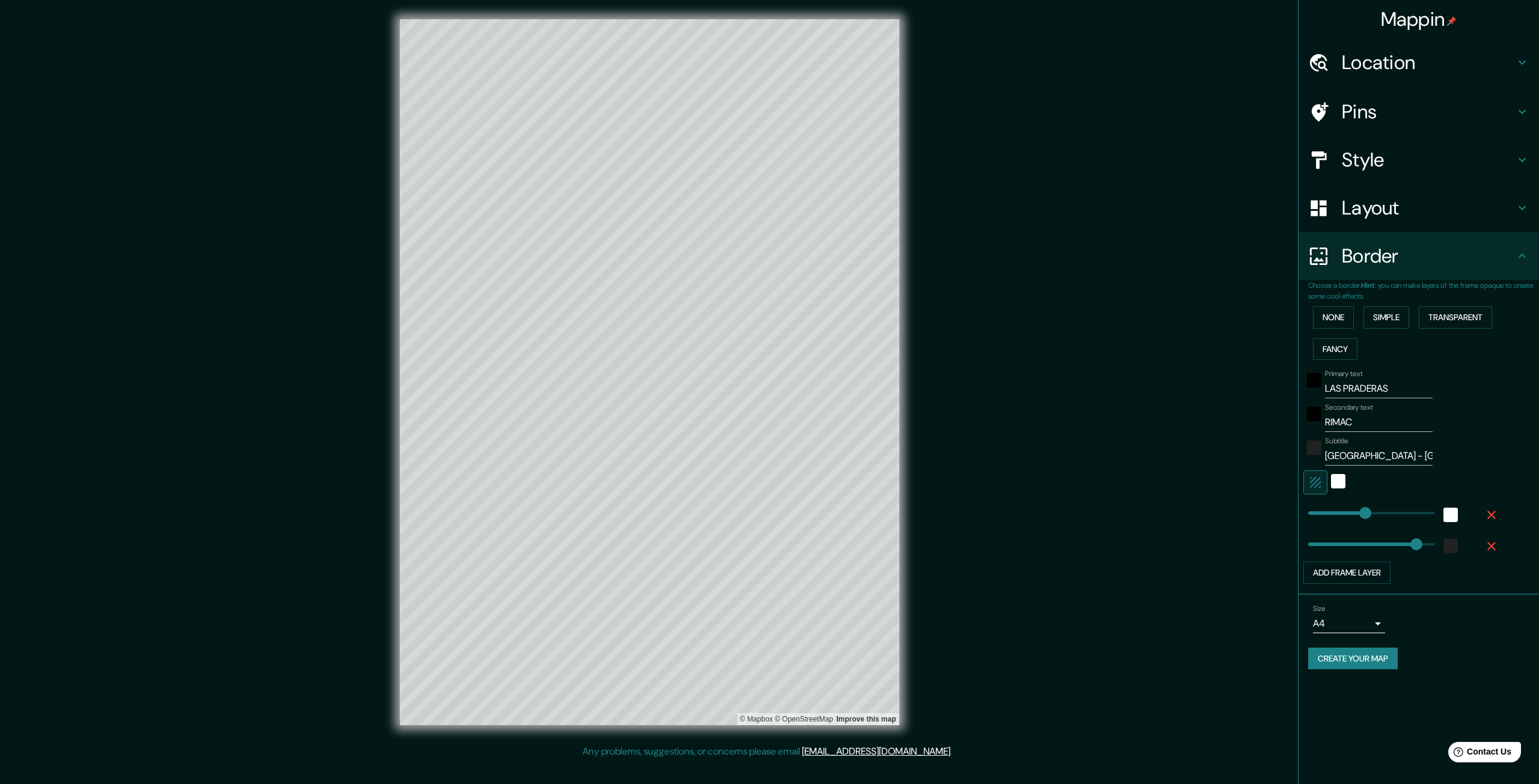
type input "489"
type input "213"
type input "0"
drag, startPoint x: 1326, startPoint y: 548, endPoint x: 1286, endPoint y: 547, distance: 40.0
type input "146"
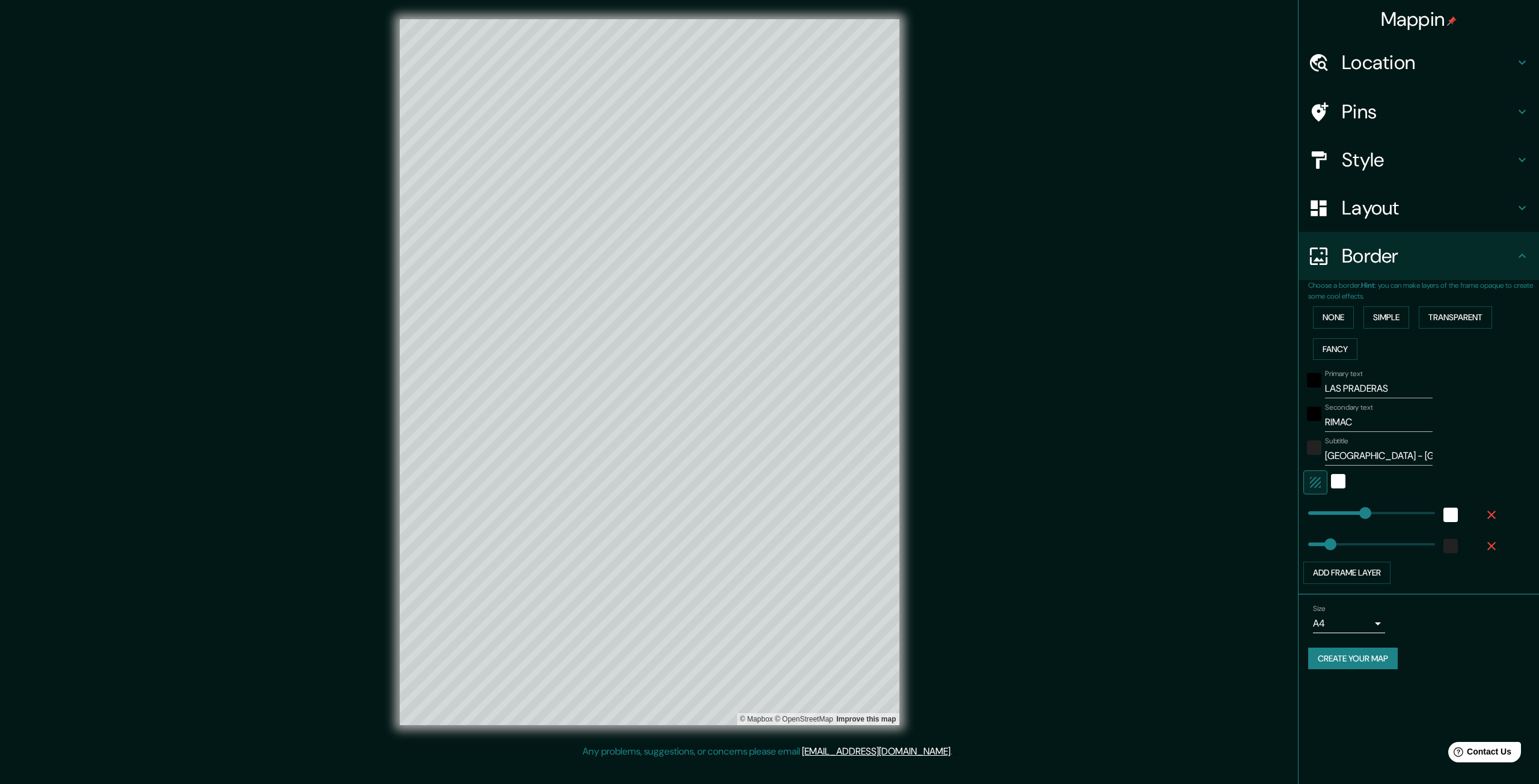
type input "209"
type input "308"
type input "158"
drag, startPoint x: 1359, startPoint y: 541, endPoint x: 1332, endPoint y: 541, distance: 27.0
type input "83"
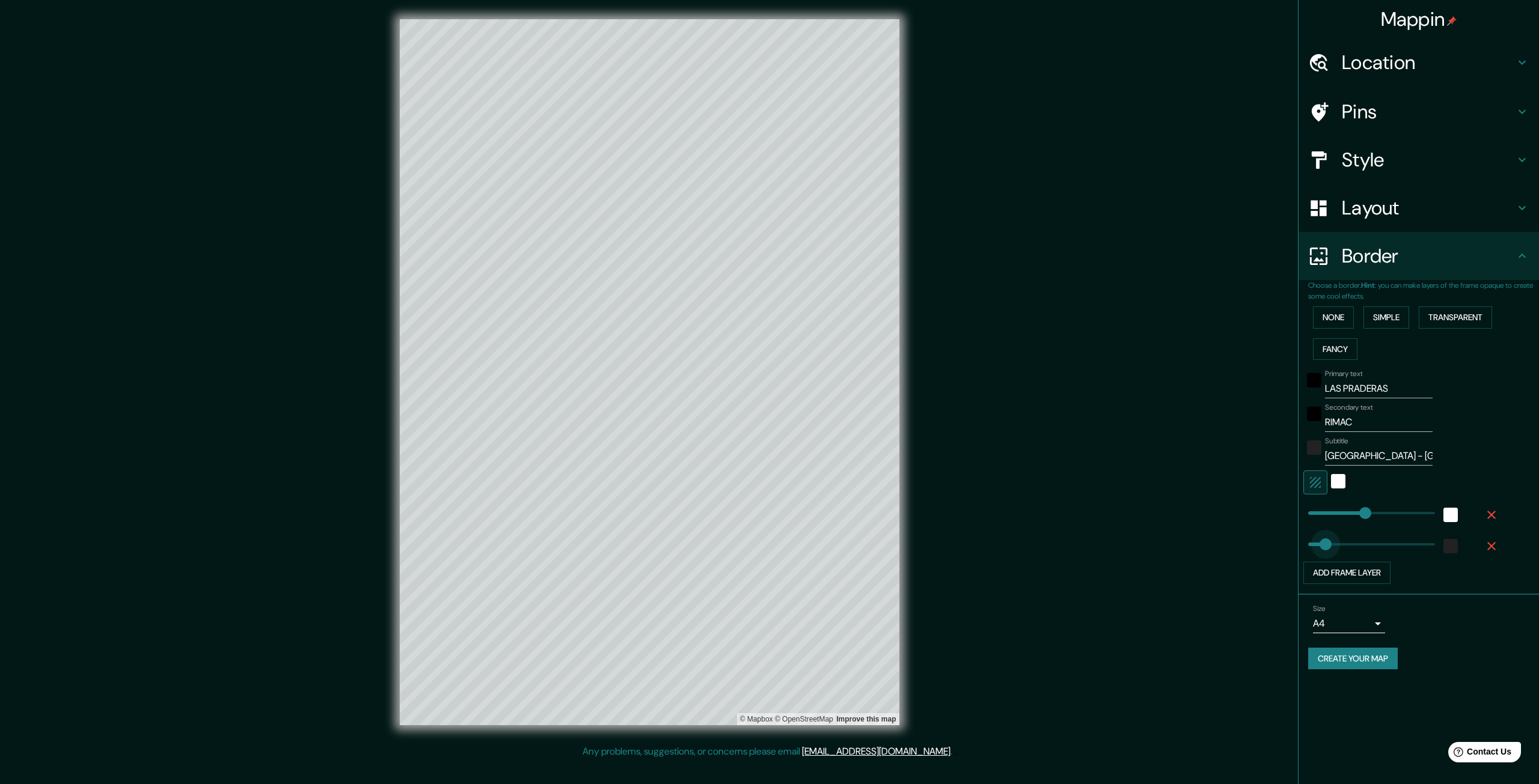
drag, startPoint x: 1330, startPoint y: 542, endPoint x: 1321, endPoint y: 542, distance: 9.0
type input "59"
type input "28"
type input "0"
drag, startPoint x: 1312, startPoint y: 542, endPoint x: 1273, endPoint y: 540, distance: 39.1
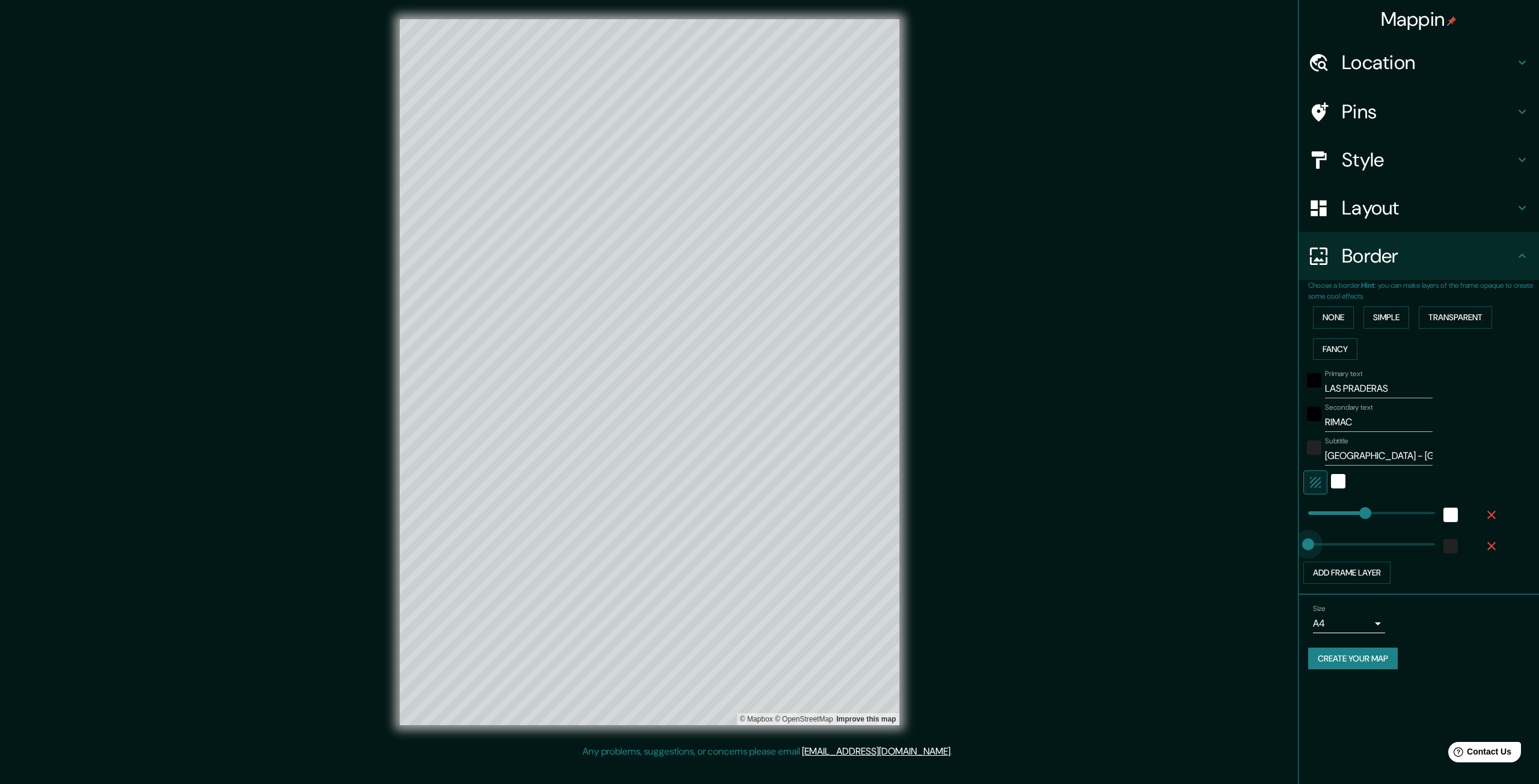
type input "12"
click at [1487, 542] on icon "button" at bounding box center [1491, 546] width 15 height 15
click at [1491, 516] on icon "button" at bounding box center [1491, 514] width 9 height 9
click at [1345, 518] on button "Add frame layer" at bounding box center [1347, 511] width 87 height 23
type input "332"
